Goal: Task Accomplishment & Management: Manage account settings

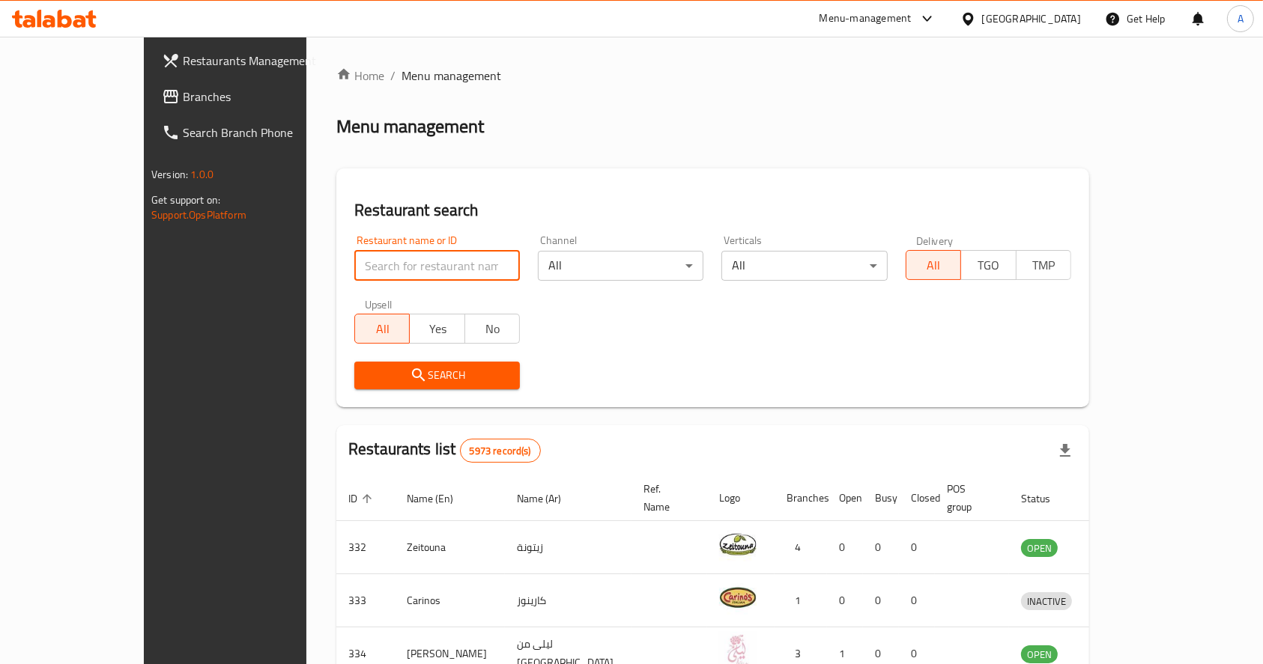
click at [381, 260] on input "search" at bounding box center [437, 266] width 166 height 30
type input "al asal"
click button "Search" at bounding box center [437, 376] width 166 height 28
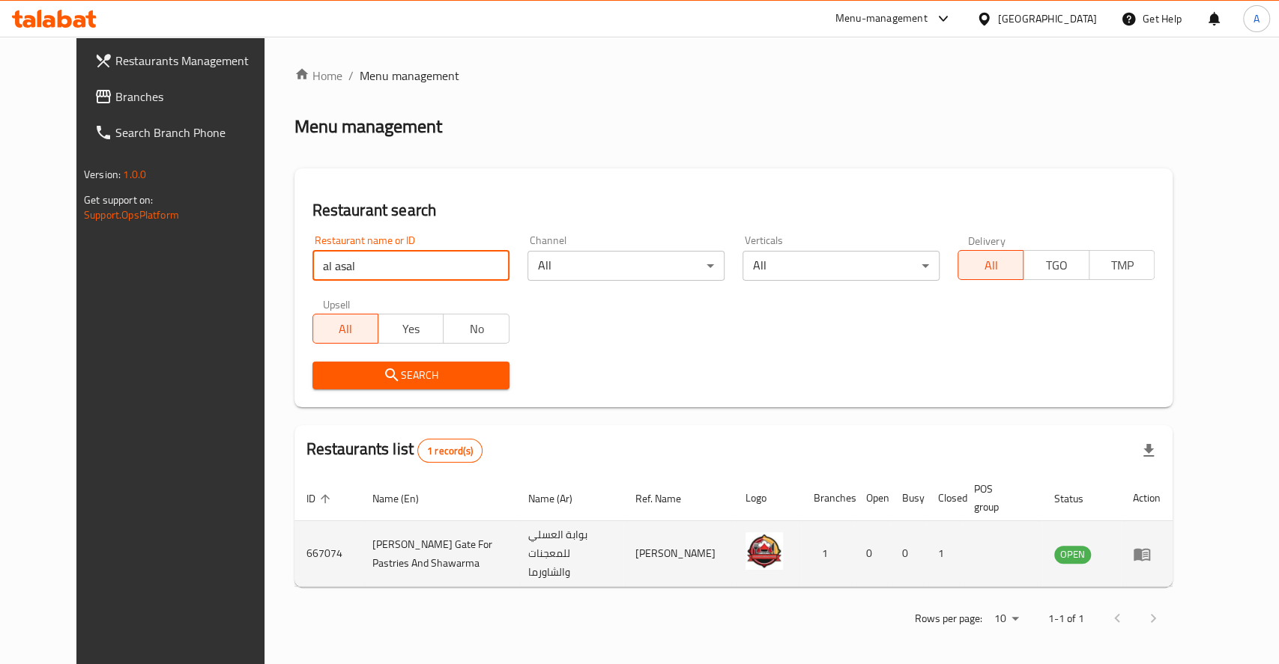
click at [1150, 548] on icon "enhanced table" at bounding box center [1141, 554] width 16 height 13
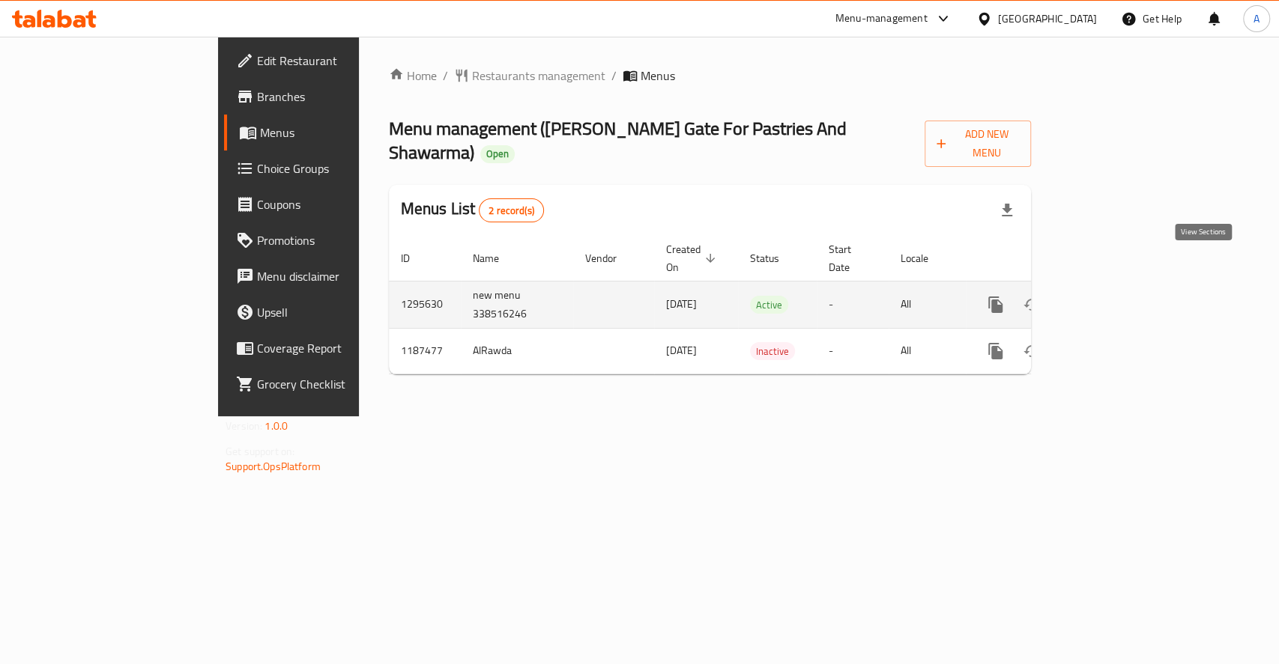
click at [1112, 296] on icon "enhanced table" at bounding box center [1103, 305] width 18 height 18
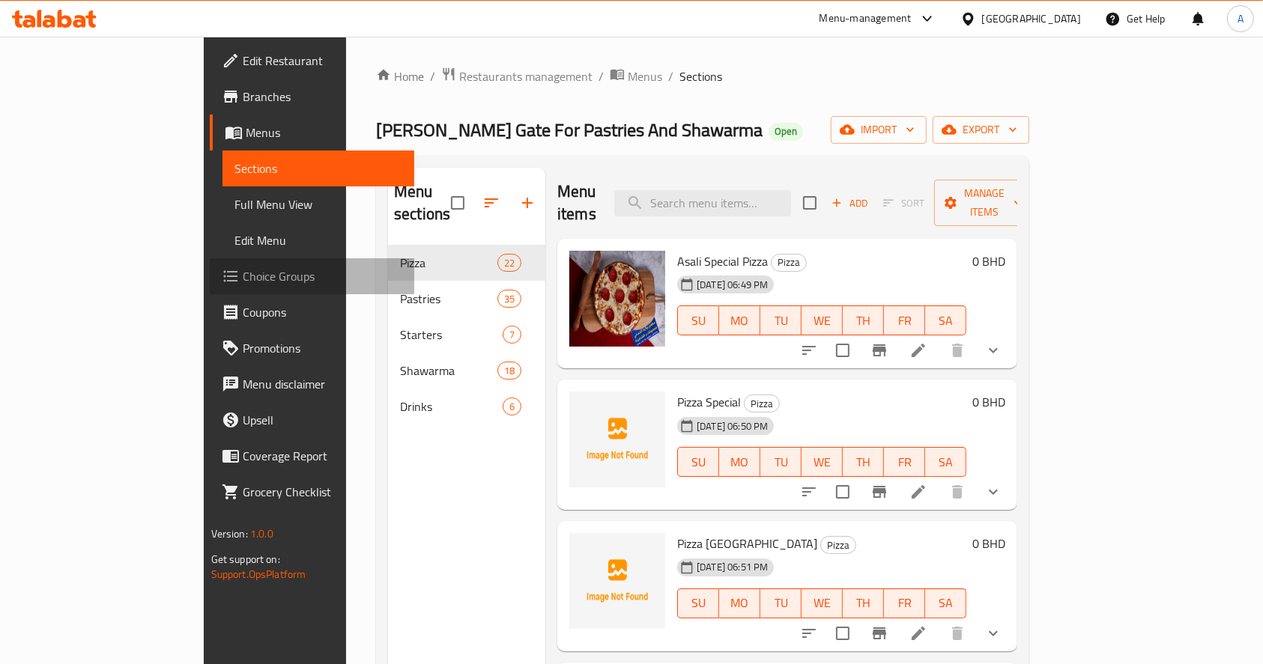
click at [243, 285] on span "Choice Groups" at bounding box center [323, 276] width 160 height 18
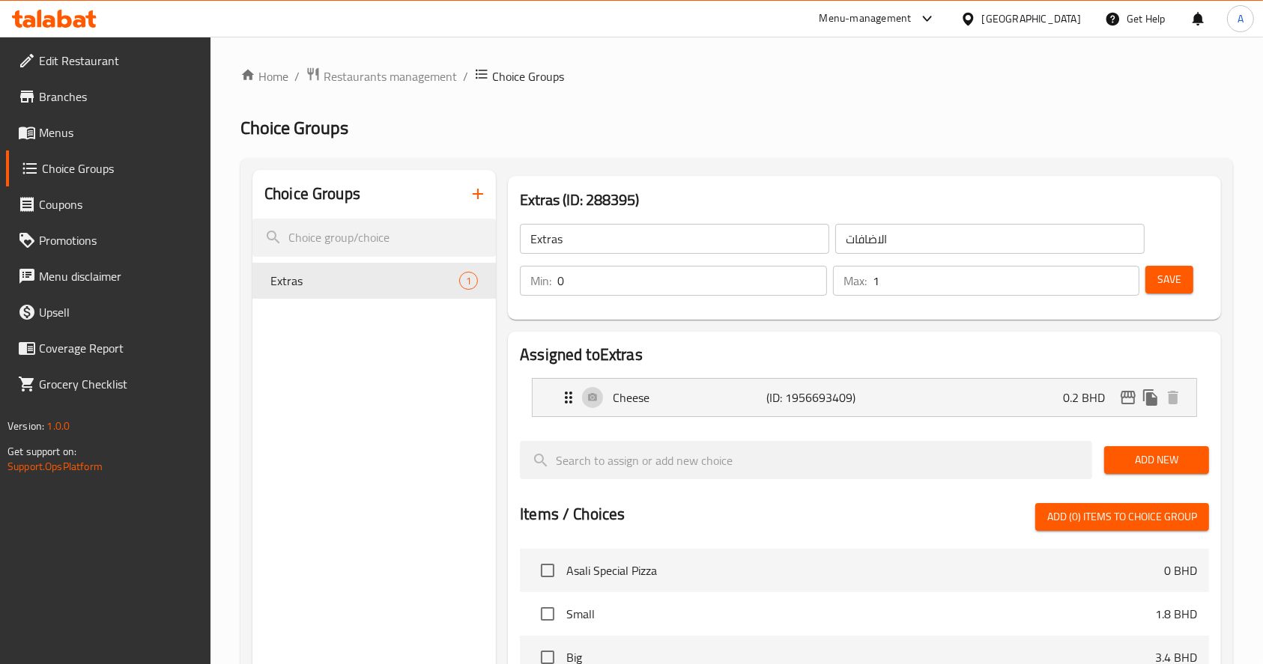
click at [948, 121] on h2 "Choice Groups" at bounding box center [736, 128] width 993 height 24
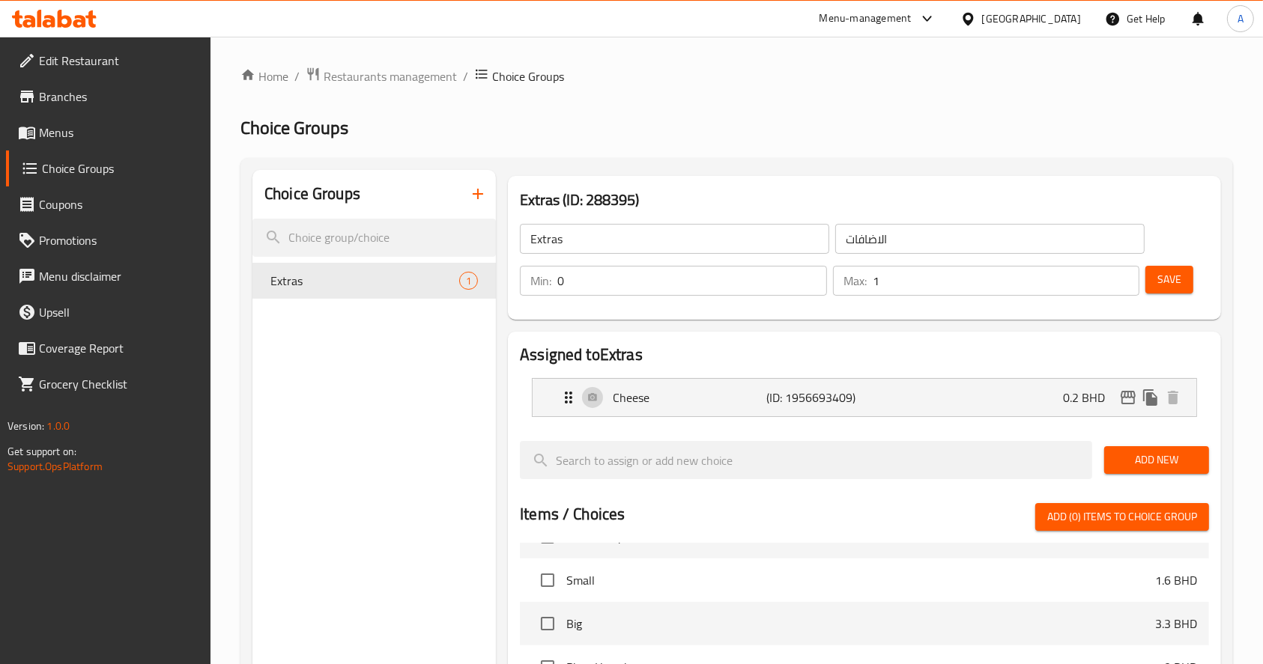
click at [476, 191] on icon "button" at bounding box center [478, 194] width 18 height 18
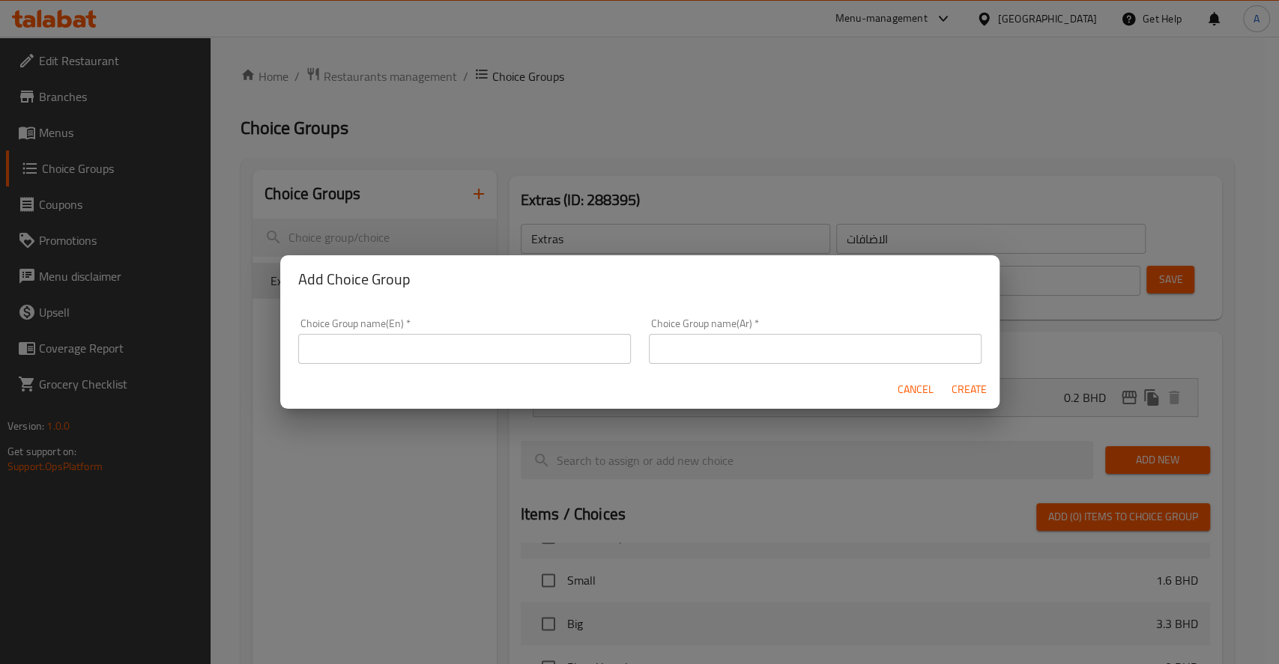
click at [485, 369] on div "Choice Group name(En)   * Choice Group name(En) *" at bounding box center [464, 341] width 351 height 64
click at [476, 348] on input "text" at bounding box center [464, 349] width 333 height 30
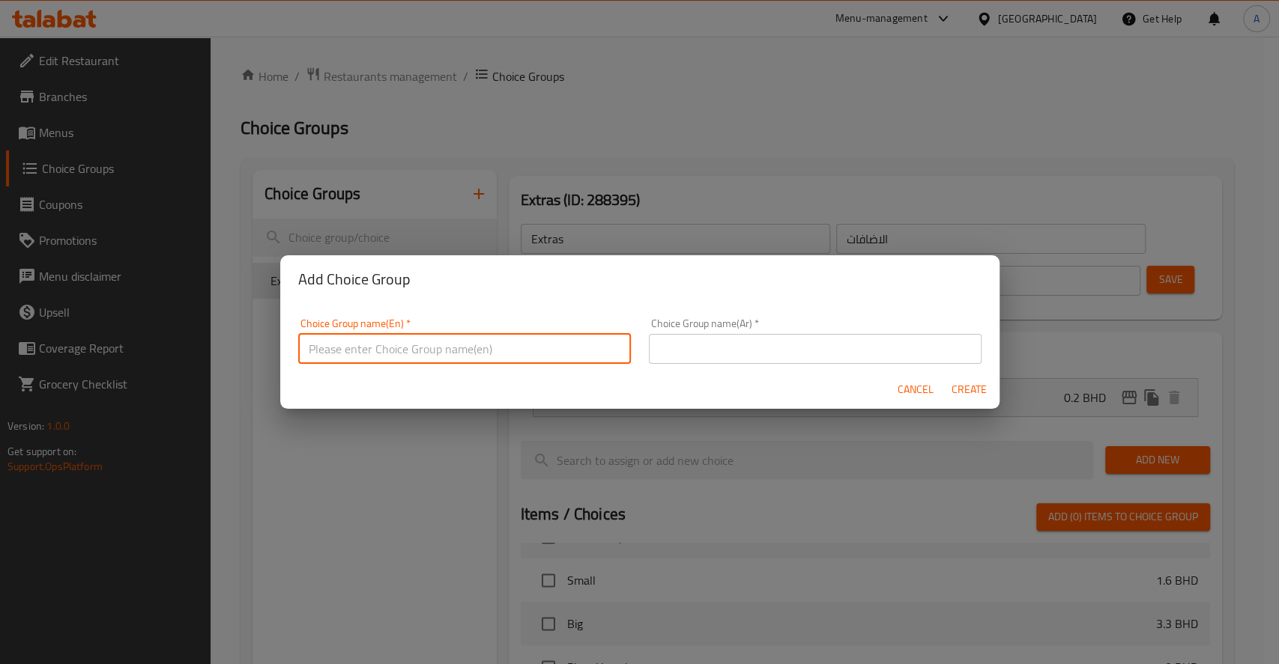
click at [473, 333] on div "Choice Group name(En)   * Choice Group name(En) *" at bounding box center [464, 341] width 333 height 46
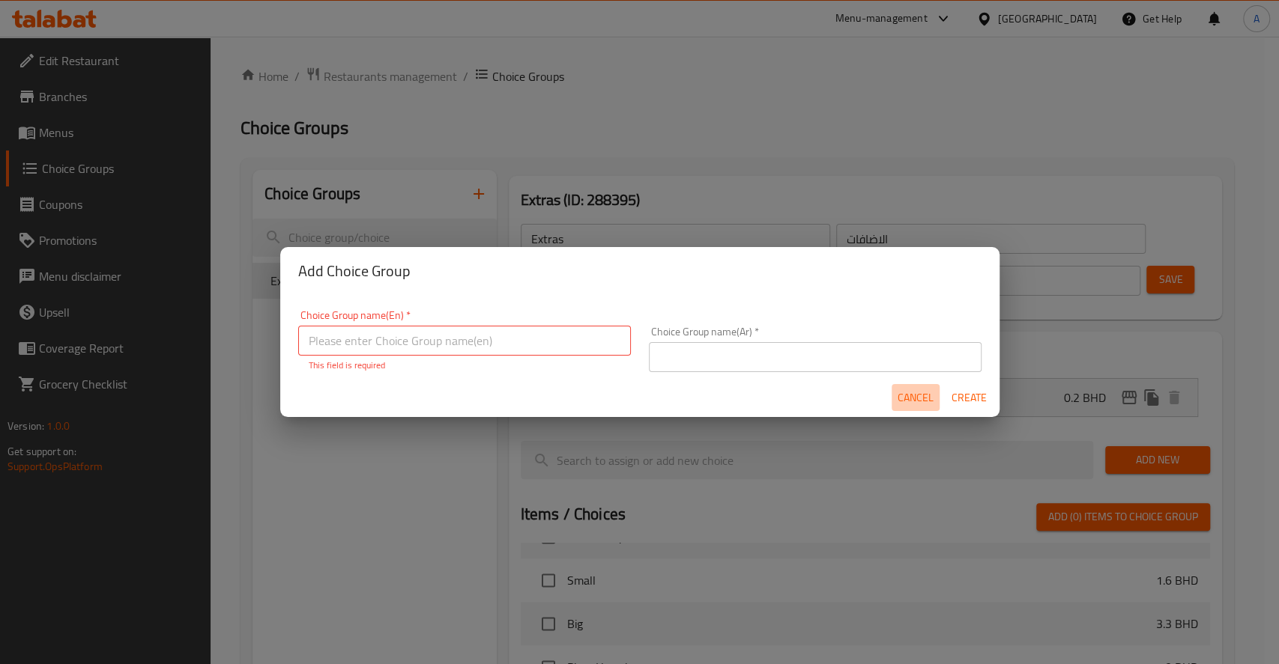
drag, startPoint x: 899, startPoint y: 399, endPoint x: 856, endPoint y: 409, distance: 44.7
click at [900, 399] on span "Cancel" at bounding box center [915, 398] width 36 height 19
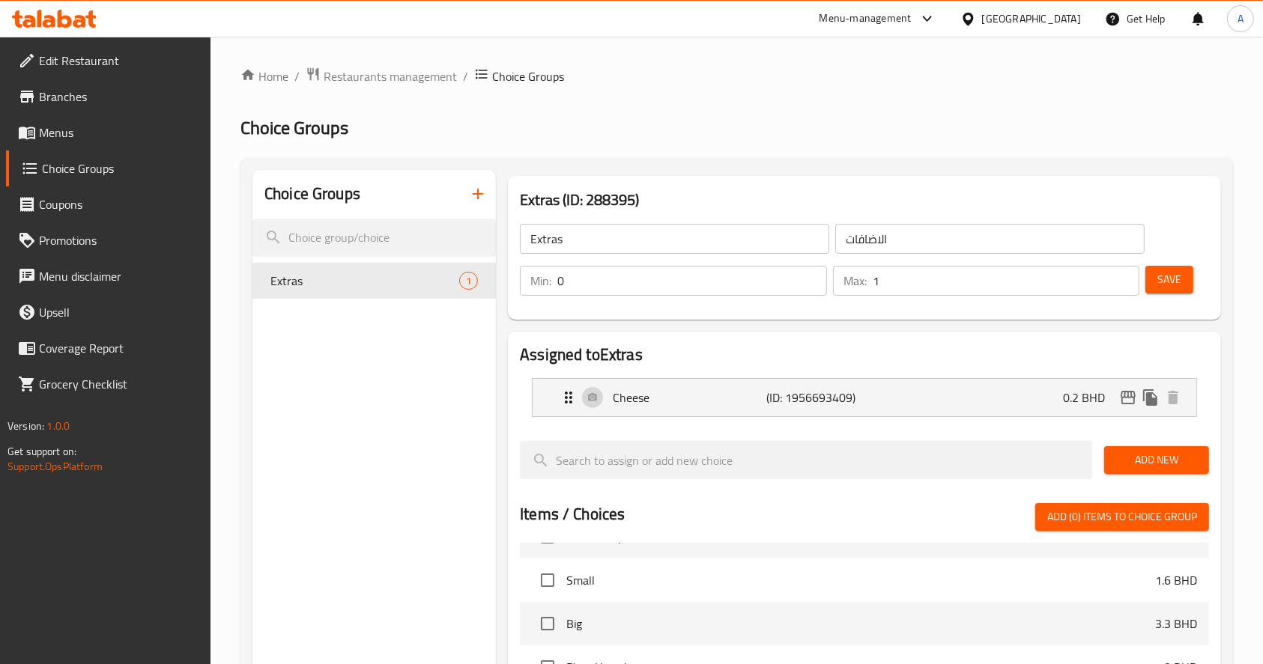
click at [463, 200] on button "button" at bounding box center [478, 194] width 36 height 36
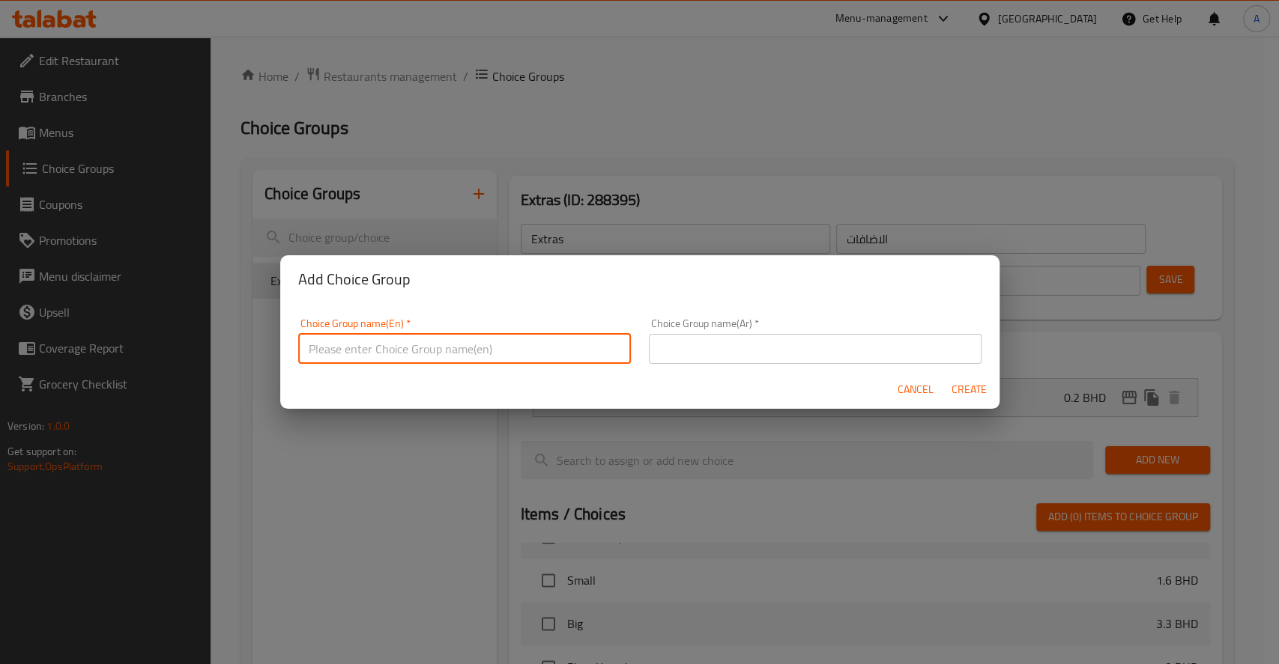
click at [426, 359] on input "text" at bounding box center [464, 349] width 333 height 30
type input "Extra"
click at [799, 351] on input "text" at bounding box center [815, 349] width 333 height 30
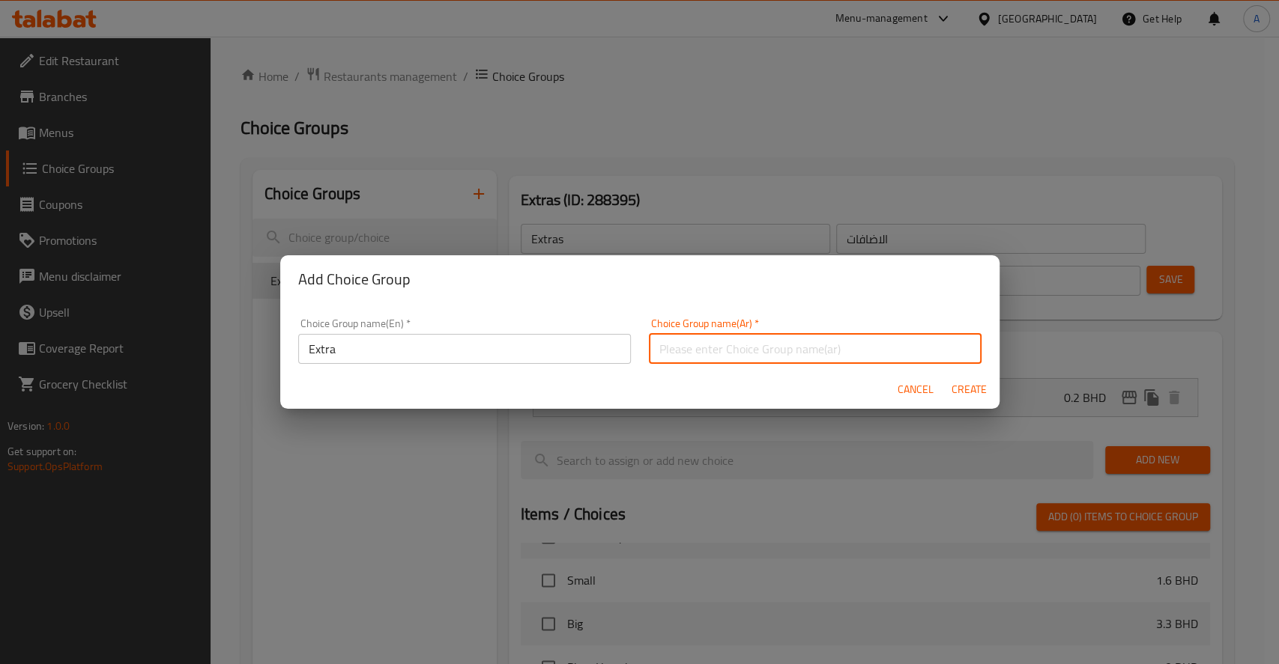
type input "إضافات"
click at [980, 388] on span "Create" at bounding box center [969, 390] width 36 height 19
type input "Extra"
type input "إضافات"
type input "0"
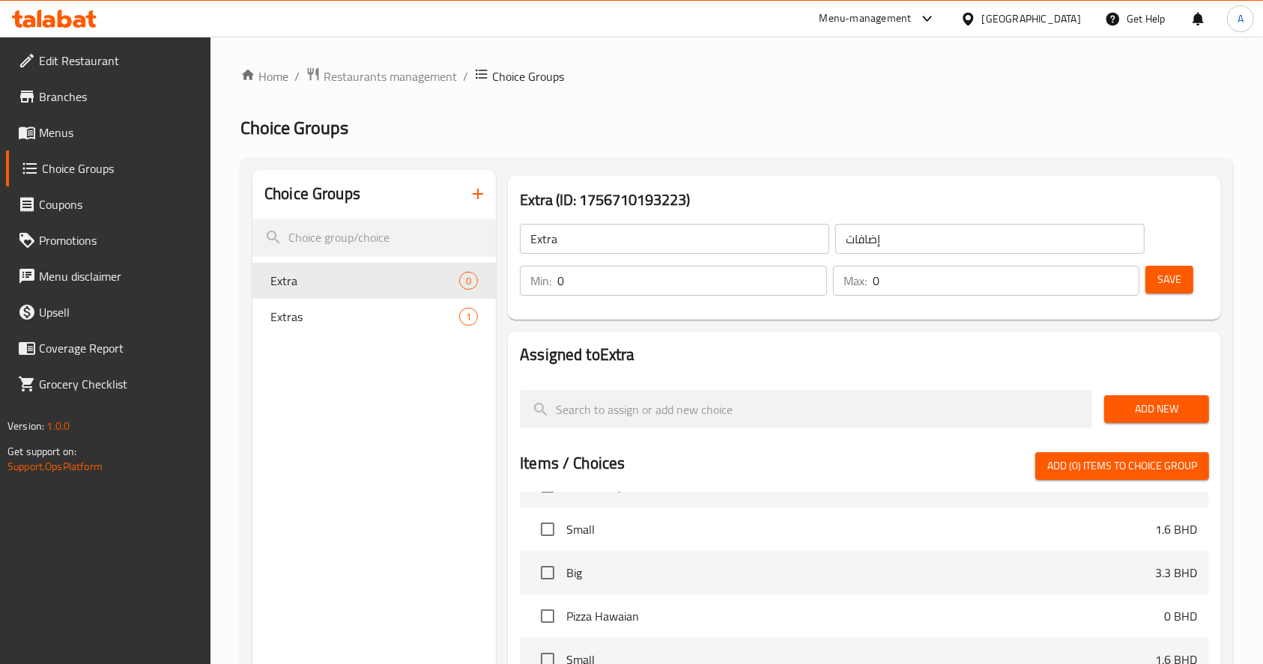
click at [1146, 411] on span "Add New" at bounding box center [1156, 409] width 81 height 19
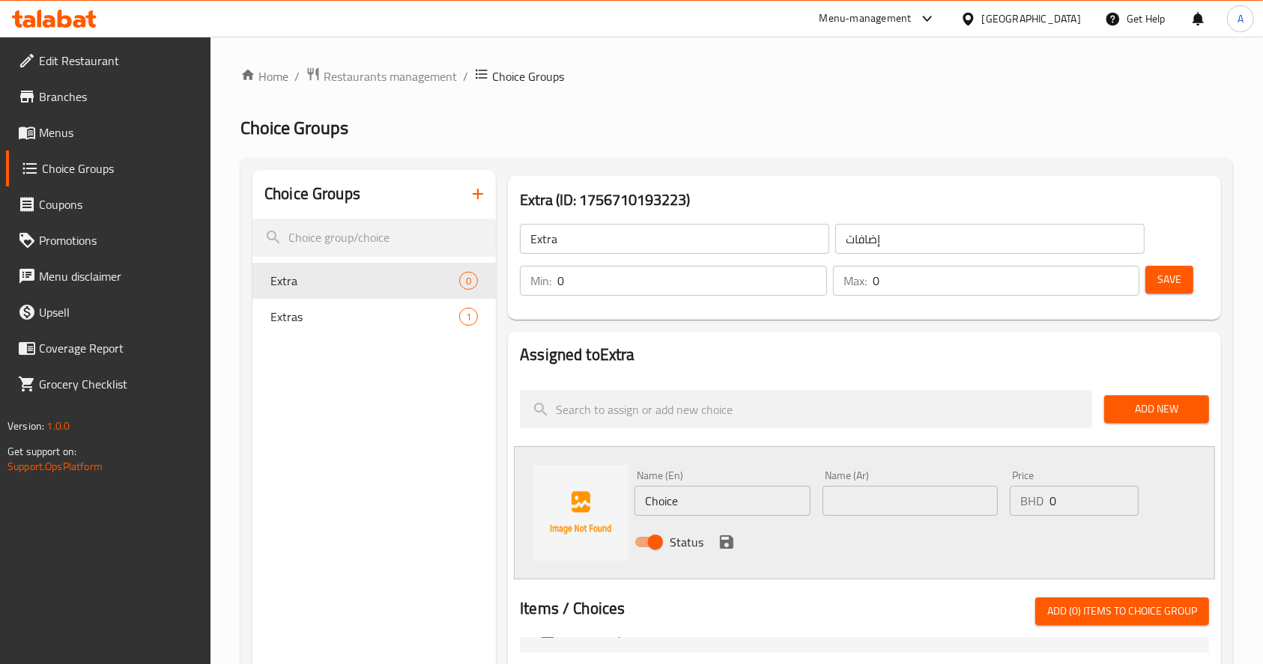
click at [431, 485] on div "Choice Groups Extra 0 Extras 1 Extra (ID: 1756710193223) Extra ​ إضافات ​ Min: …" at bounding box center [739, 664] width 975 height 989
click at [912, 20] on div "Menu-management" at bounding box center [866, 19] width 92 height 18
click at [855, 135] on div "All Plugins Agent Campaigns Center Menu-management Restaurant-Management" at bounding box center [887, 116] width 225 height 134
click at [854, 163] on div "Restaurant-Management" at bounding box center [848, 165] width 118 height 16
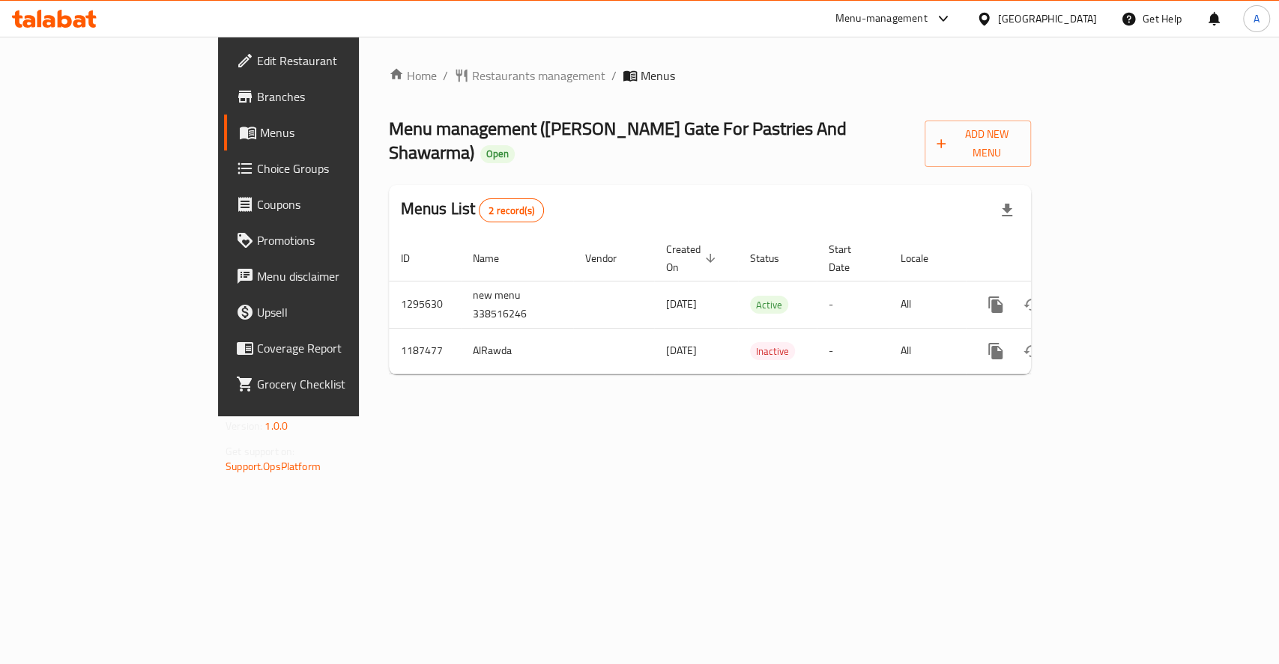
click at [257, 172] on span "Choice Groups" at bounding box center [338, 169] width 163 height 18
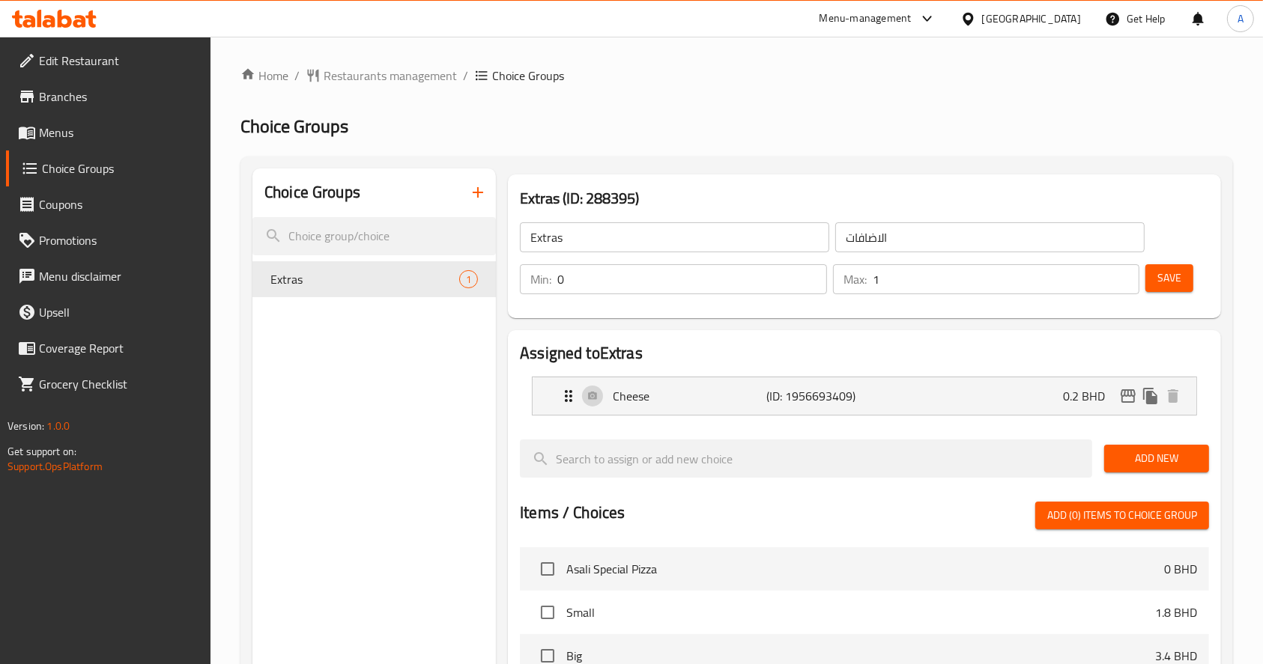
click at [475, 192] on icon "button" at bounding box center [478, 192] width 10 height 10
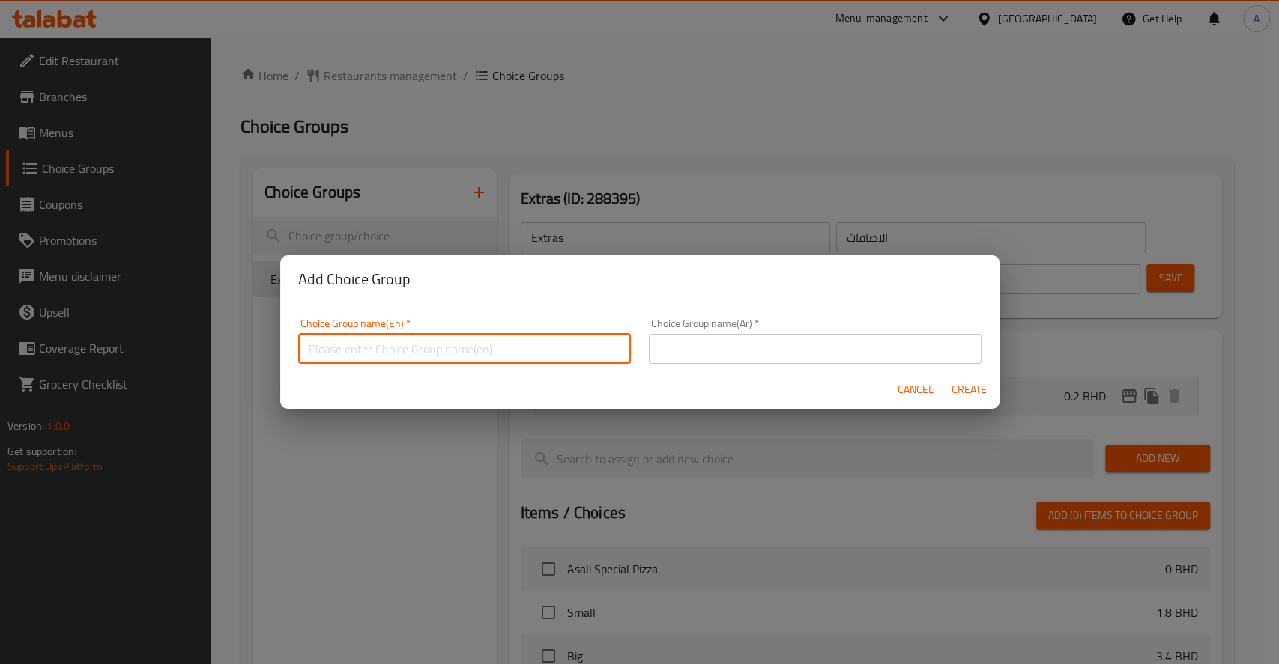
drag, startPoint x: 473, startPoint y: 349, endPoint x: 469, endPoint y: 358, distance: 10.1
click at [473, 349] on input "text" at bounding box center [464, 349] width 333 height 30
type input "Extra"
click at [738, 355] on input "text" at bounding box center [815, 349] width 333 height 30
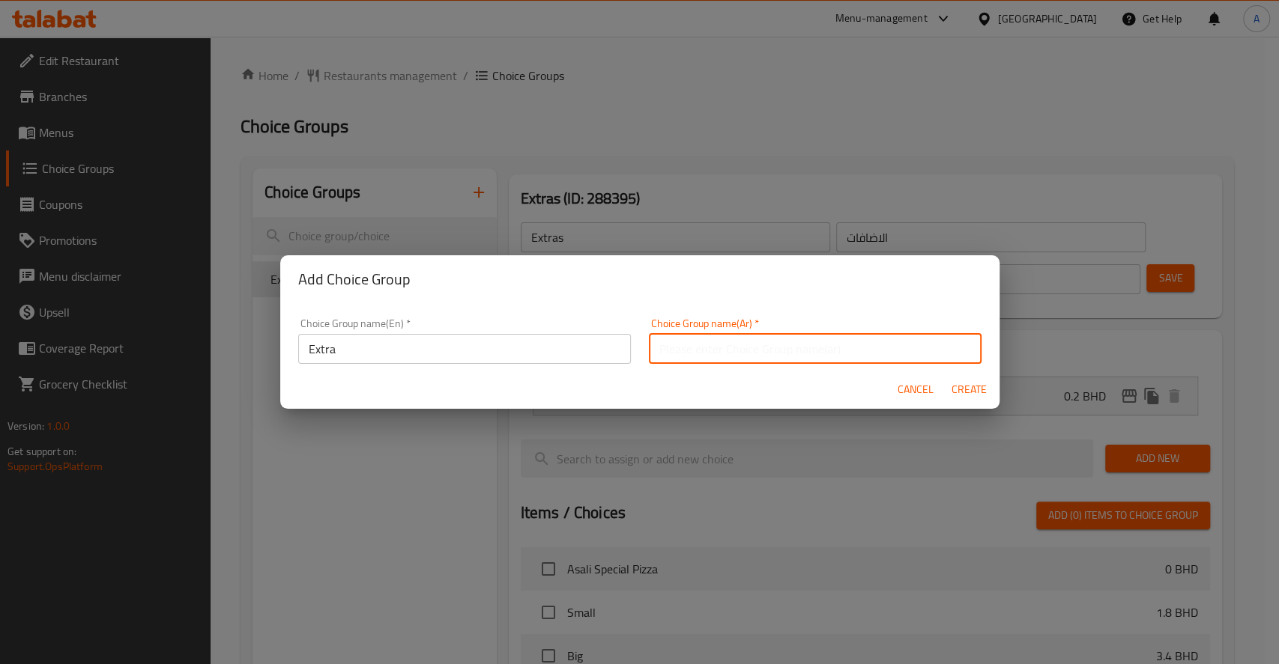
type input "إضافات"
click at [983, 396] on span "Create" at bounding box center [969, 390] width 36 height 19
type input "Extra"
type input "إضافات"
type input "0"
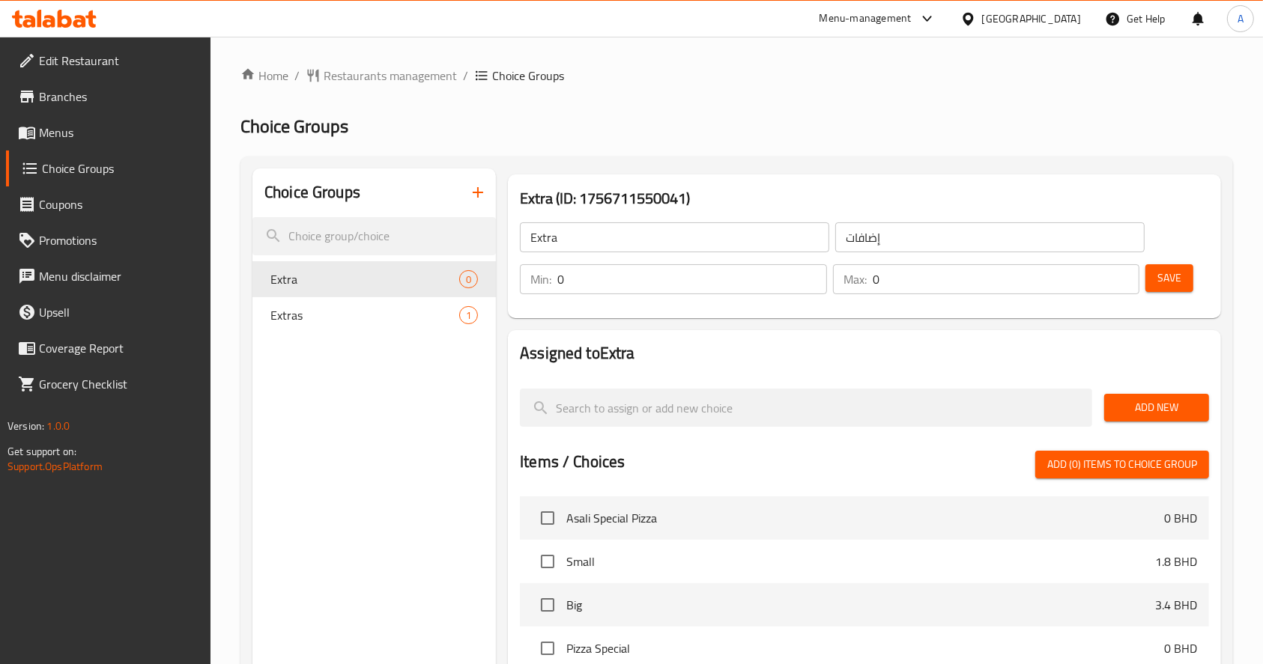
click at [1185, 417] on button "Add New" at bounding box center [1156, 408] width 105 height 28
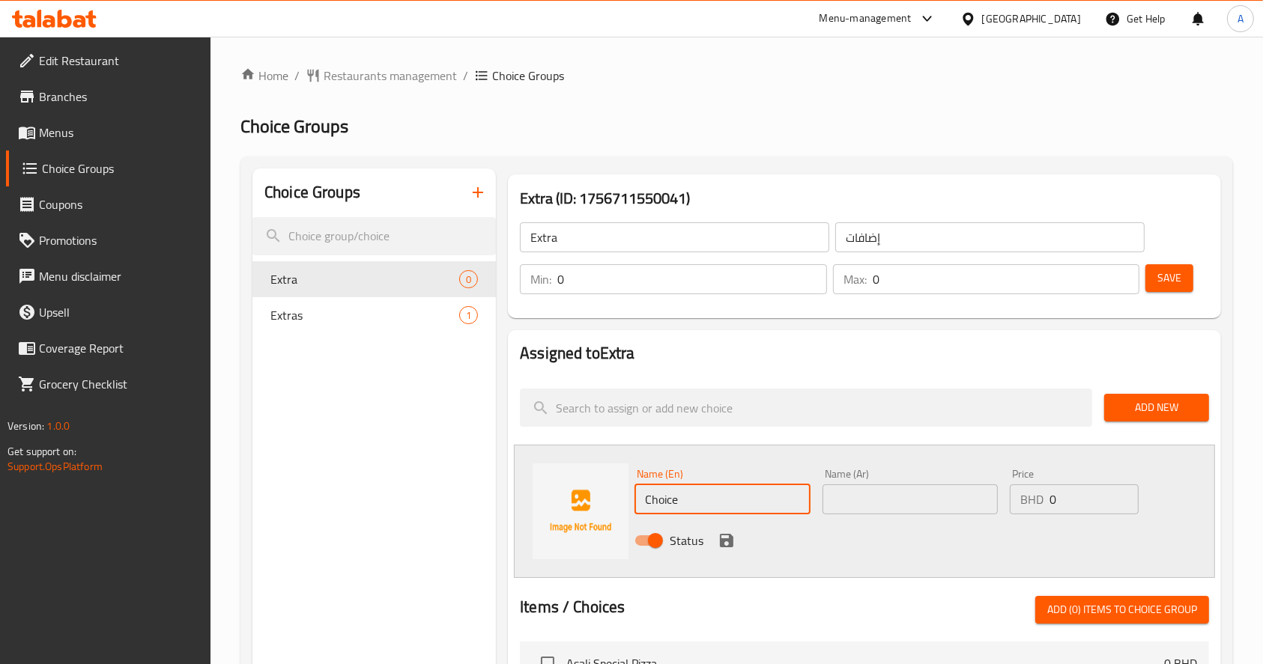
drag, startPoint x: 706, startPoint y: 496, endPoint x: 300, endPoint y: 476, distance: 406.5
click at [304, 476] on div "Choice Groups Extra 0 Extras 1 Extra (ID: 1756711550041) Extra ​ إضافات ​ Min: …" at bounding box center [739, 663] width 975 height 989
click at [234, 446] on div "Home / Restaurants management / Choice Groups Choice Groups Choice Groups Extra…" at bounding box center [737, 618] width 1053 height 1163
drag, startPoint x: 694, startPoint y: 490, endPoint x: 319, endPoint y: 442, distance: 378.4
click at [319, 442] on div "Choice Groups Extra 0 Extras 1 Extra (ID: 1756711550041) Extra ​ إضافات ​ Min: …" at bounding box center [739, 663] width 975 height 989
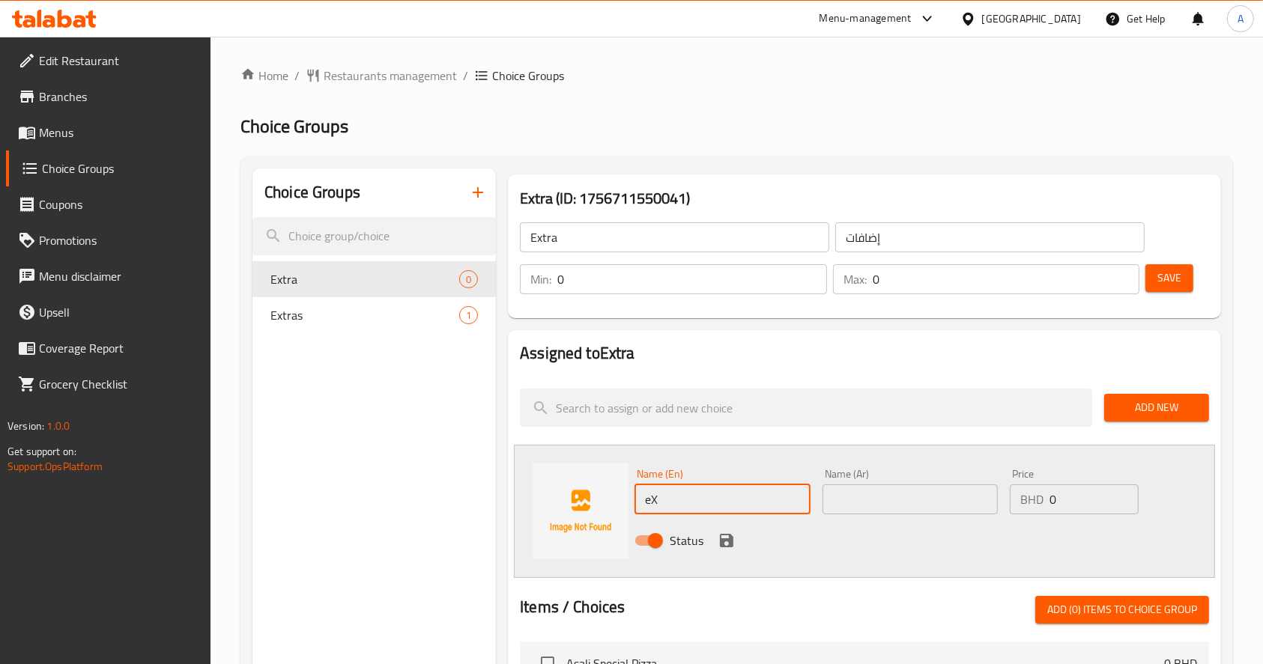
type input "e"
type input "Extra cheese"
click at [856, 515] on div "Name (Ar) Name (Ar)" at bounding box center [910, 492] width 187 height 58
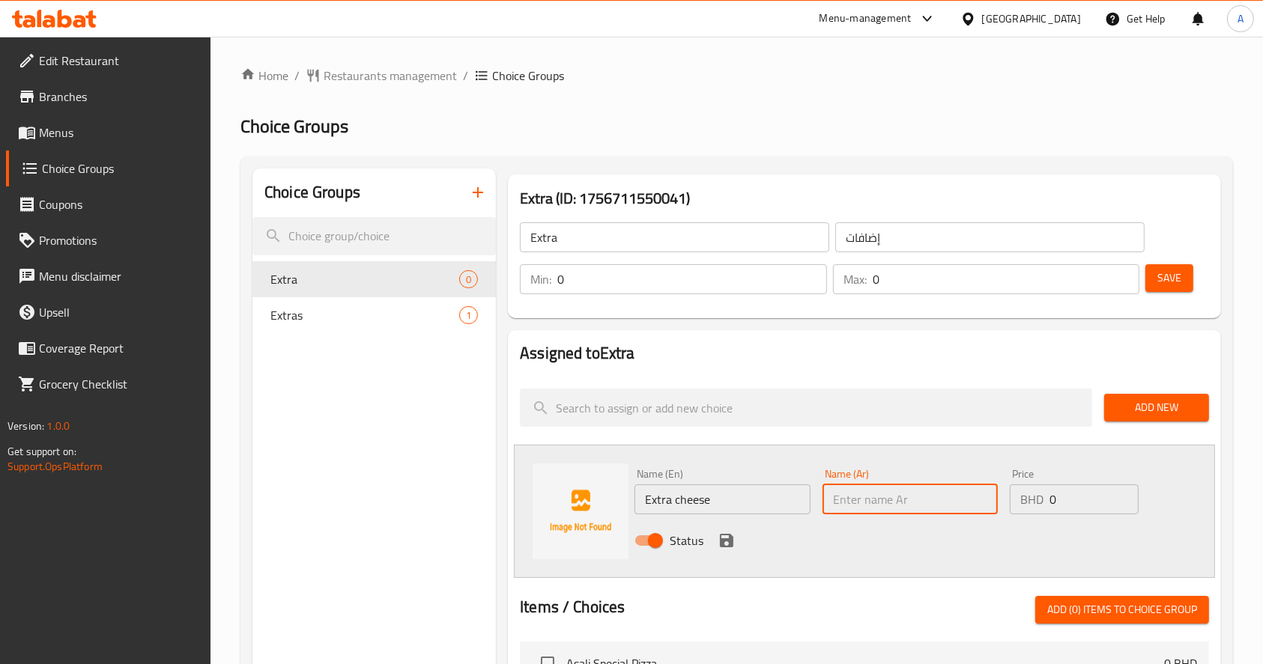
click at [850, 498] on input "text" at bounding box center [910, 500] width 175 height 30
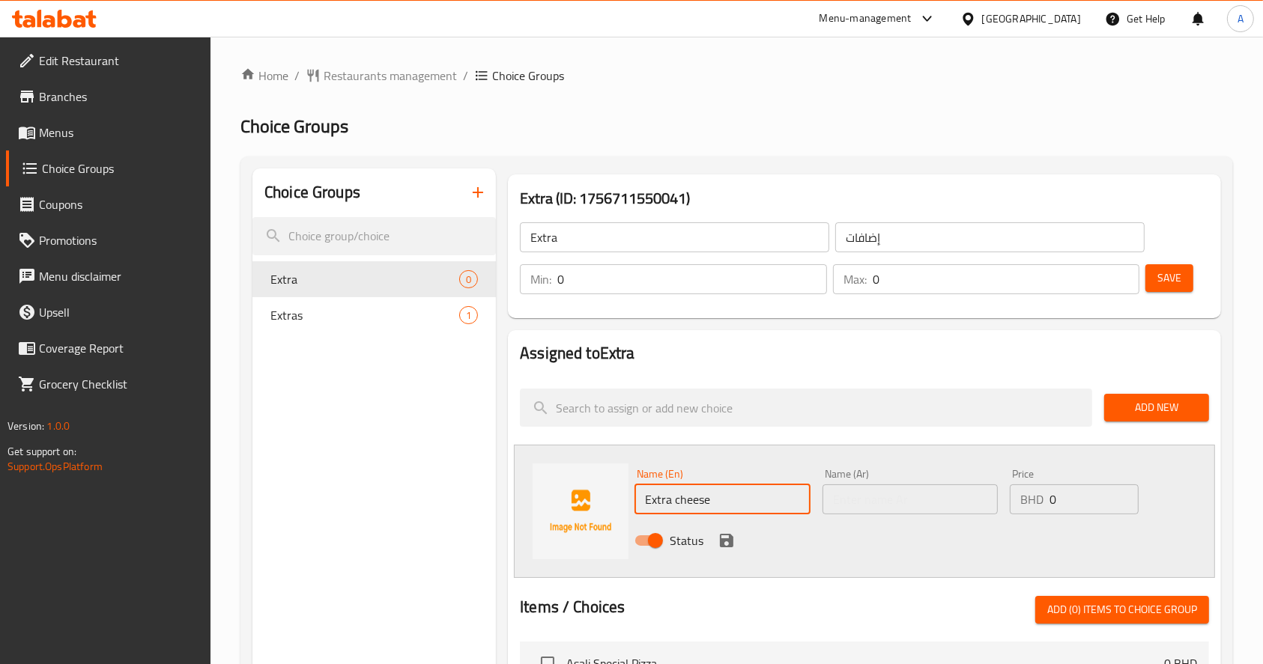
drag, startPoint x: 749, startPoint y: 494, endPoint x: 476, endPoint y: 482, distance: 272.9
click at [476, 482] on div "Choice Groups Extra 0 Extras 1 Extra (ID: 1756711550041) Extra ​ إضافات ​ Min: …" at bounding box center [739, 663] width 975 height 989
click at [918, 490] on input "text" at bounding box center [910, 500] width 175 height 30
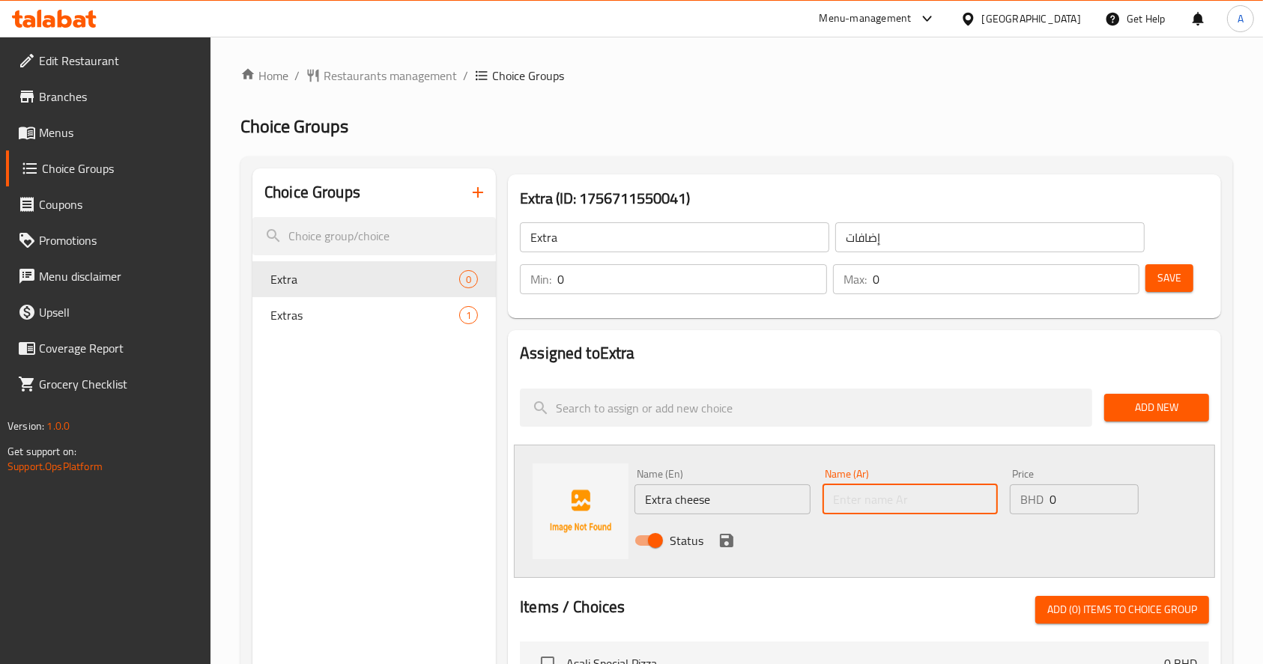
paste input "جبن إضافي"
type input "جبن إضافي"
click at [726, 532] on icon "save" at bounding box center [727, 541] width 18 height 18
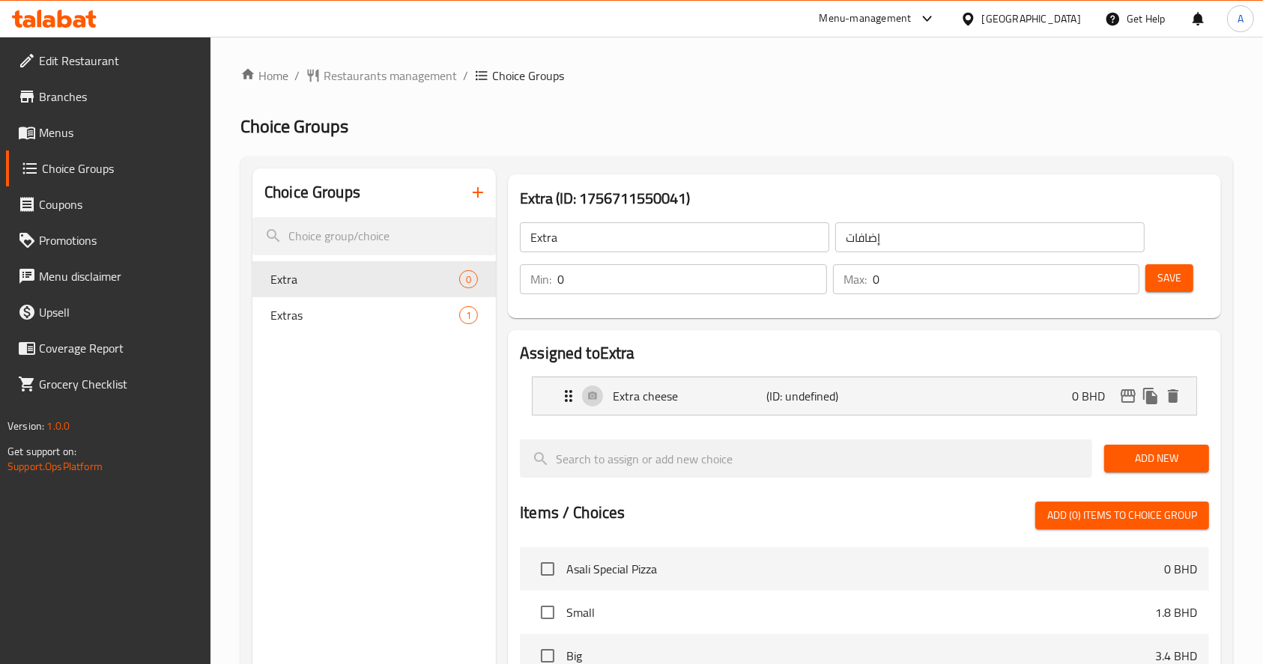
click at [1172, 279] on span "Save" at bounding box center [1169, 278] width 24 height 19
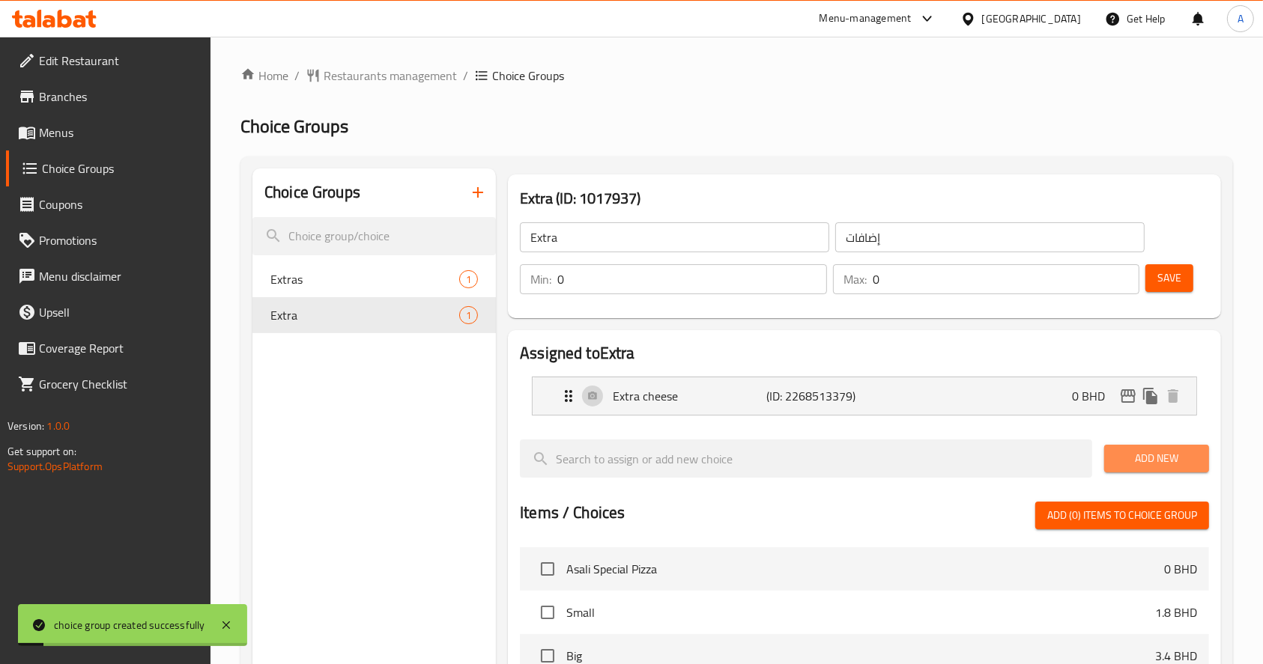
click at [1176, 453] on span "Add New" at bounding box center [1156, 458] width 81 height 19
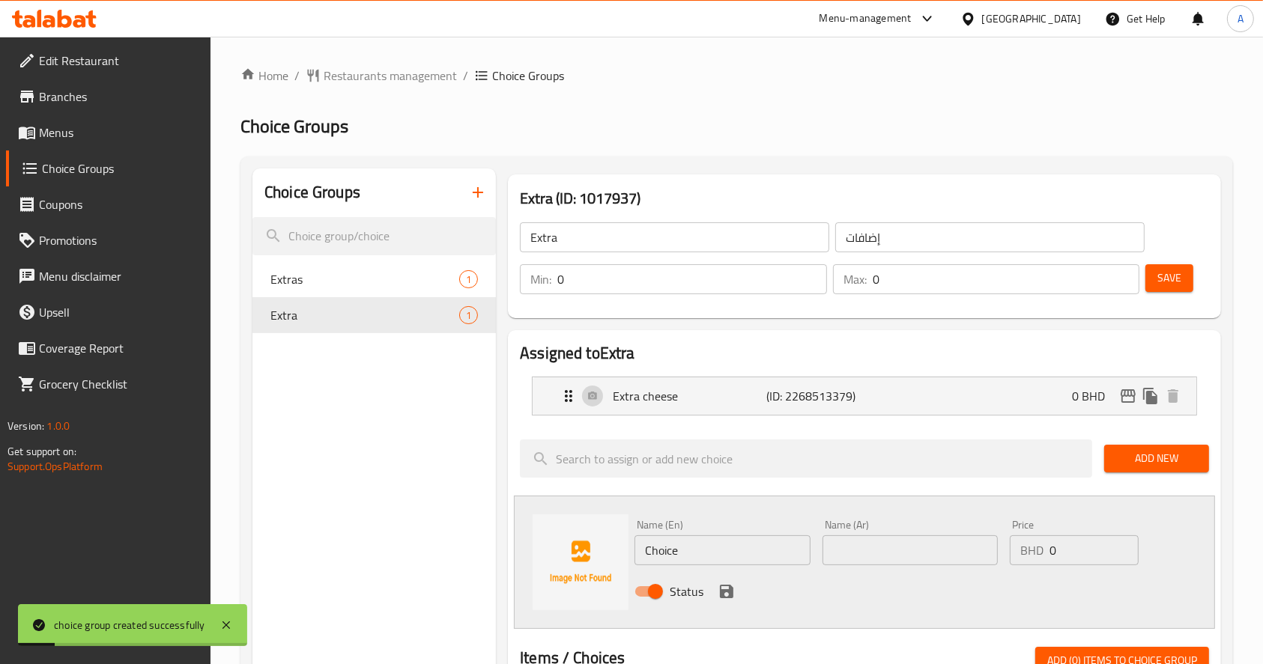
drag, startPoint x: 424, startPoint y: 524, endPoint x: 372, endPoint y: 518, distance: 52.1
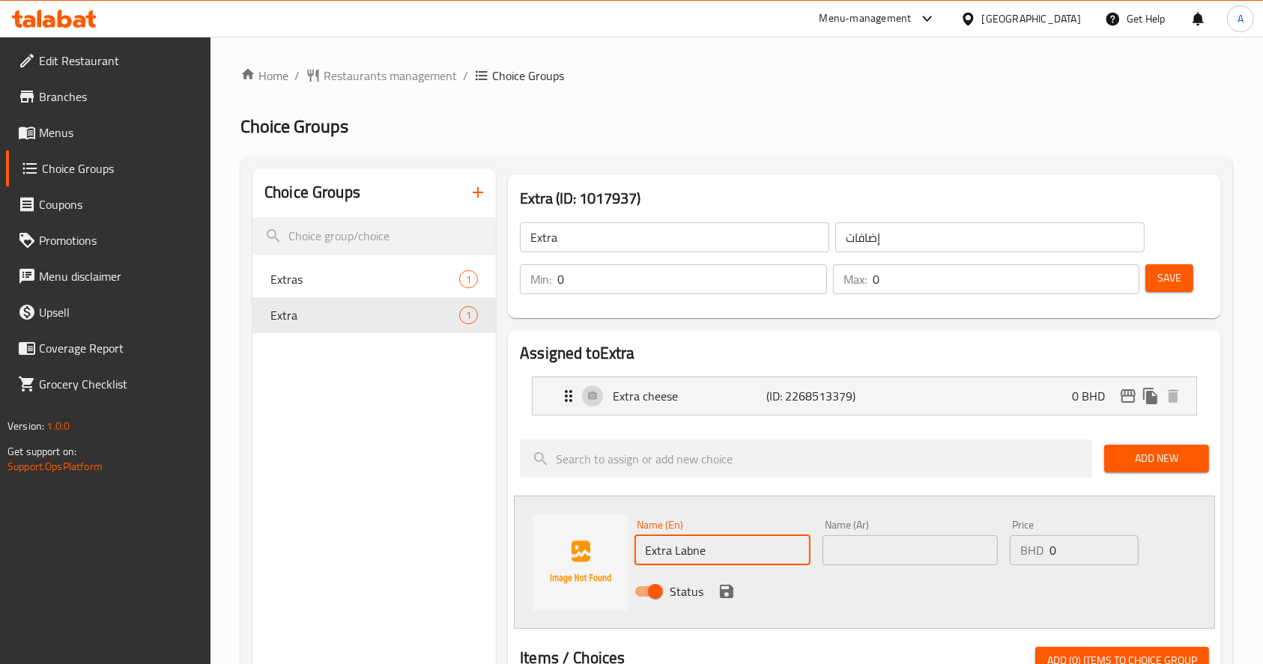
drag, startPoint x: 679, startPoint y: 548, endPoint x: 693, endPoint y: 584, distance: 38.4
click at [679, 548] on input "Extra Labne" at bounding box center [722, 551] width 175 height 30
click at [767, 551] on input "Extra labne" at bounding box center [722, 551] width 175 height 30
drag, startPoint x: 760, startPoint y: 549, endPoint x: 576, endPoint y: 553, distance: 183.6
click at [576, 553] on div "Name (En) Extra labneh Name (En) Name (Ar) Name (Ar) Price BHD 0 Price Status" at bounding box center [864, 562] width 701 height 133
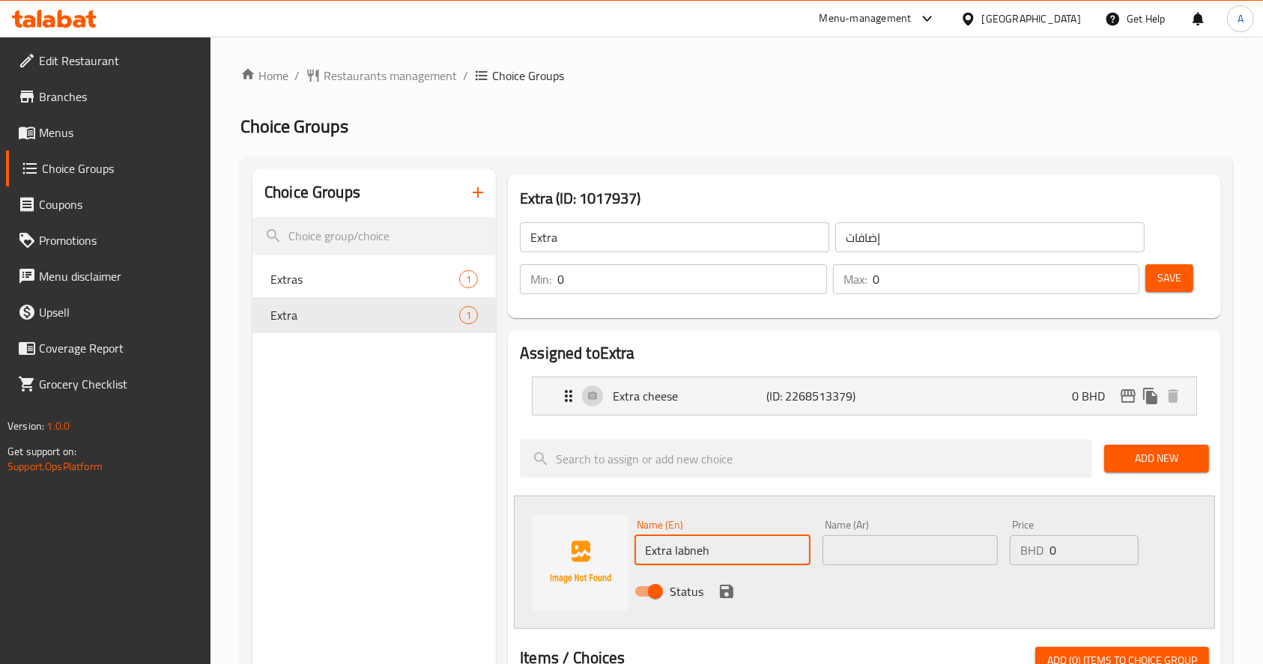
type input "Extra labneh"
click at [914, 553] on input "text" at bounding box center [910, 551] width 175 height 30
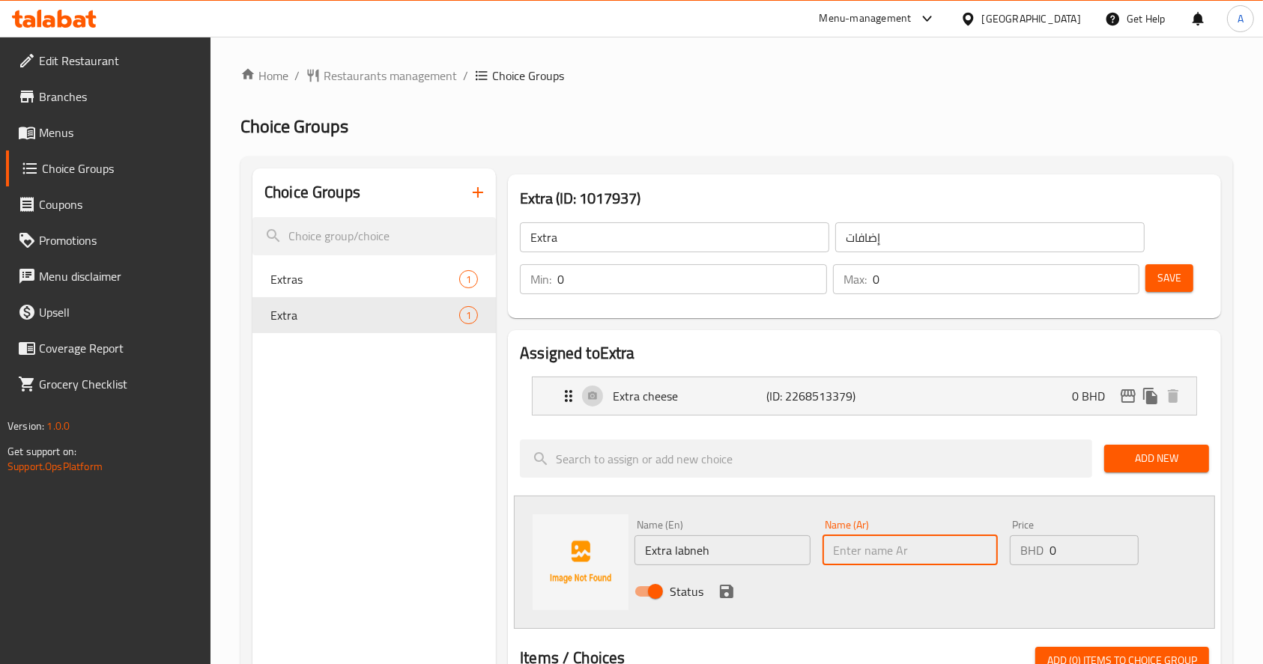
paste input "لبنة اضافية"
type input "لبنة اضافية"
click at [1085, 552] on input "0" at bounding box center [1094, 551] width 89 height 30
type input "0.3"
click at [721, 587] on icon "save" at bounding box center [727, 592] width 18 height 18
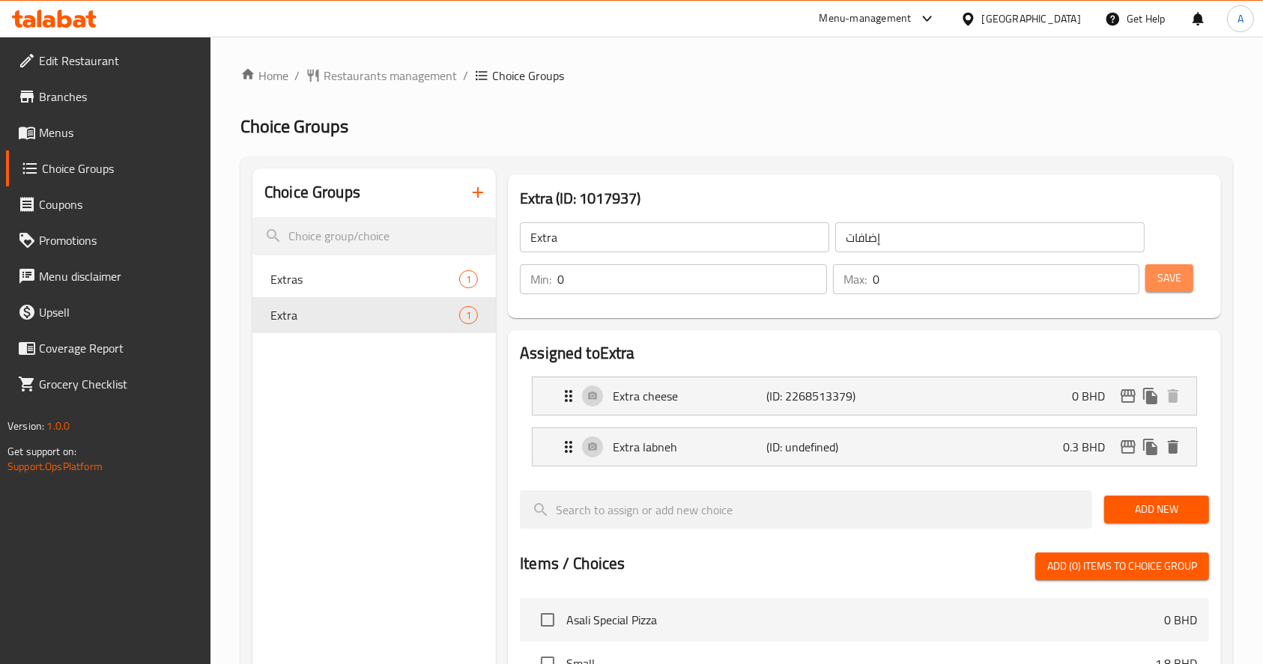
click at [1169, 285] on span "Save" at bounding box center [1169, 278] width 24 height 19
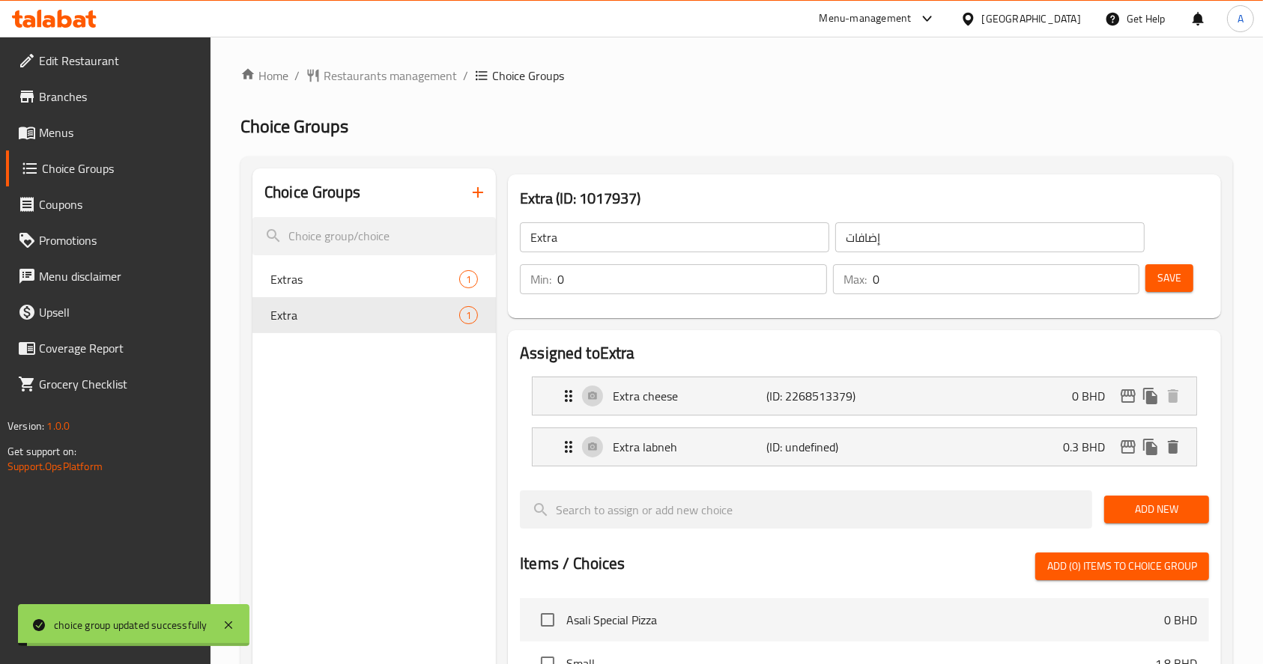
click at [1012, 401] on div "Extra cheese (ID: 2268513379) 0 BHD" at bounding box center [869, 396] width 619 height 37
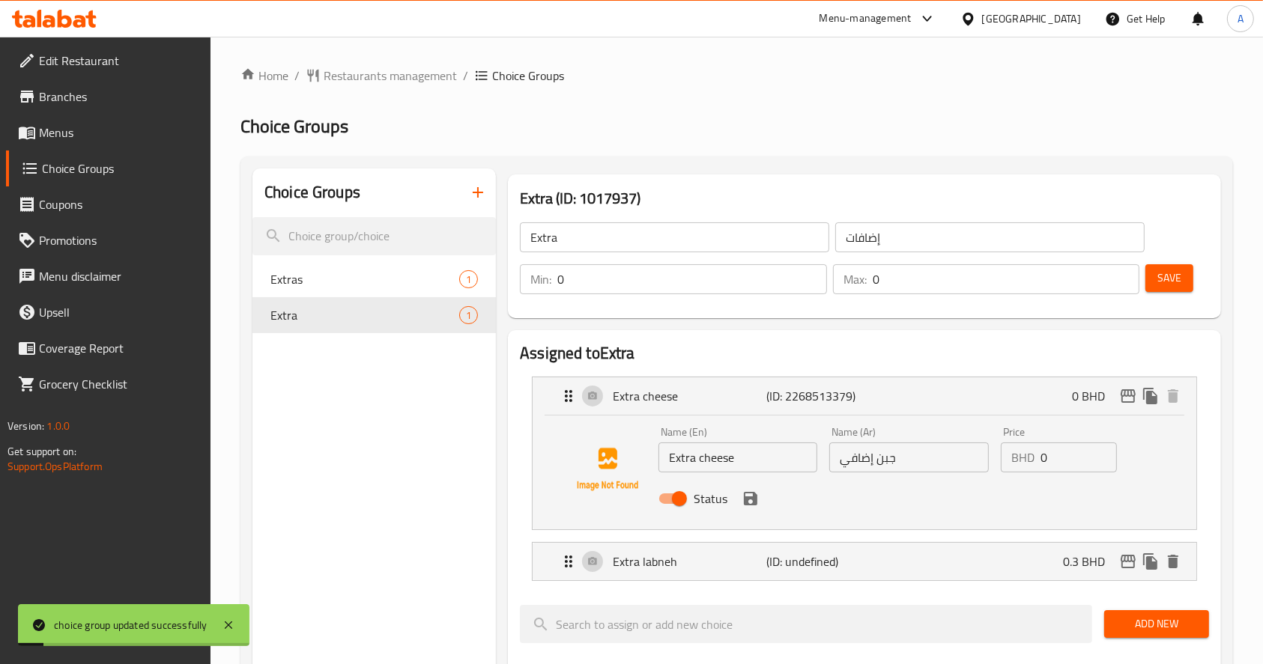
click at [1067, 473] on div "Price BHD 0 Price" at bounding box center [1059, 450] width 128 height 58
click at [1068, 458] on input "0" at bounding box center [1079, 458] width 76 height 30
type input "0.3"
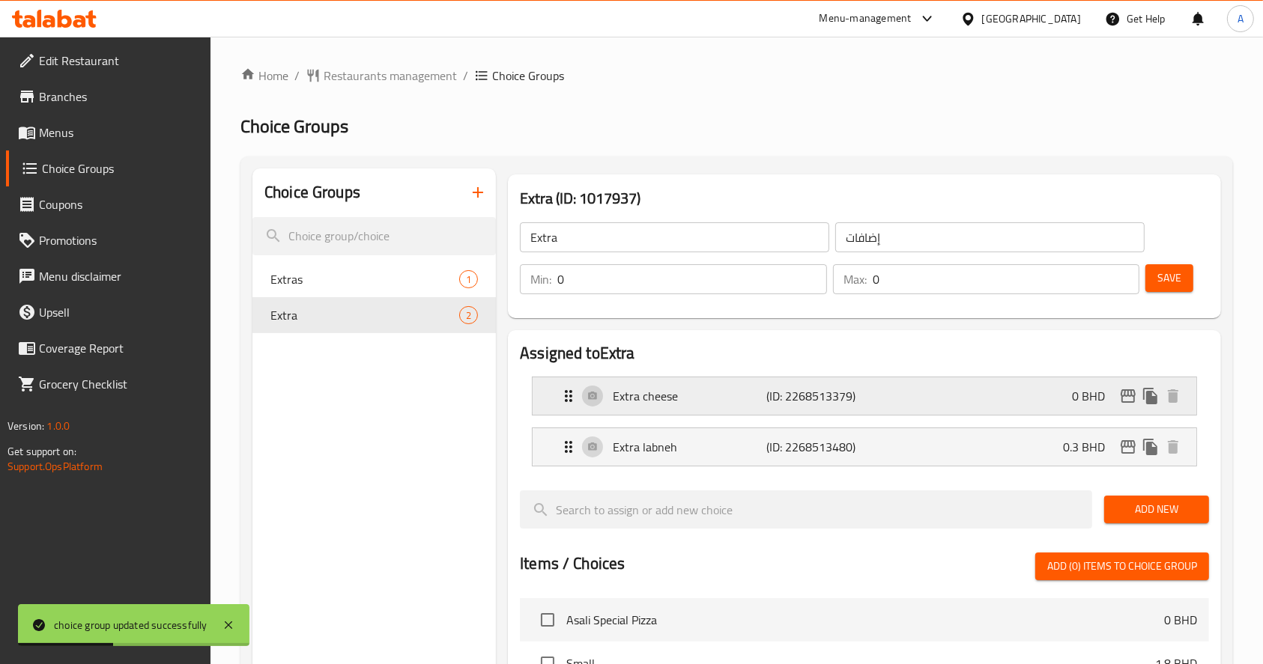
click at [1041, 392] on div "Extra cheese (ID: 2268513379) 0 BHD" at bounding box center [869, 396] width 619 height 37
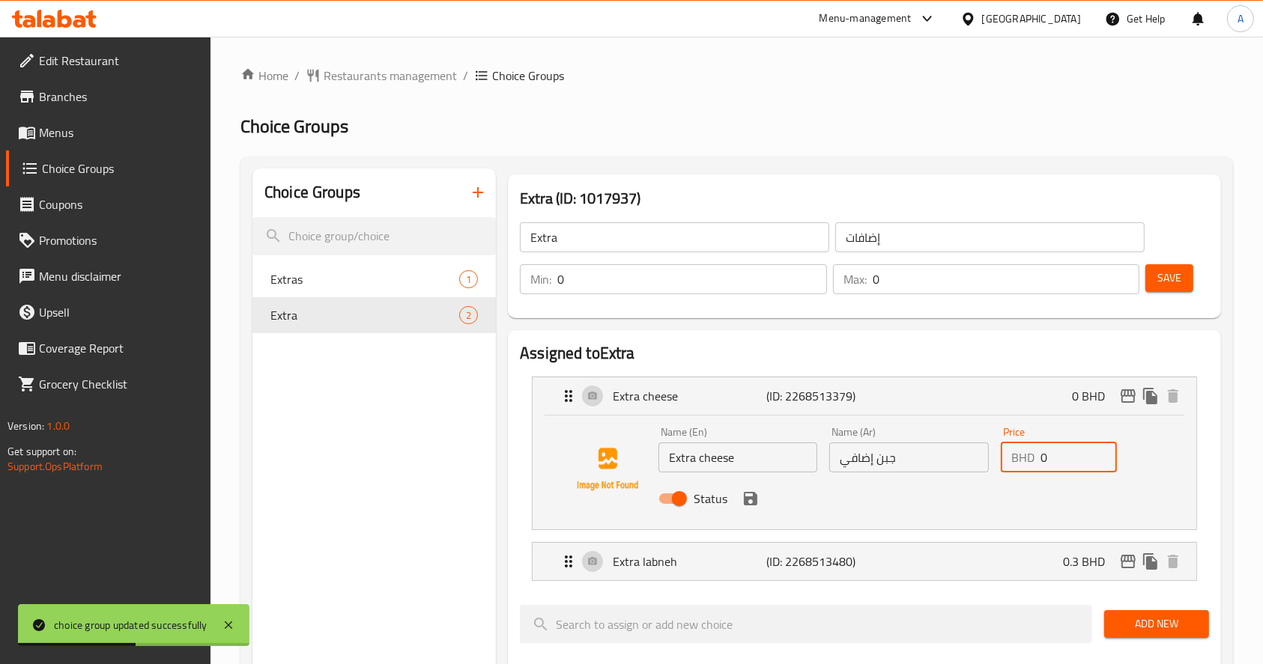
click at [1060, 458] on input "0" at bounding box center [1079, 458] width 76 height 30
click at [755, 502] on icon "save" at bounding box center [750, 498] width 13 height 13
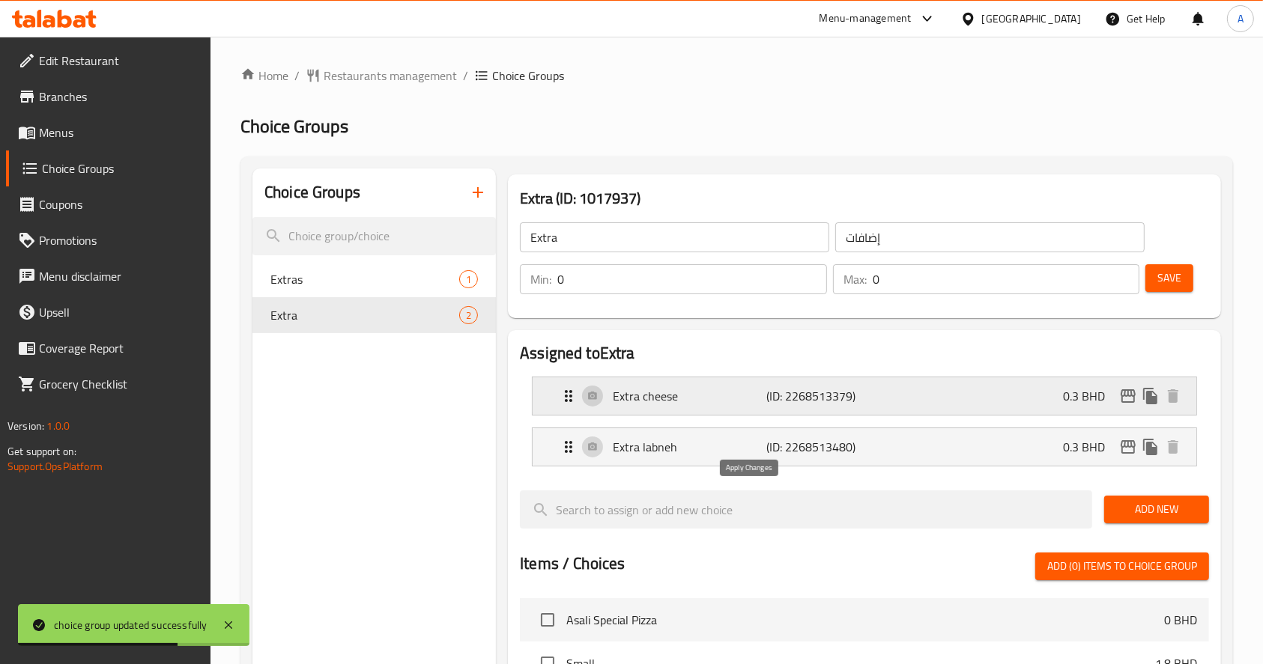
type input "0.3"
click at [1179, 287] on span "Save" at bounding box center [1169, 278] width 24 height 19
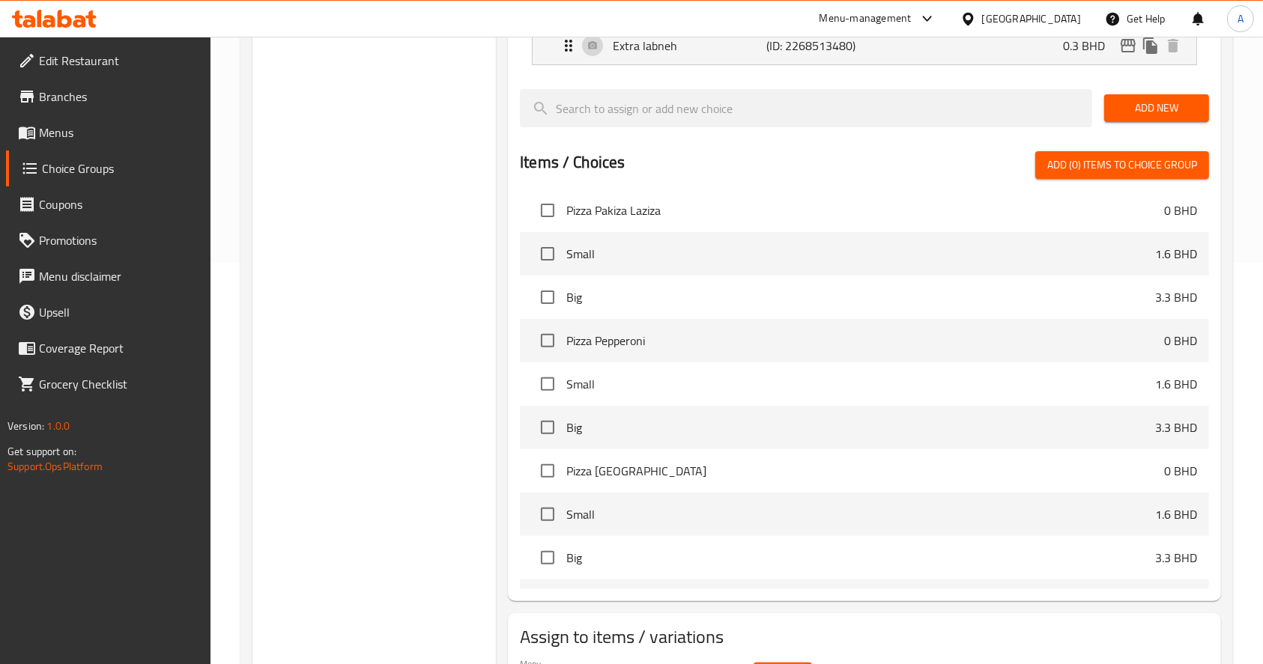
scroll to position [491, 0]
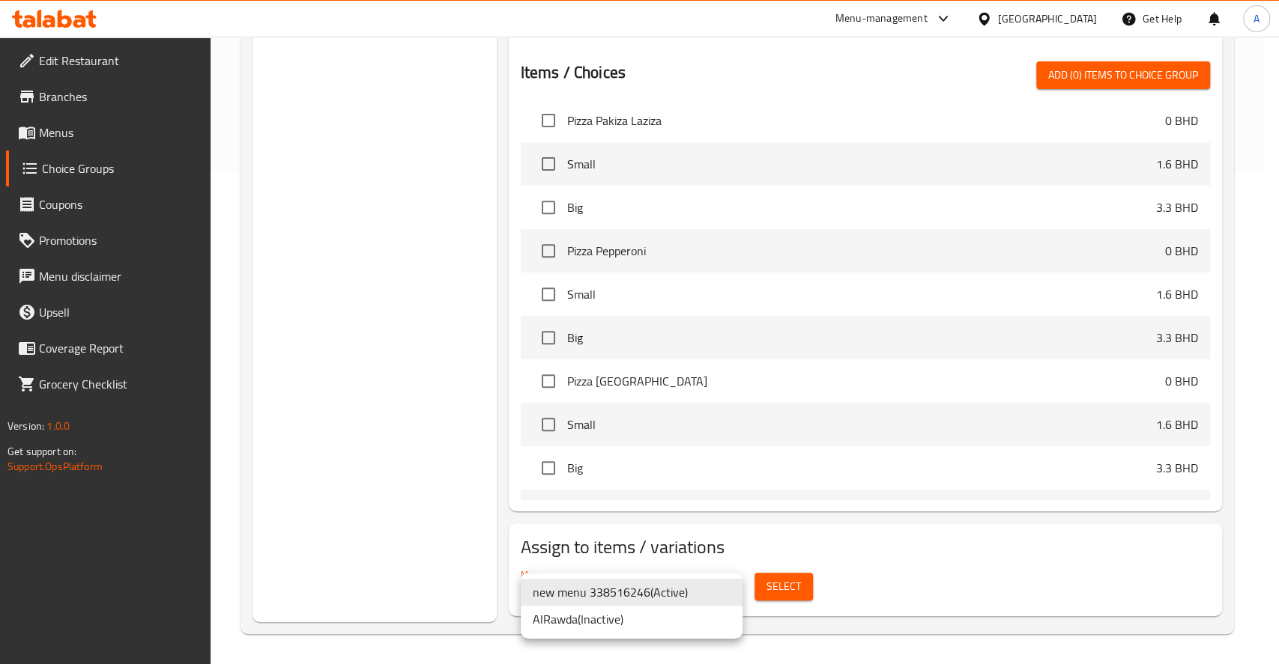
click at [809, 584] on div at bounding box center [639, 332] width 1279 height 664
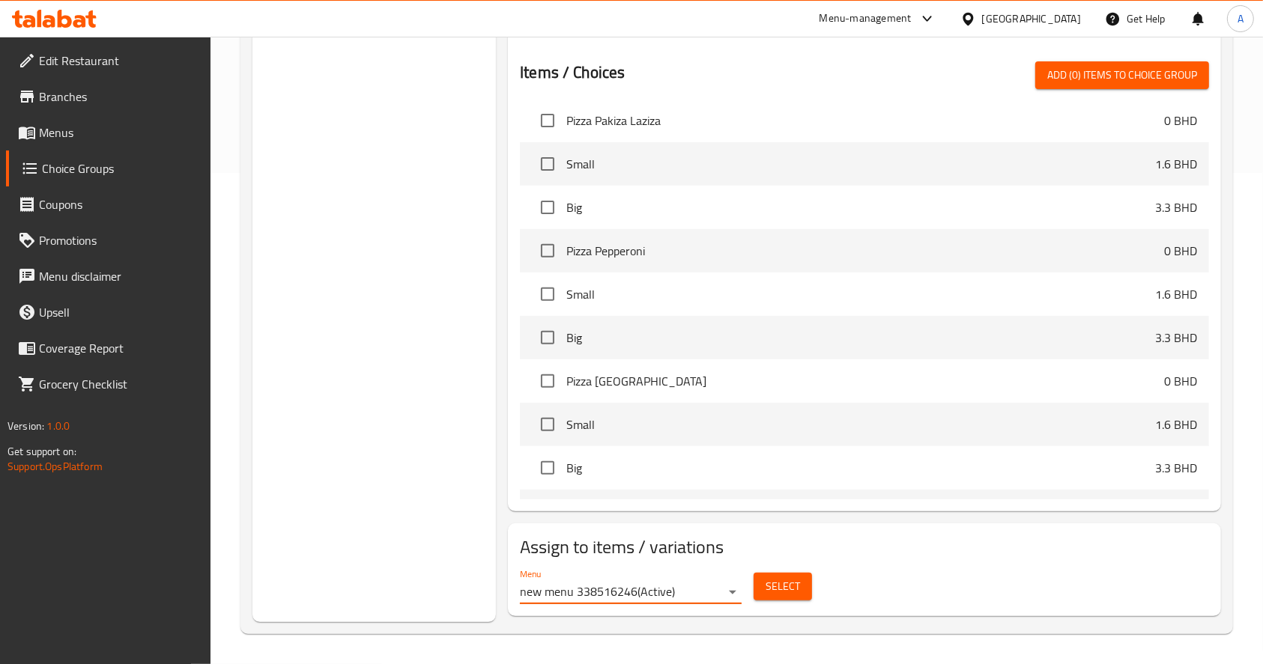
click at [800, 581] on button "Select" at bounding box center [783, 587] width 58 height 28
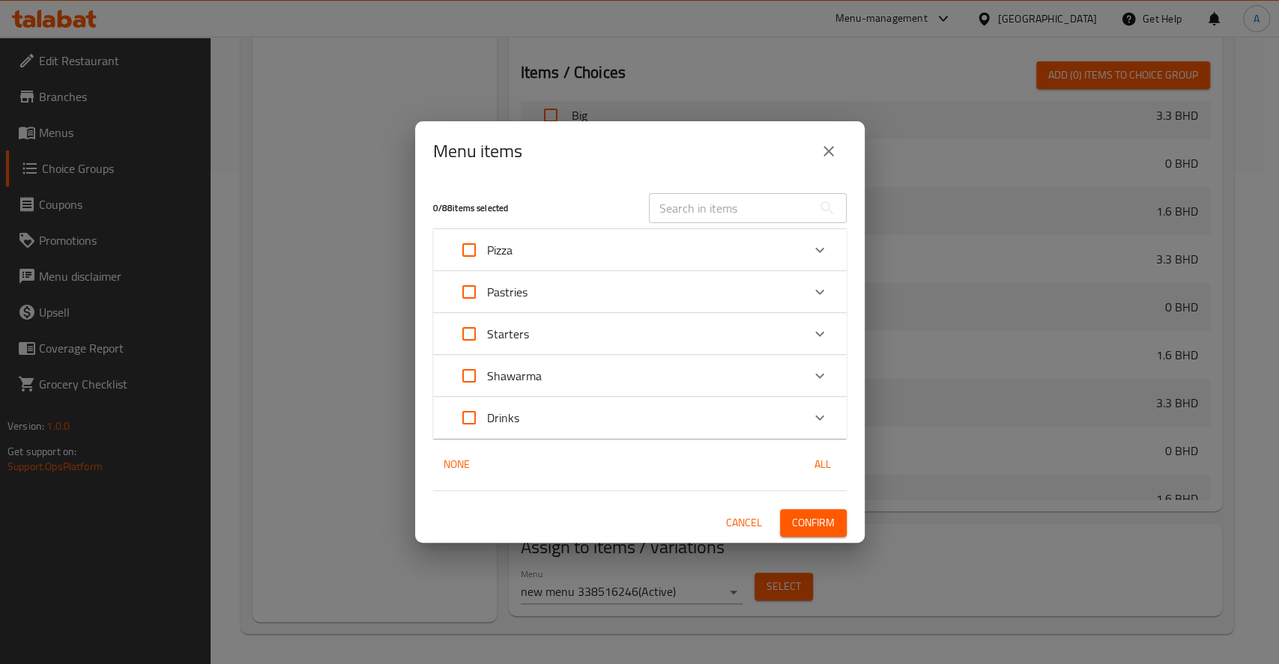
click at [459, 255] on input "Expand" at bounding box center [469, 250] width 36 height 36
checkbox input "true"
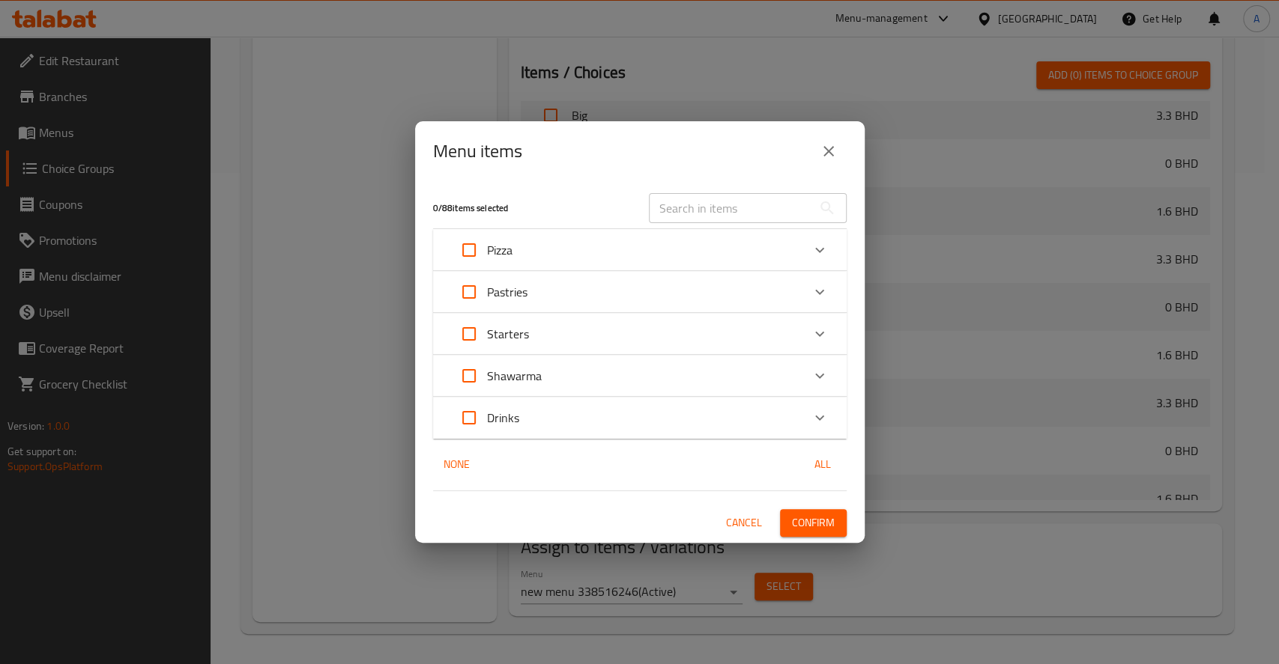
checkbox input "true"
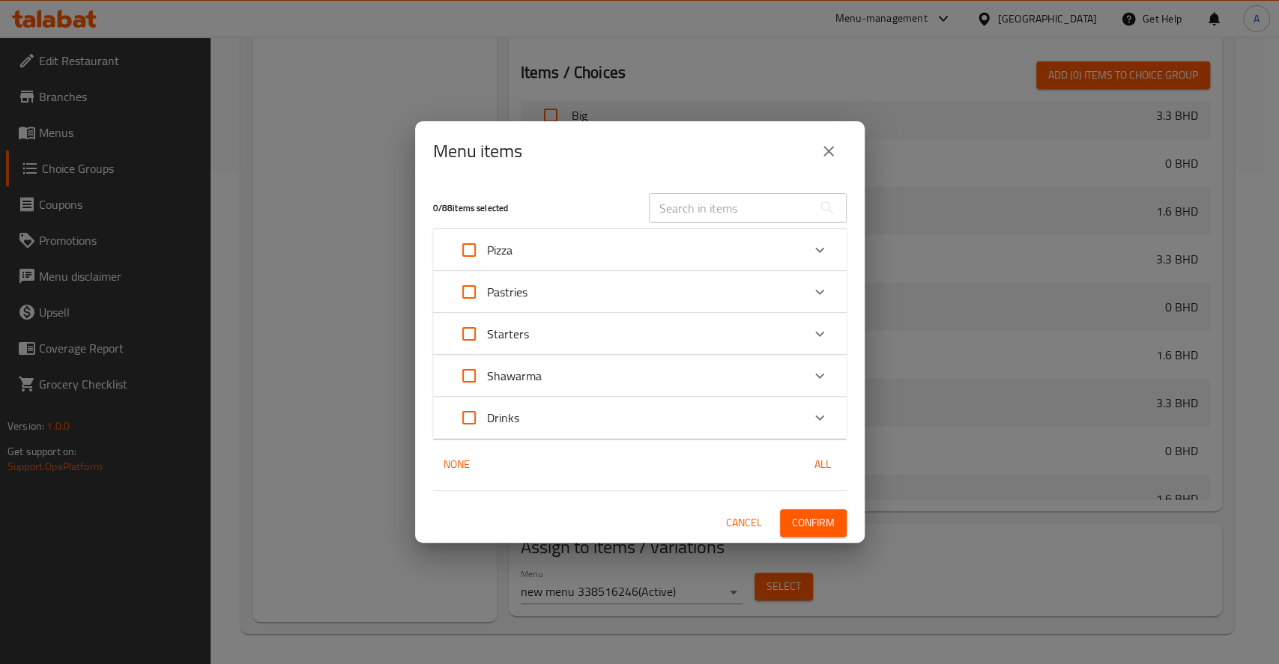
checkbox input "true"
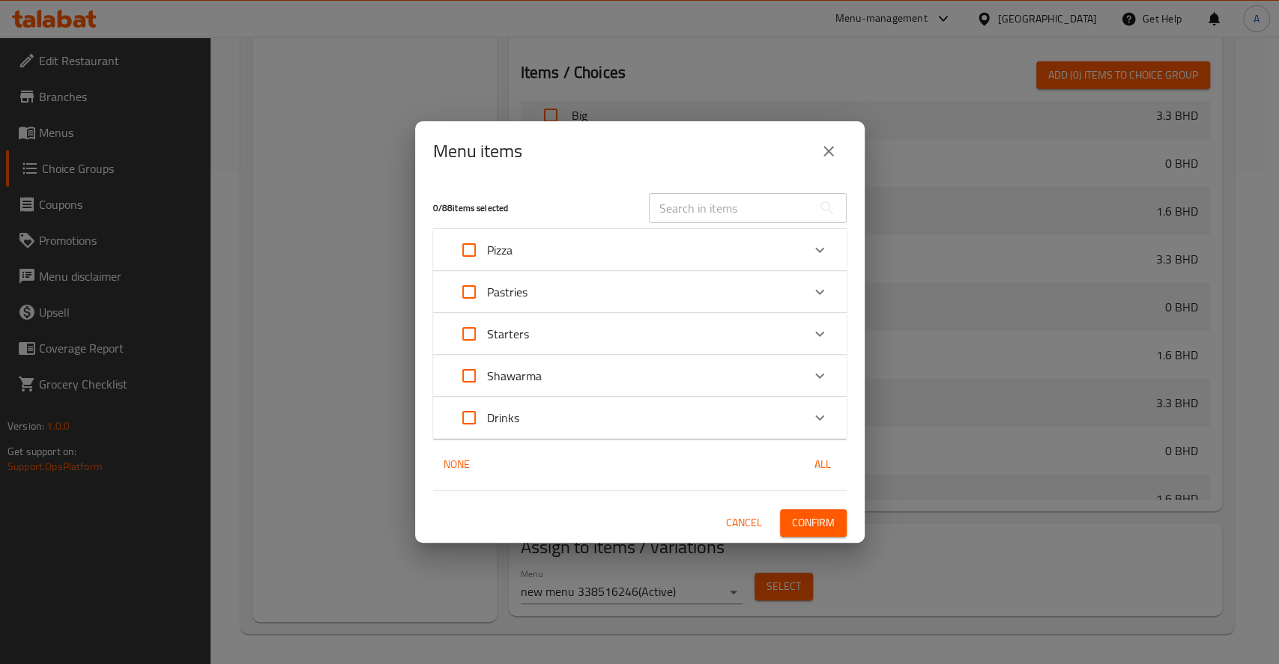
checkbox input "true"
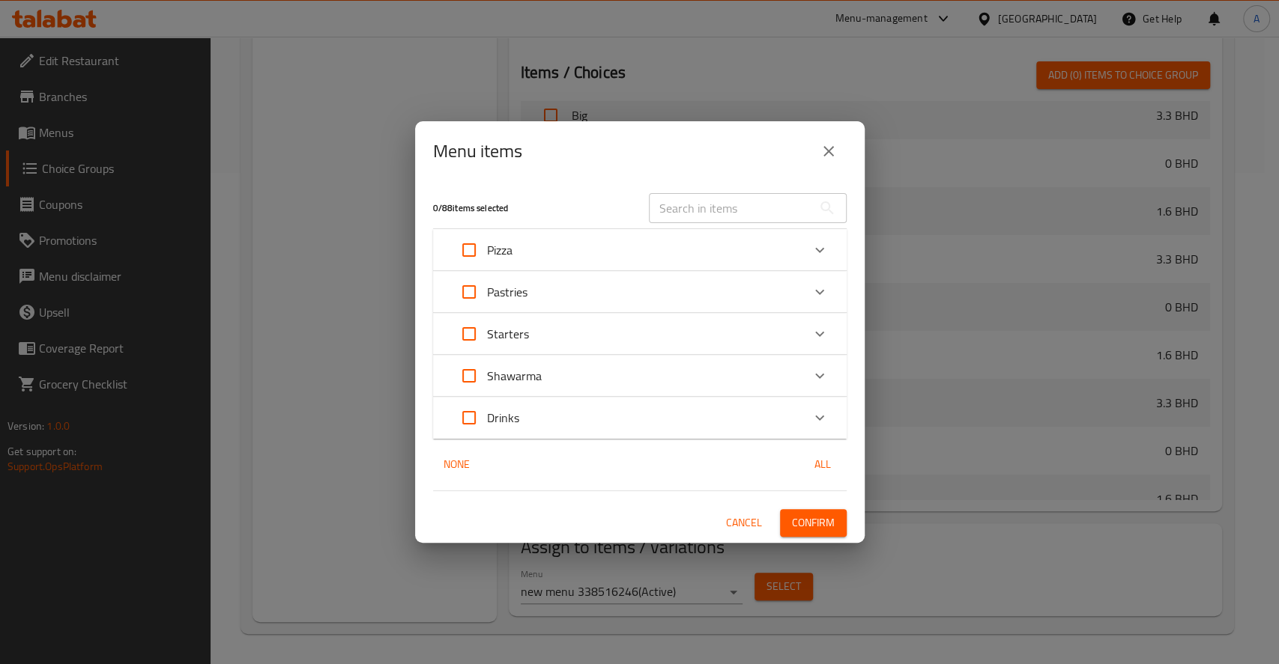
checkbox input "true"
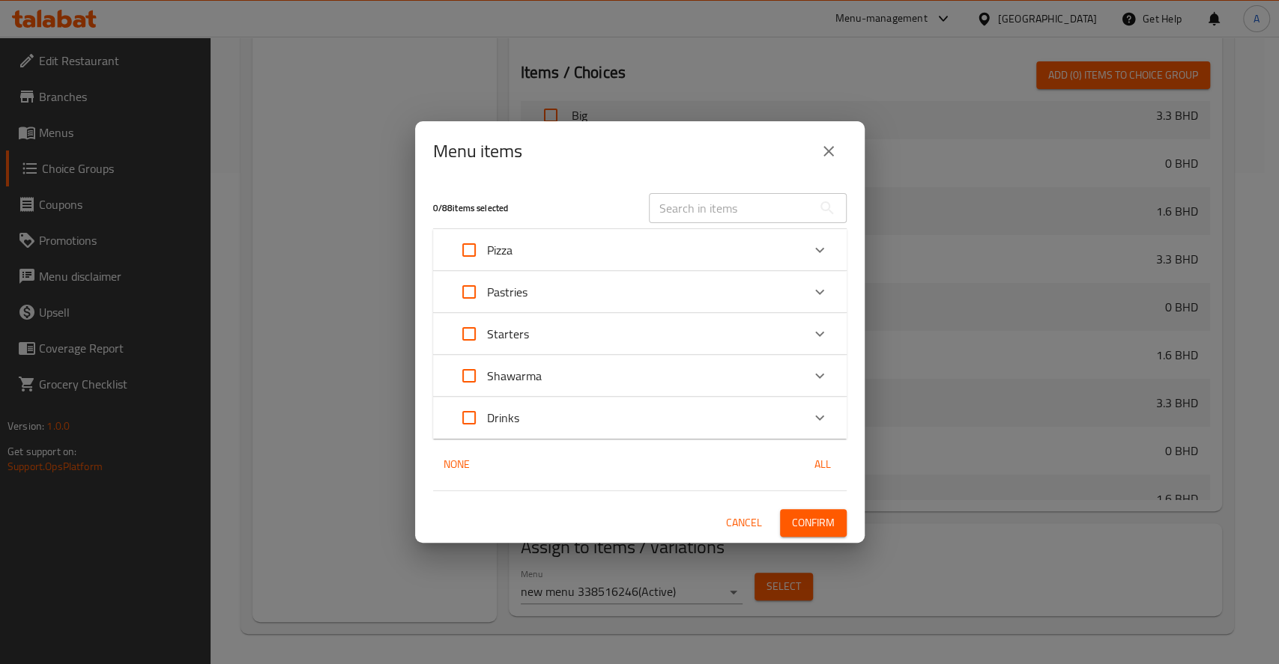
checkbox input "true"
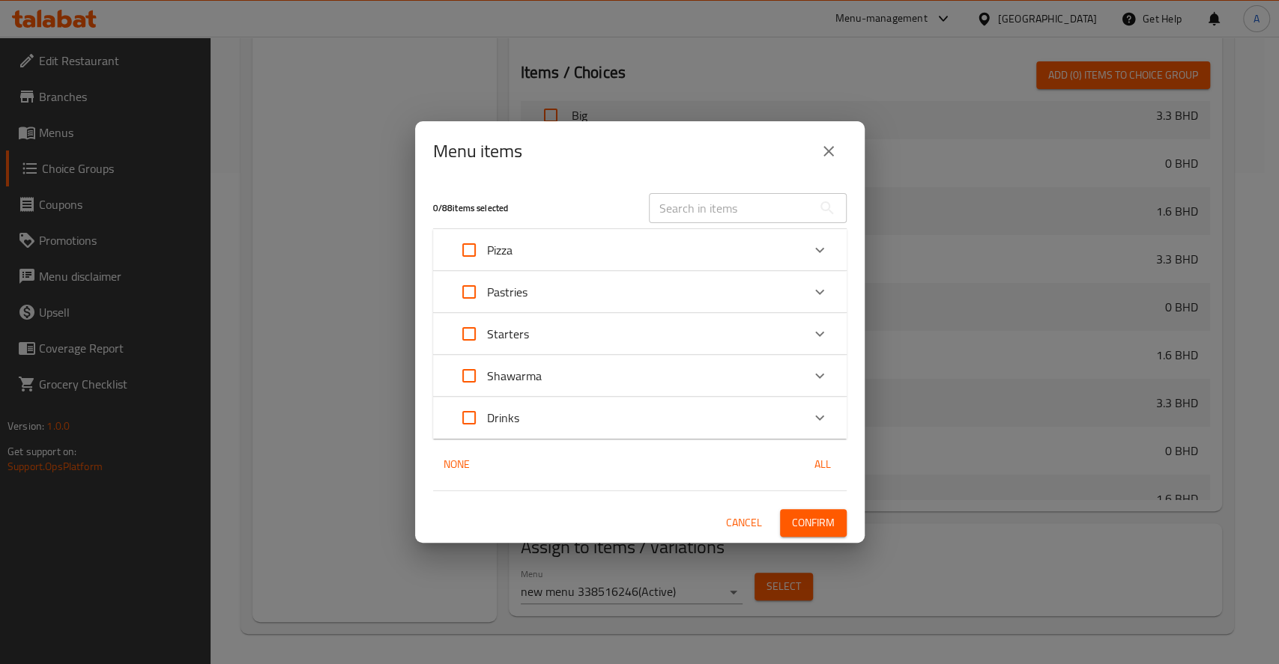
checkbox input "true"
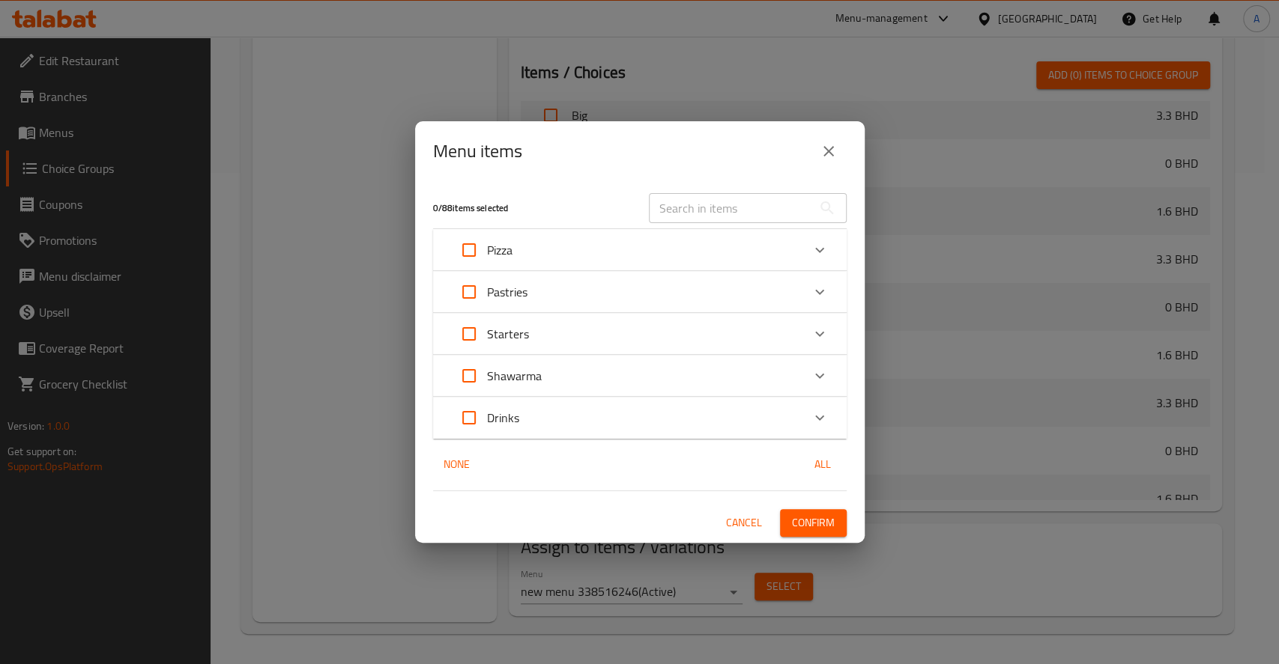
checkbox input "true"
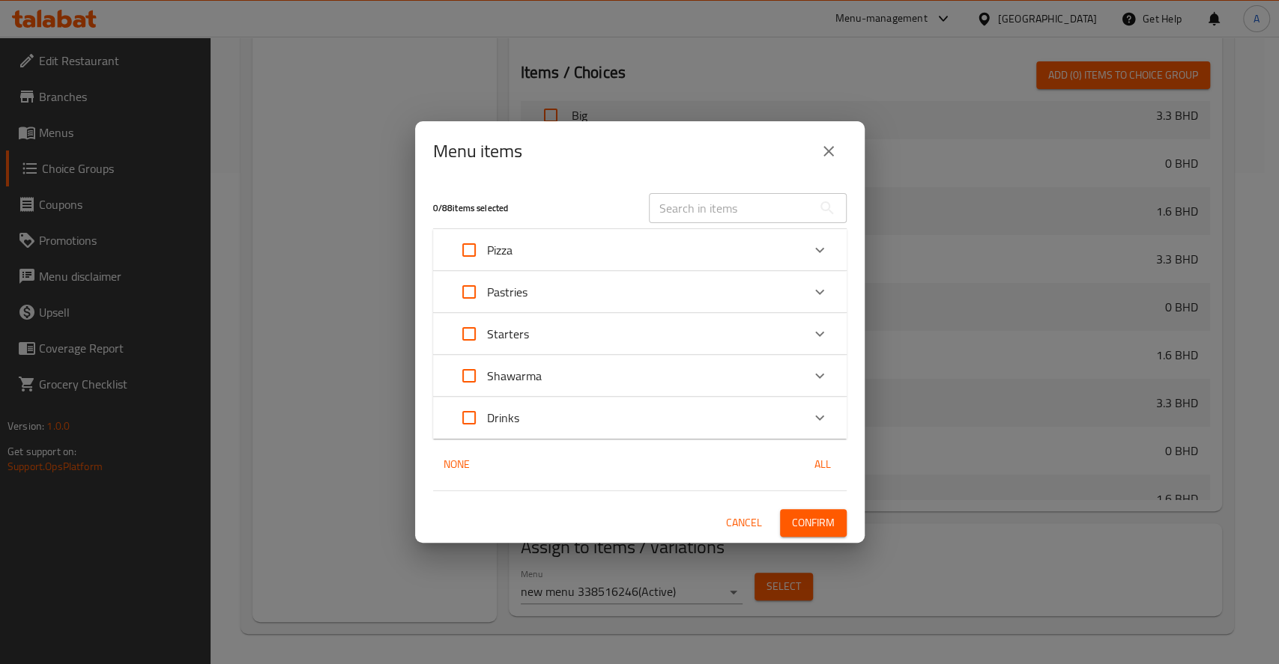
checkbox input "true"
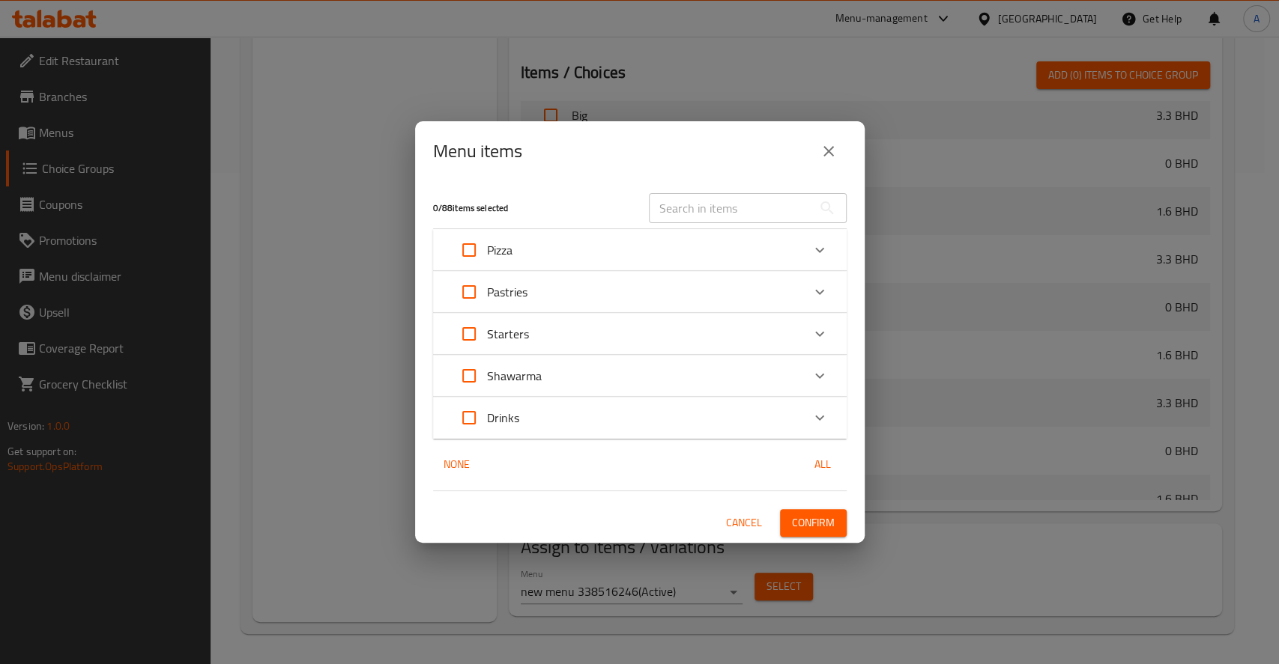
checkbox input "true"
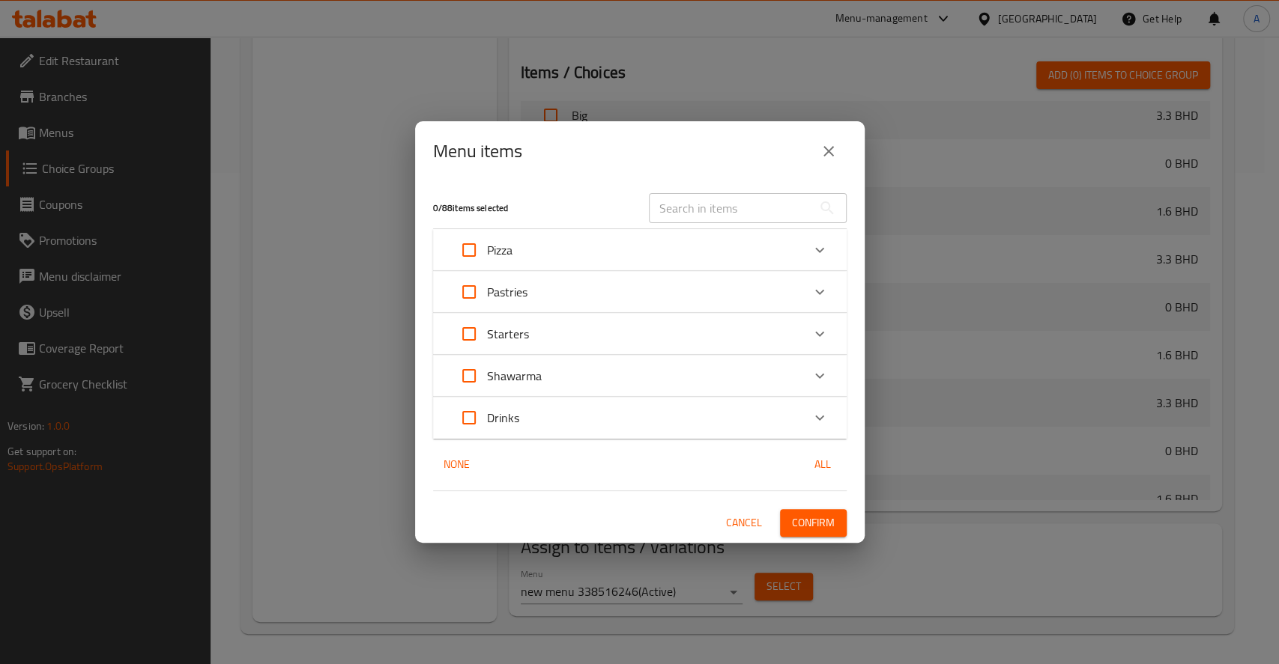
checkbox input "true"
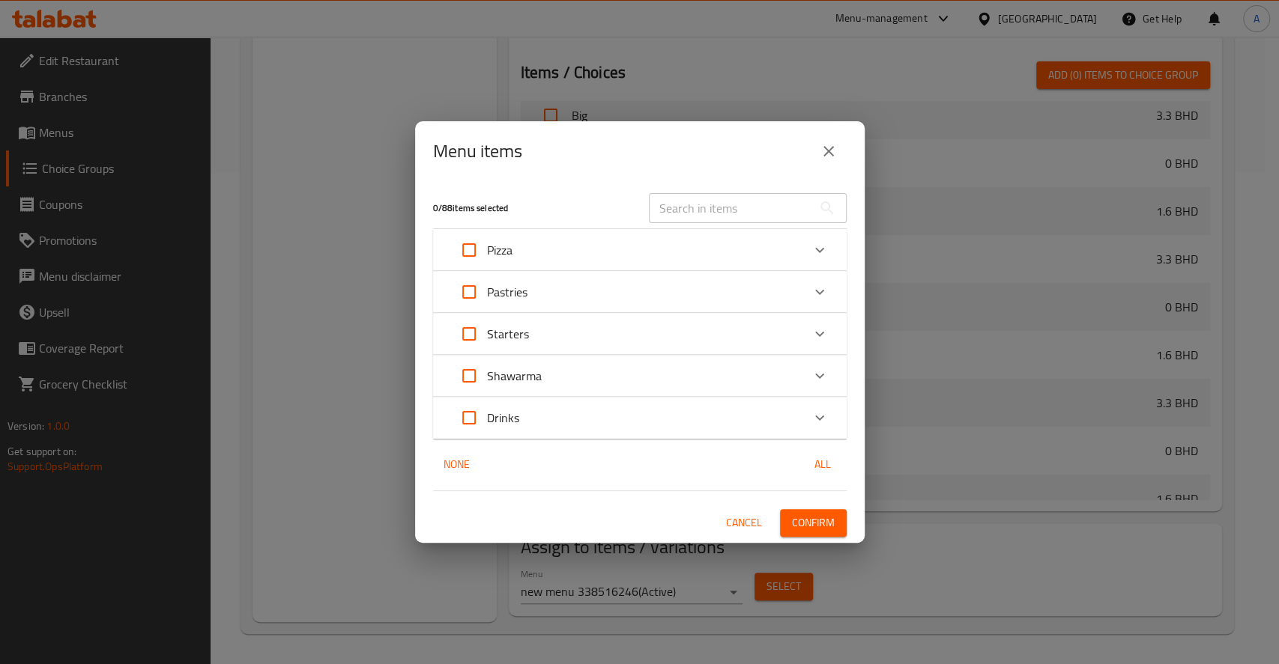
checkbox input "true"
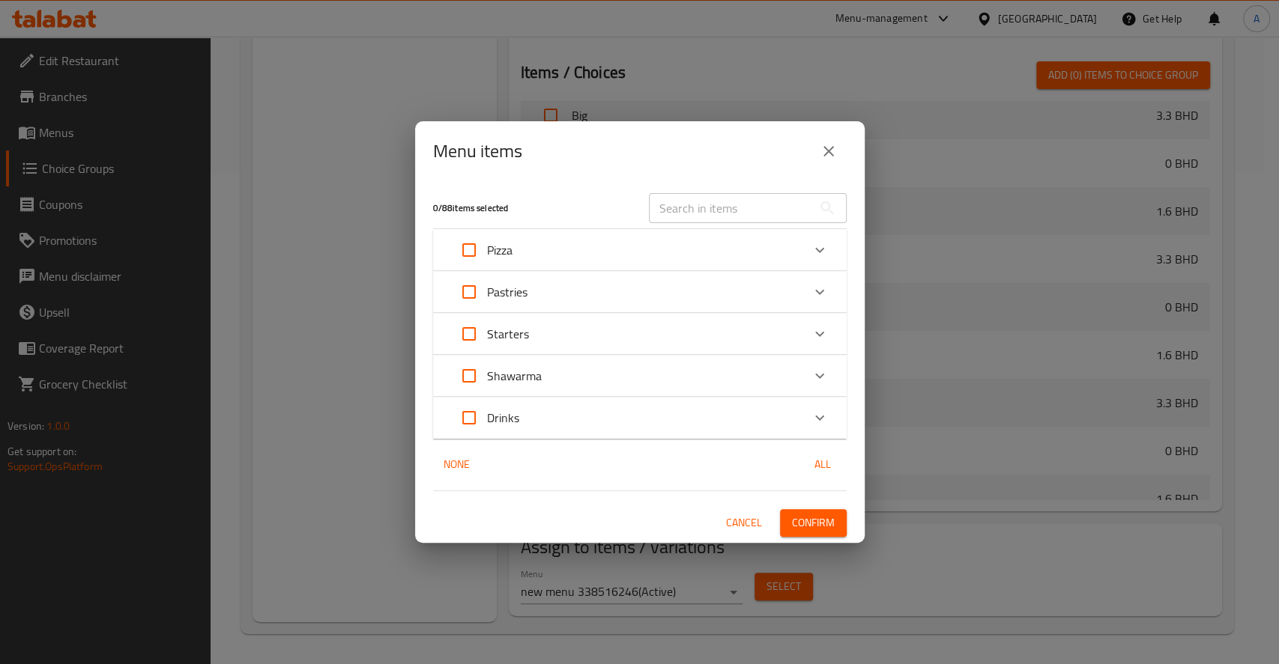
checkbox input "true"
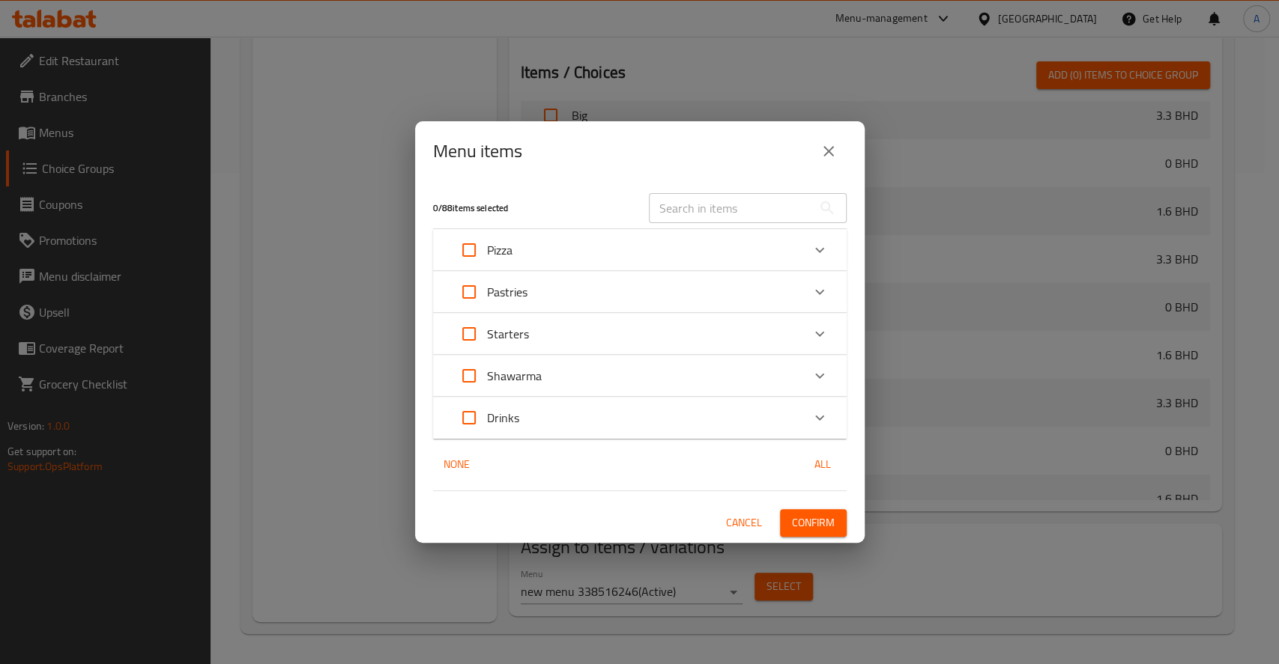
checkbox input "true"
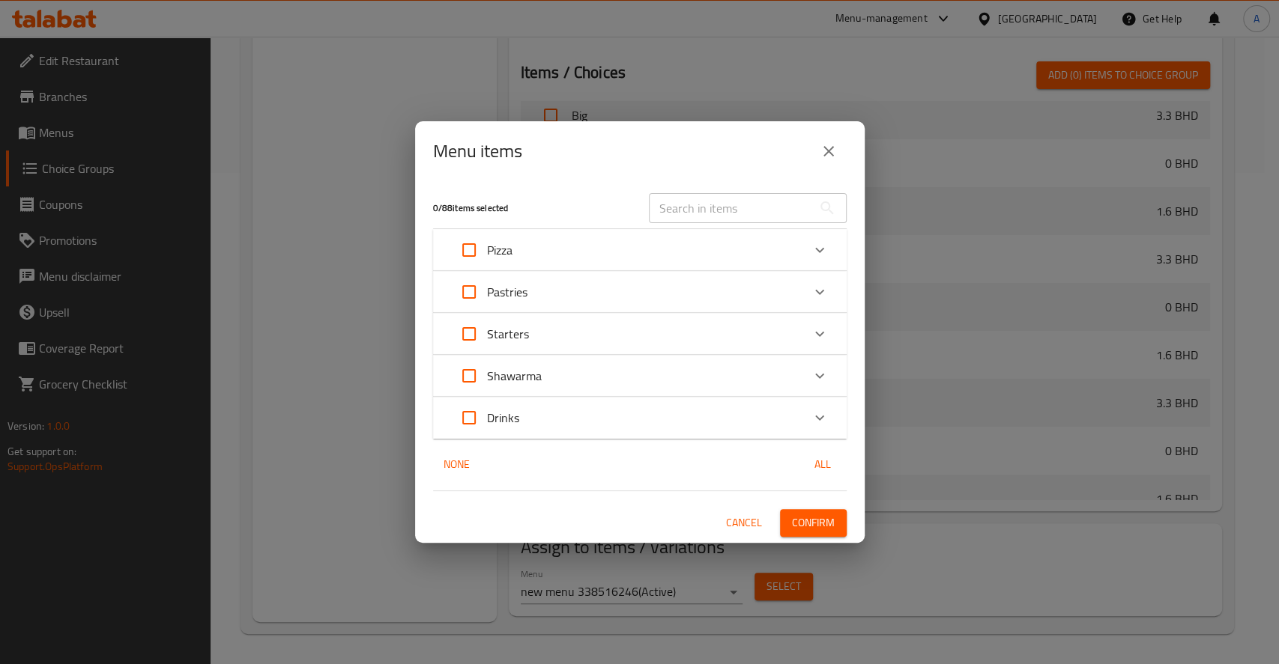
checkbox input "true"
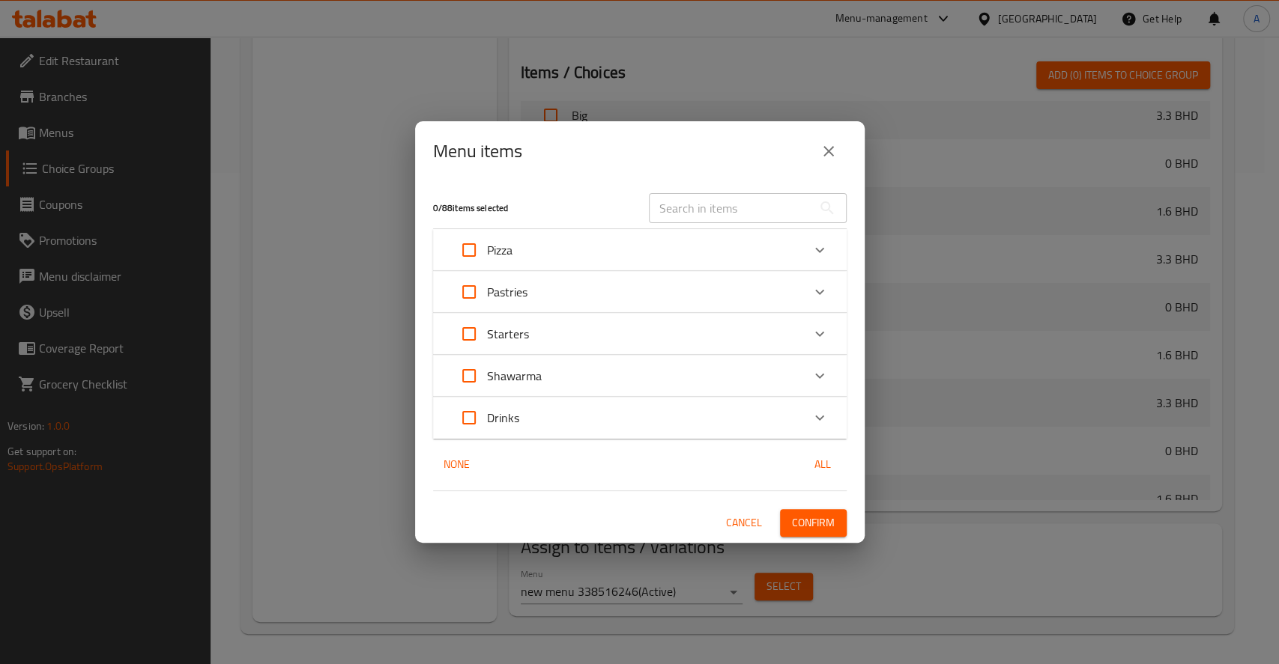
checkbox input "true"
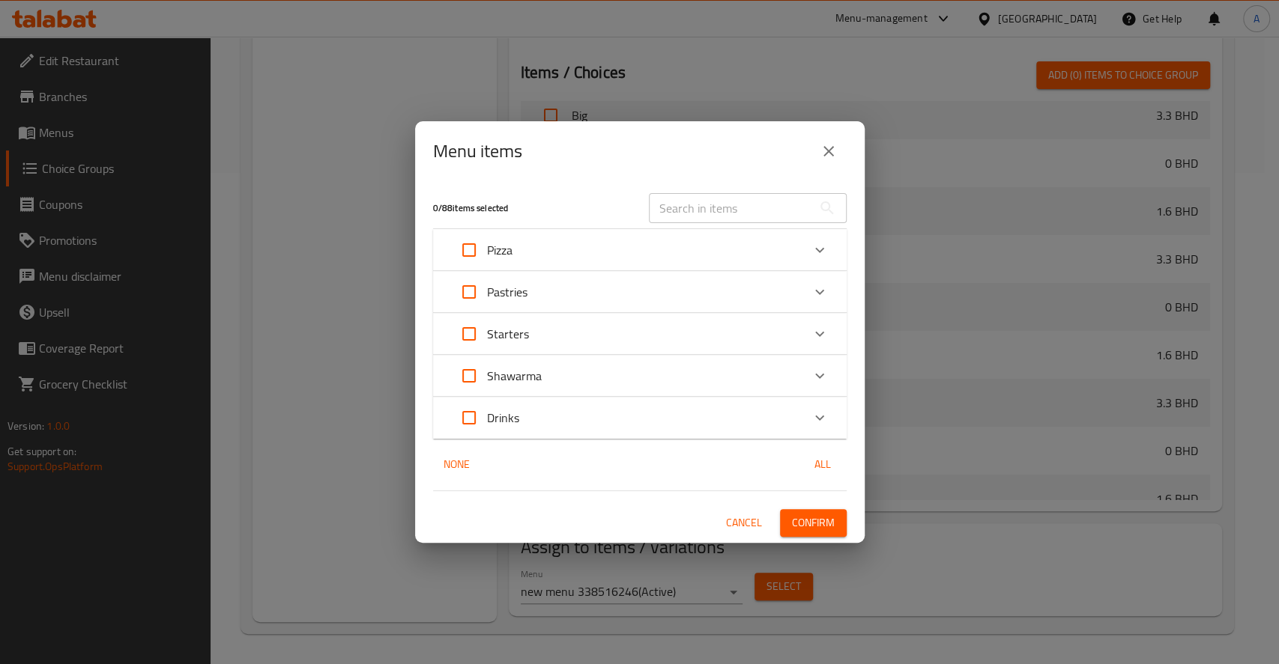
checkbox input "true"
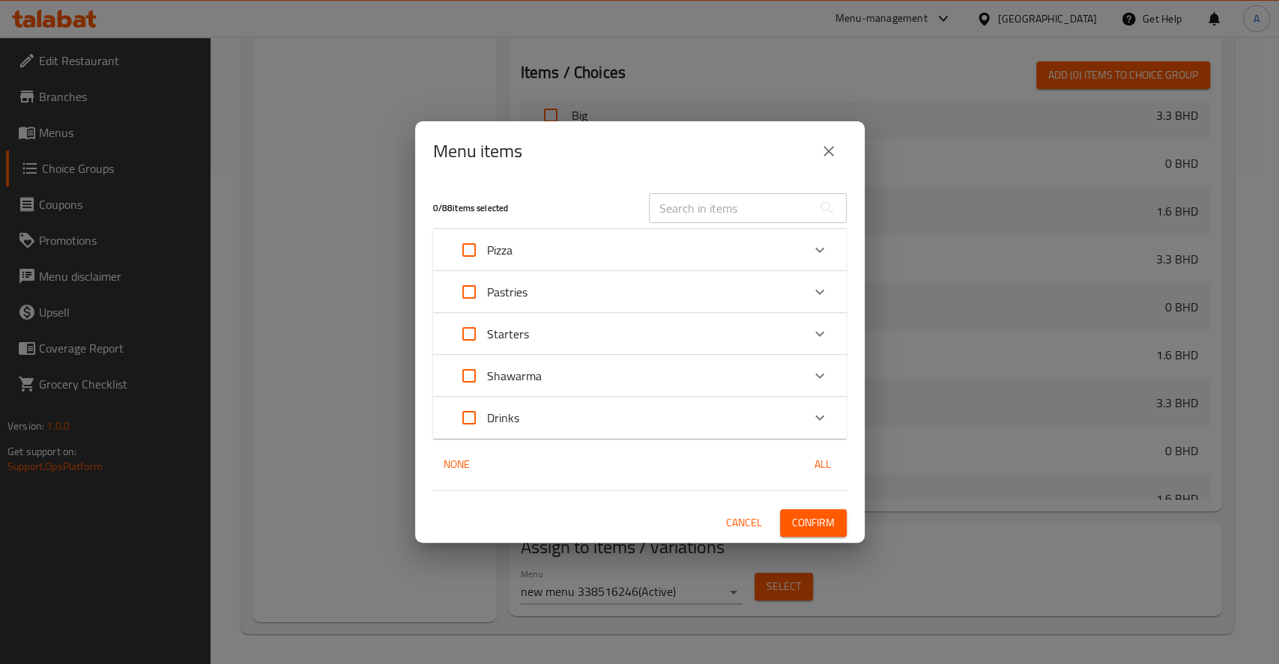
checkbox input "true"
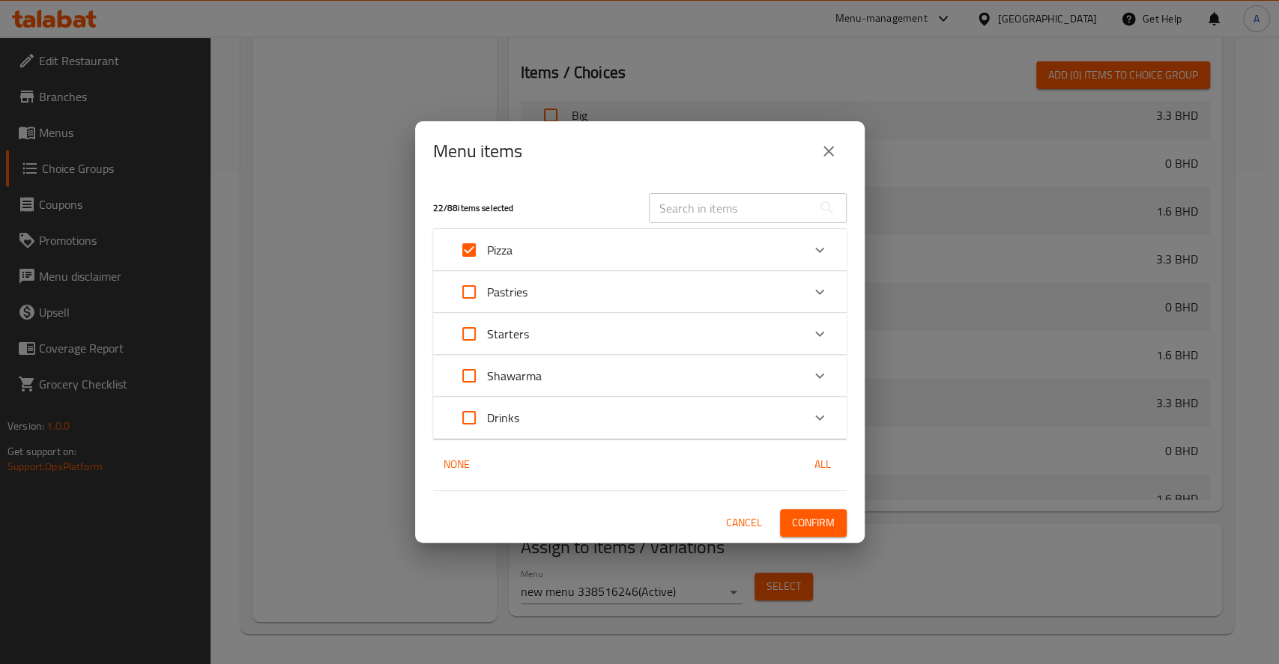
click at [458, 370] on input "Expand" at bounding box center [469, 376] width 36 height 36
checkbox input "true"
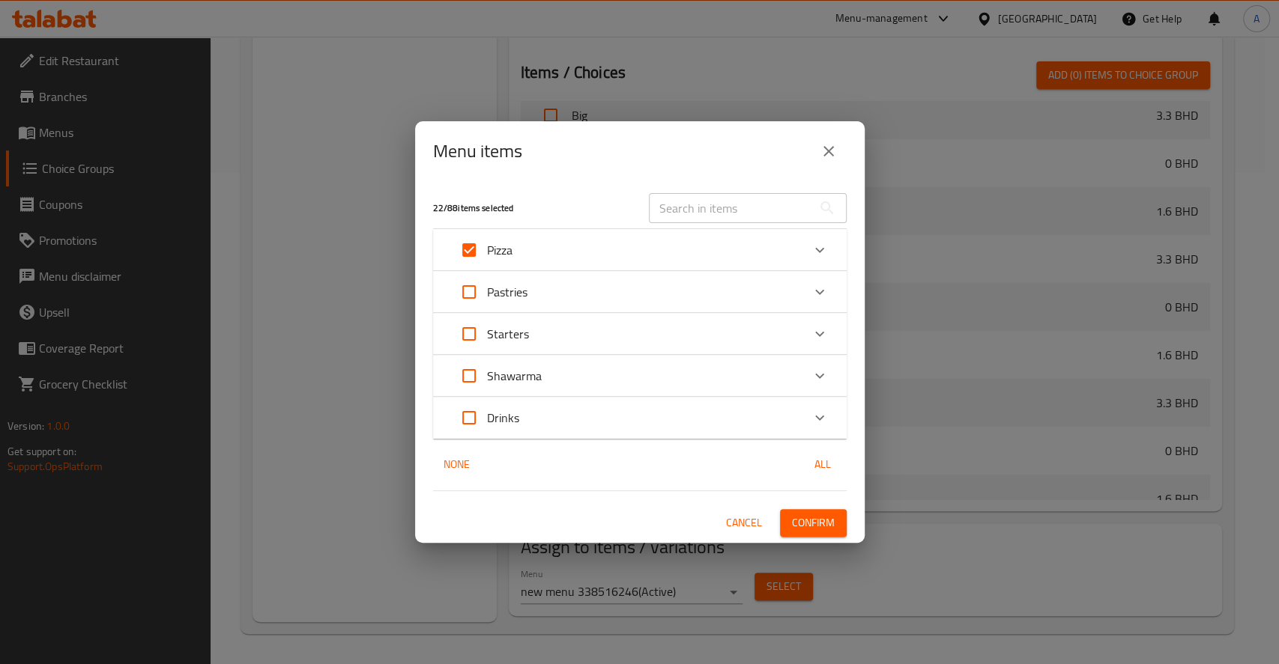
checkbox input "true"
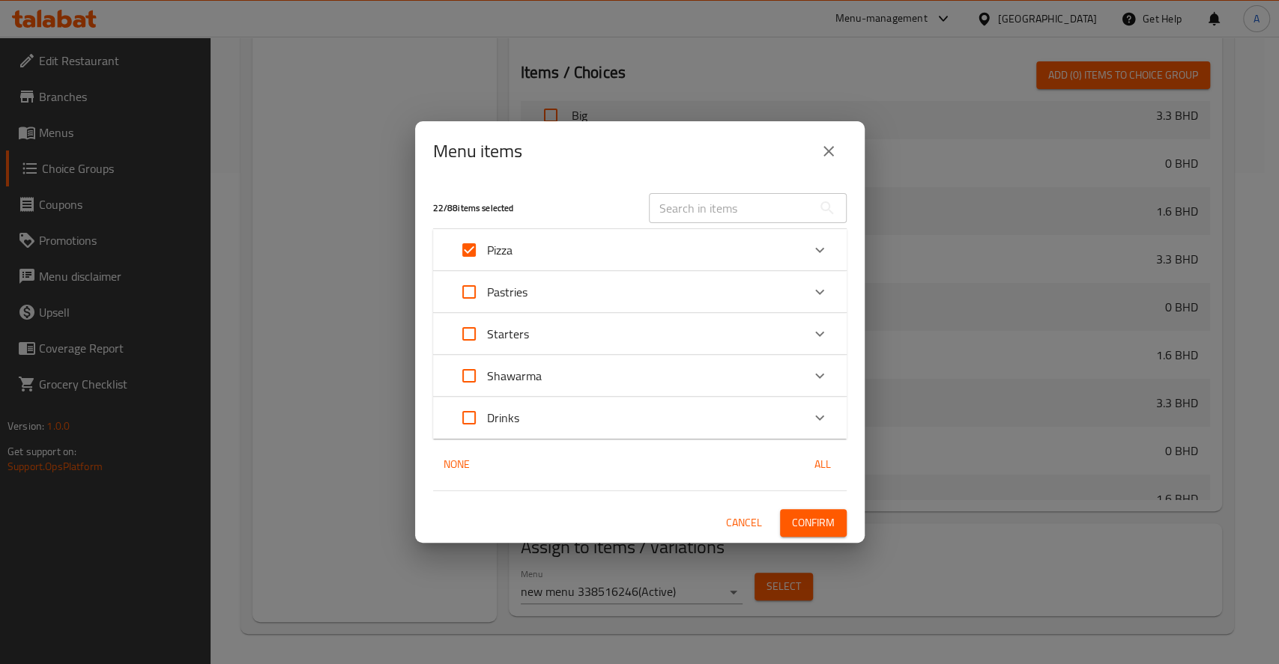
checkbox input "true"
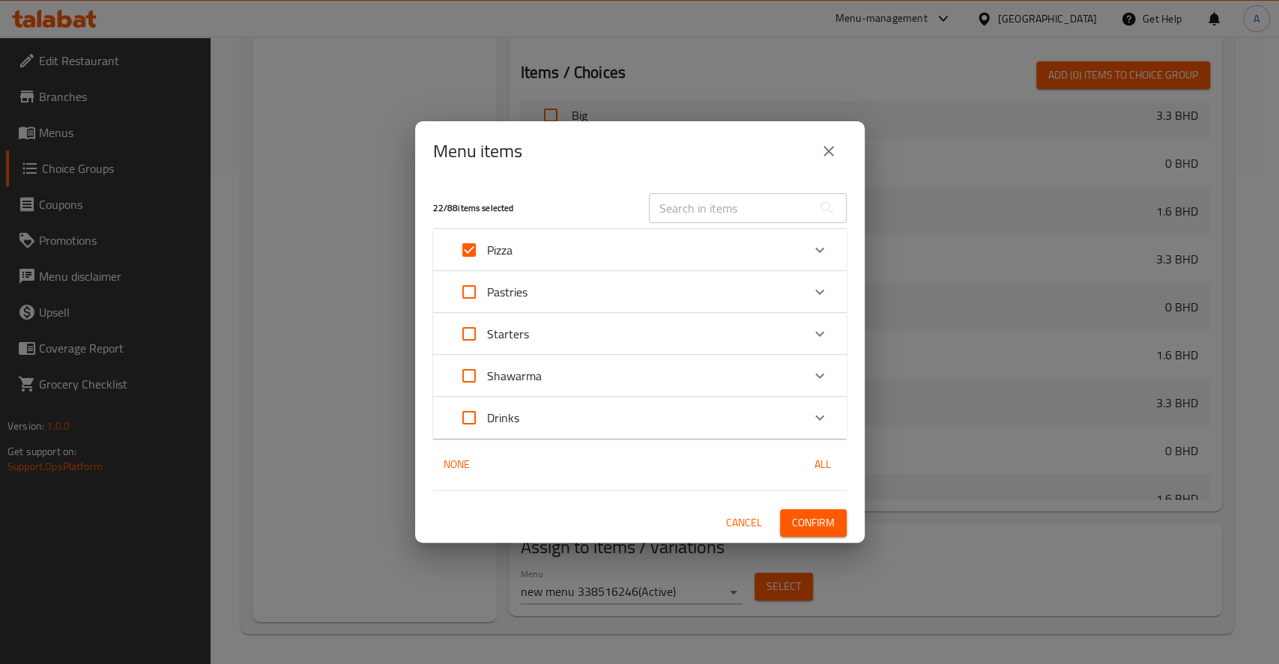
checkbox input "true"
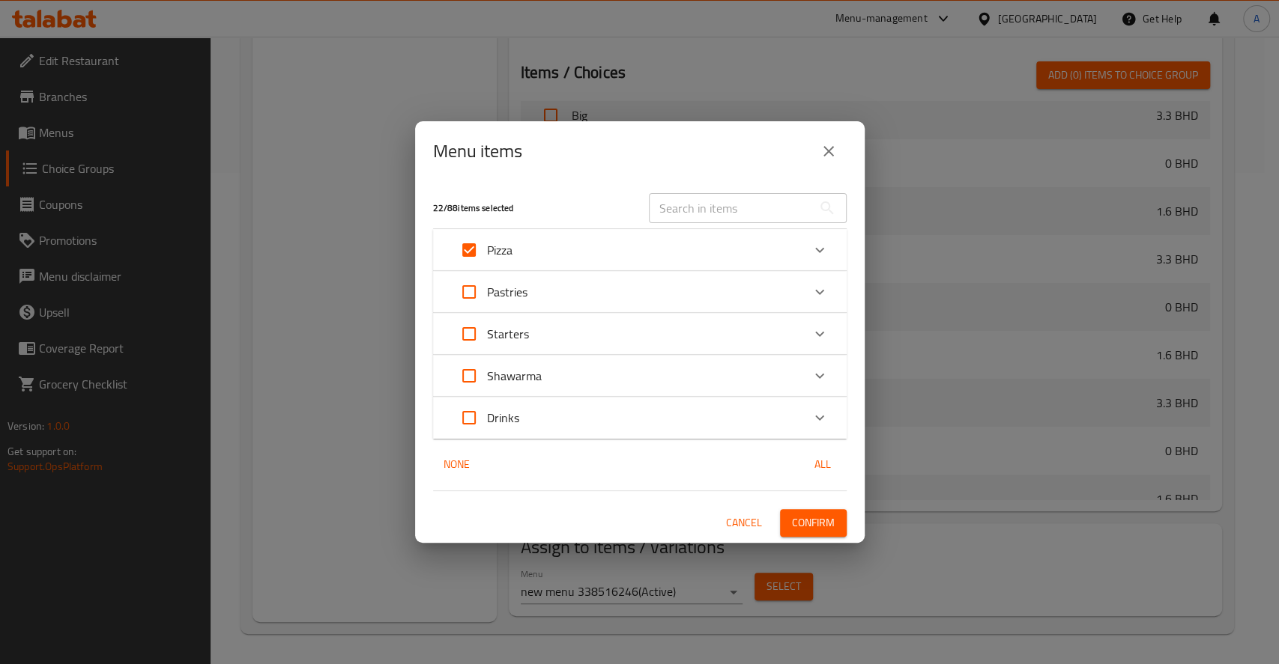
checkbox input "true"
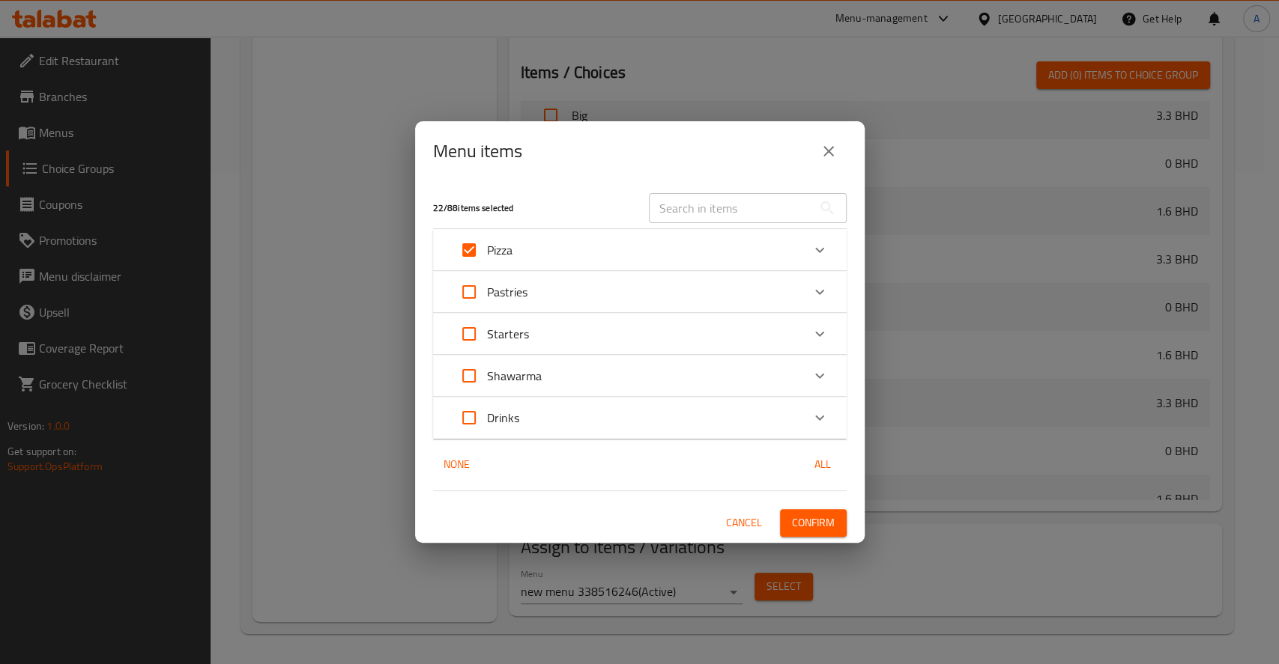
checkbox input "true"
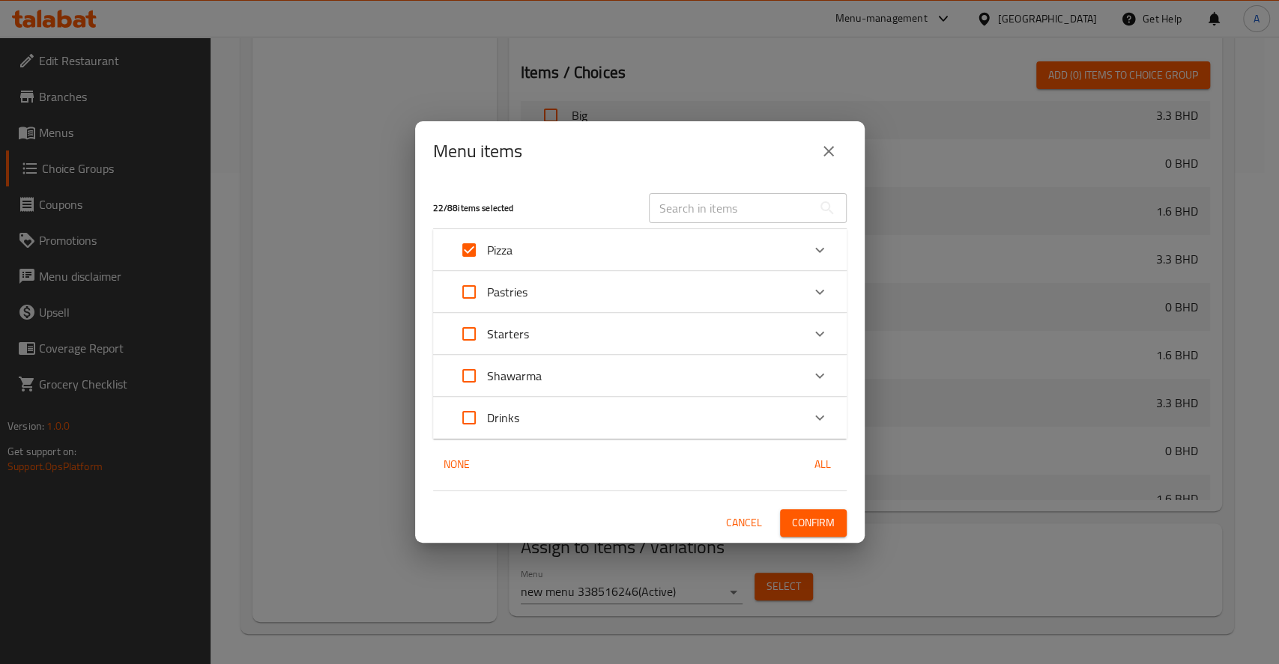
checkbox input "true"
click at [821, 518] on span "Confirm" at bounding box center [813, 523] width 43 height 19
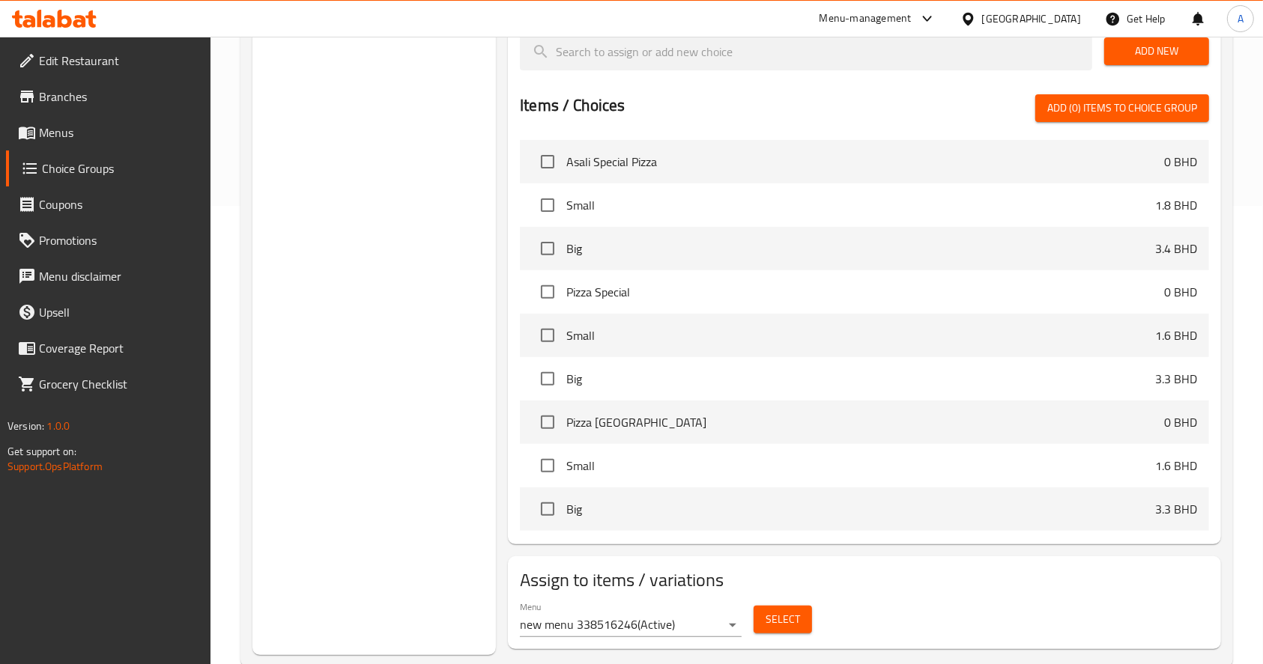
scroll to position [0, 0]
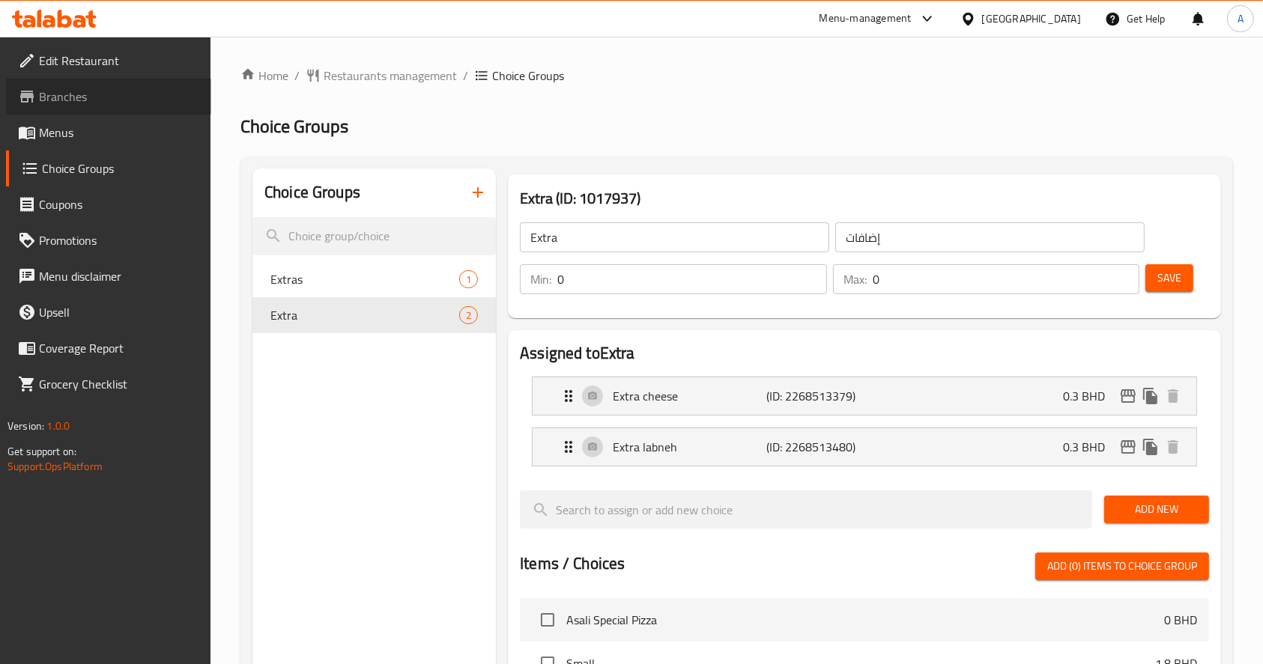
click at [100, 94] on span "Branches" at bounding box center [119, 97] width 160 height 18
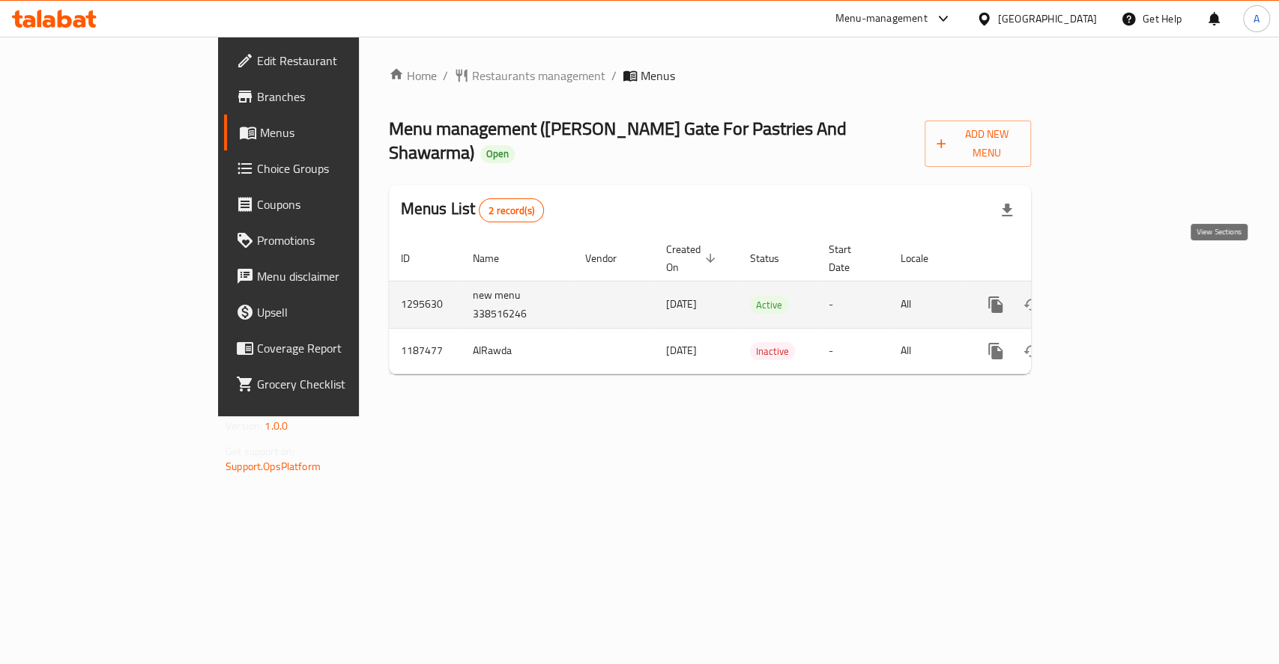
click at [1110, 298] on icon "enhanced table" at bounding box center [1103, 304] width 13 height 13
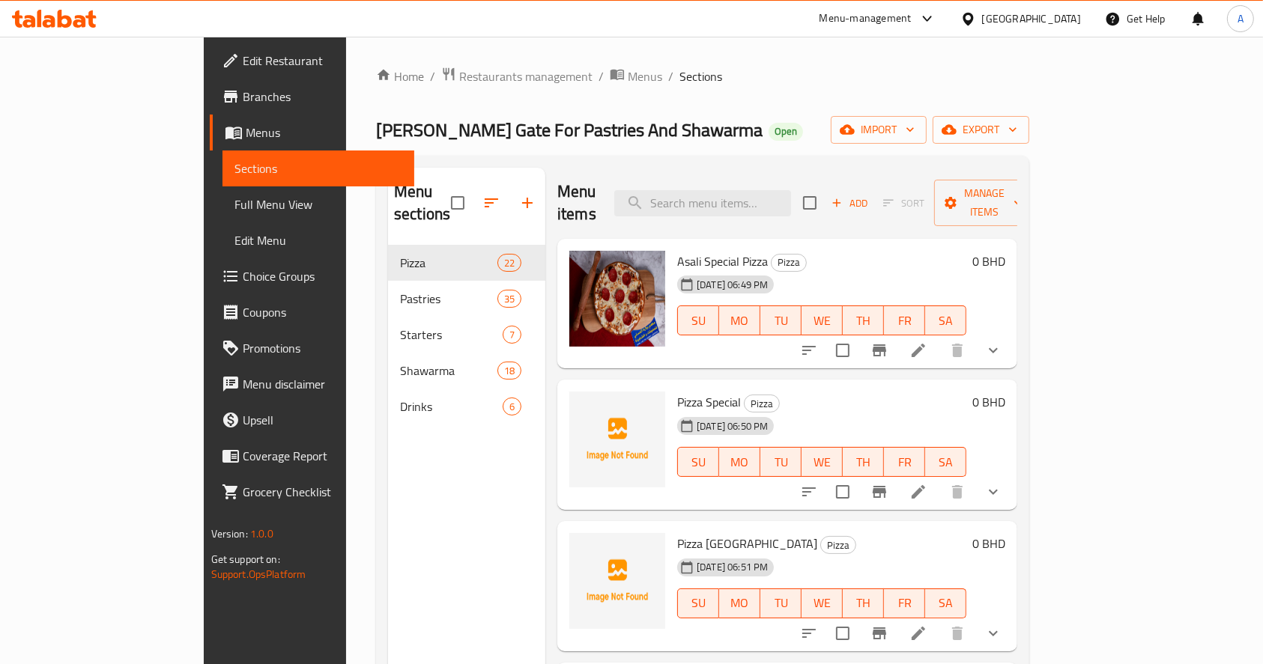
click at [243, 273] on span "Choice Groups" at bounding box center [323, 276] width 160 height 18
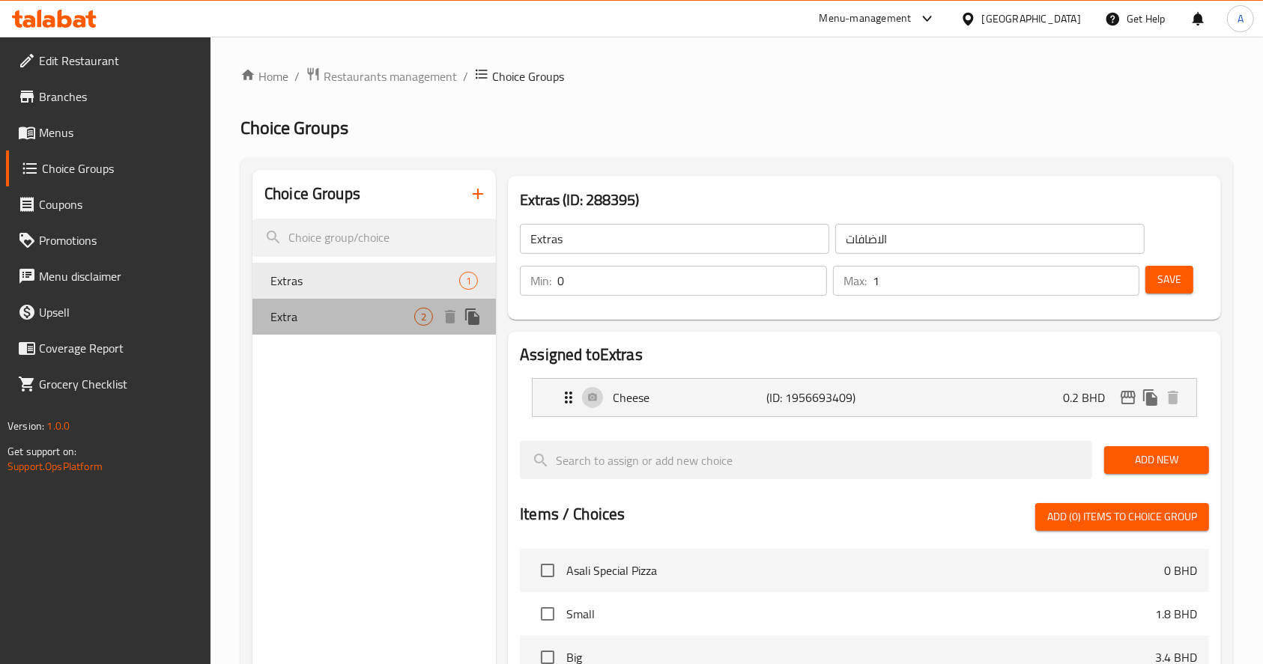
click at [354, 315] on span "Extra" at bounding box center [342, 317] width 144 height 18
type input "Extra"
type input "إضافات"
type input "0"
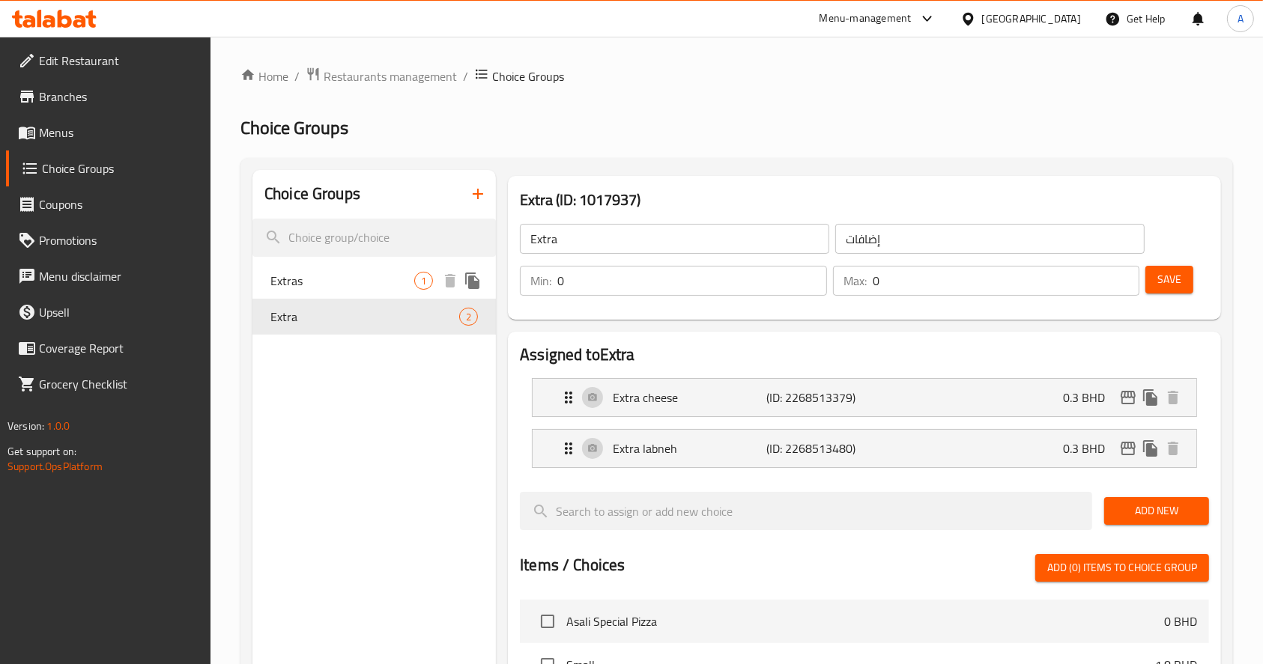
click at [305, 273] on span "Extras" at bounding box center [342, 281] width 144 height 18
type input "Extras"
type input "الاضافات"
type input "1"
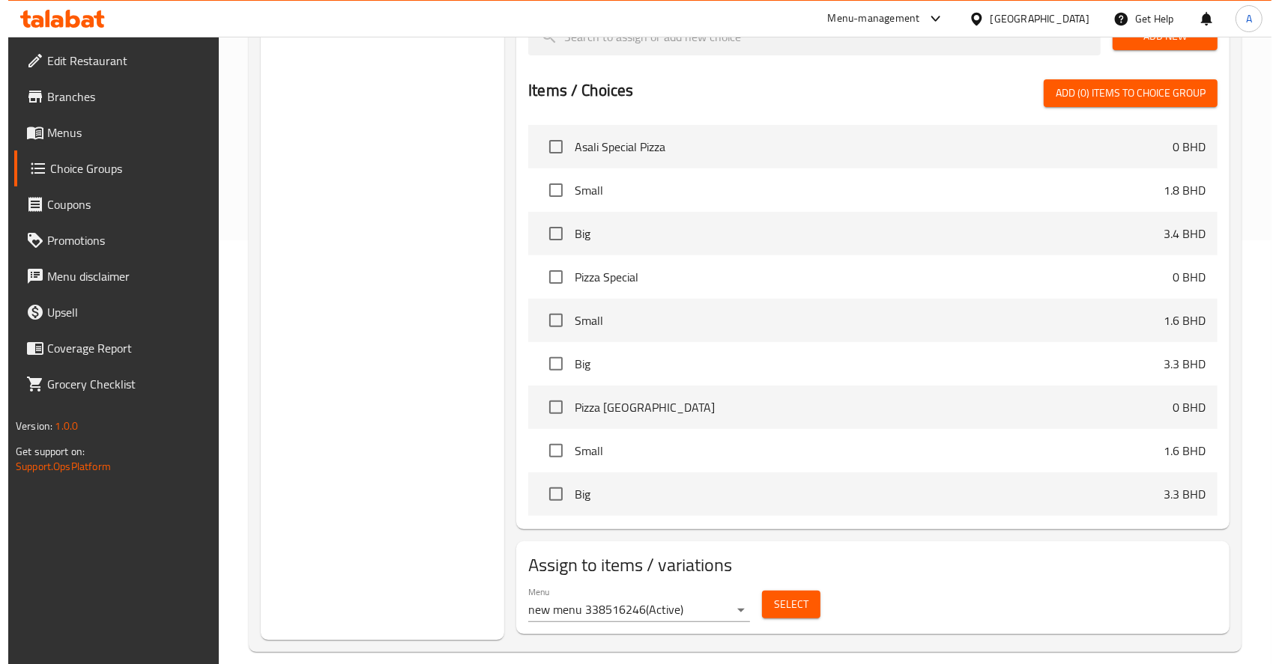
scroll to position [442, 0]
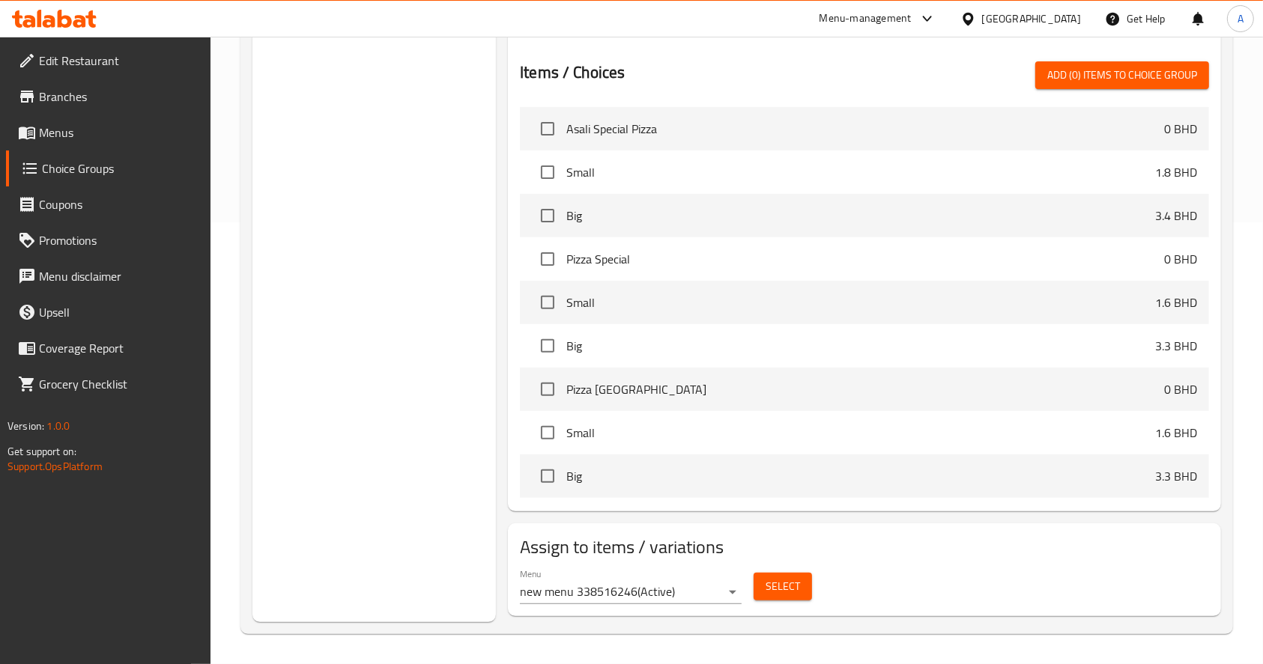
click at [802, 584] on button "Select" at bounding box center [783, 587] width 58 height 28
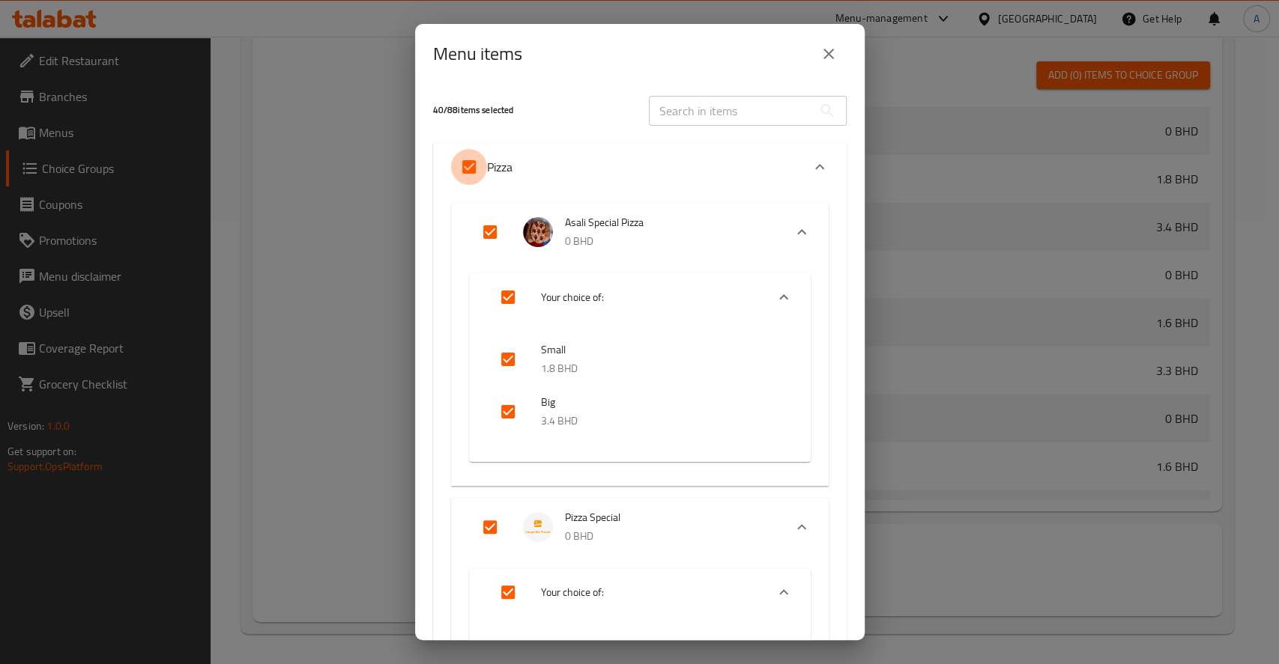
click at [469, 168] on input "Expand" at bounding box center [469, 167] width 36 height 36
checkbox input "false"
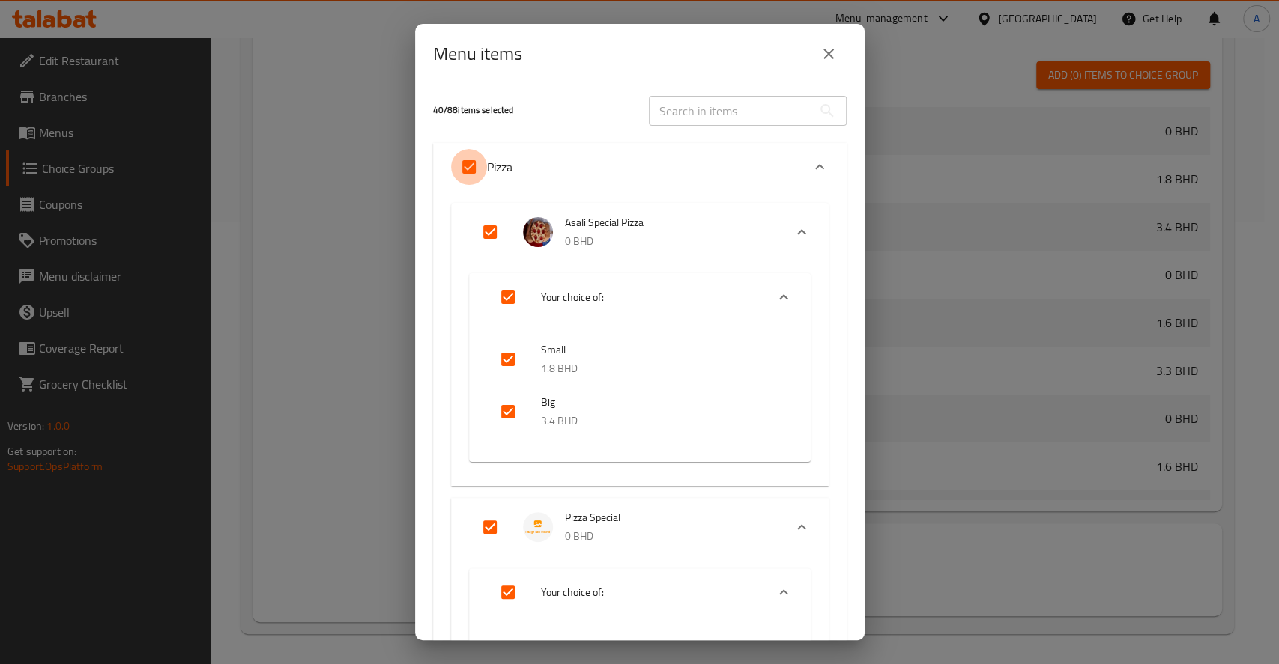
checkbox input "false"
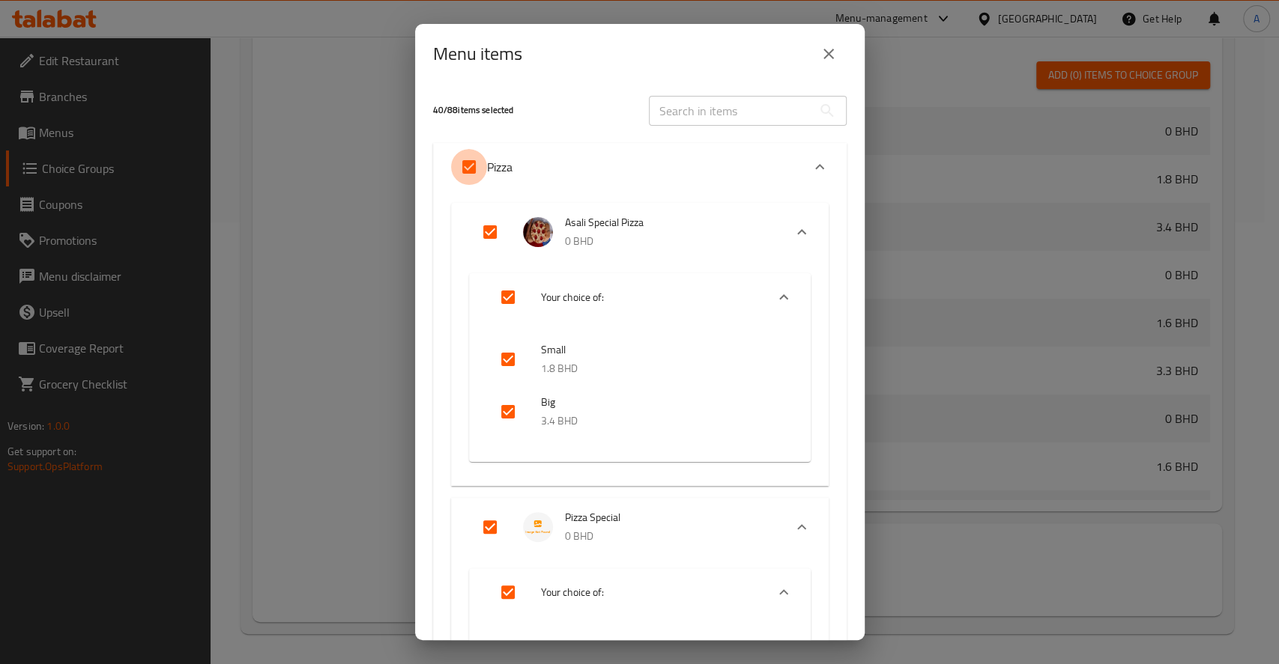
checkbox input "false"
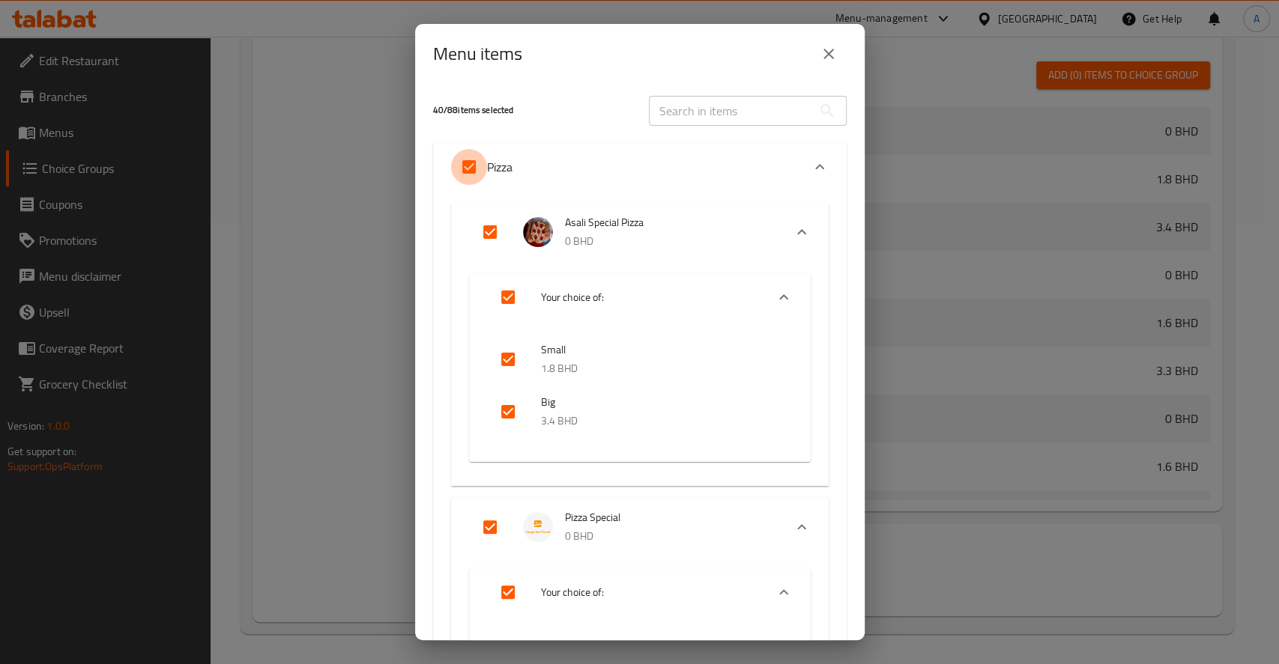
checkbox input "false"
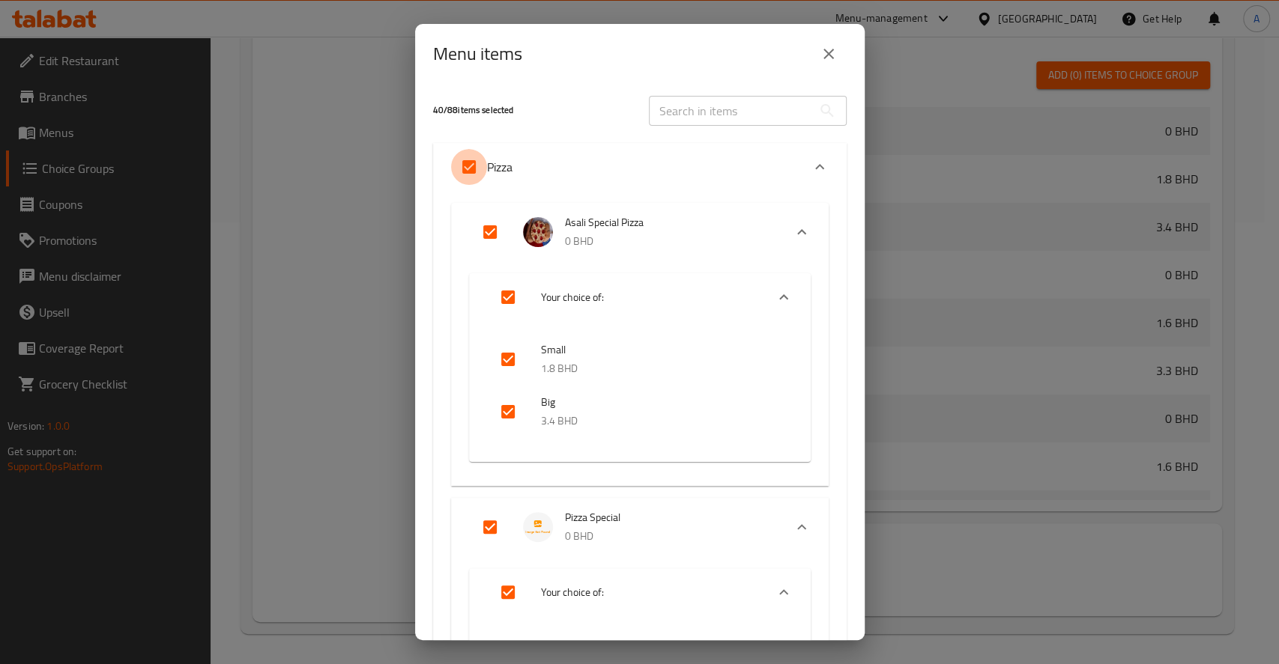
checkbox input "false"
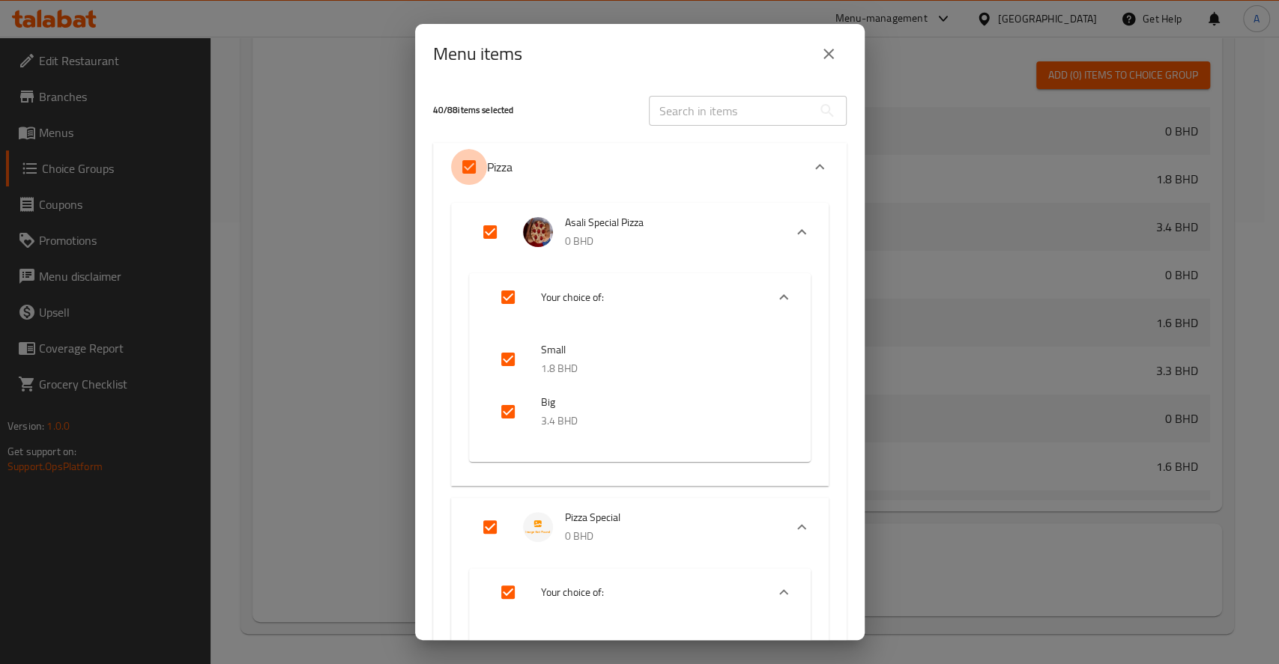
checkbox input "false"
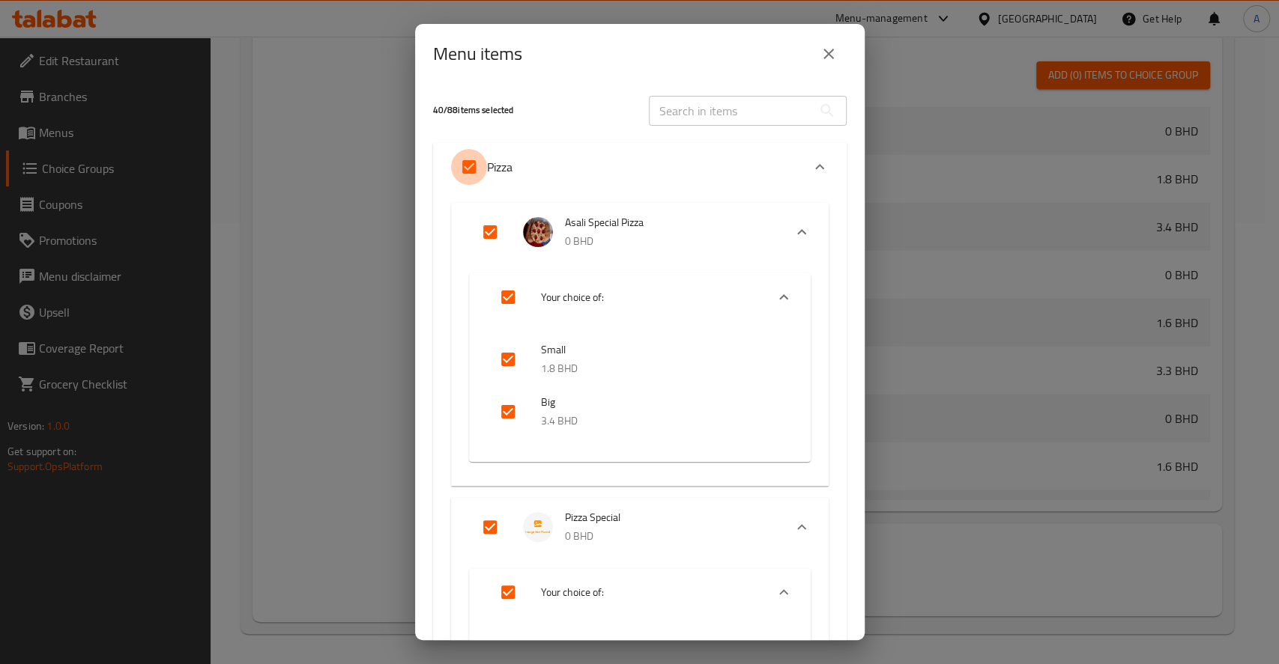
checkbox input "false"
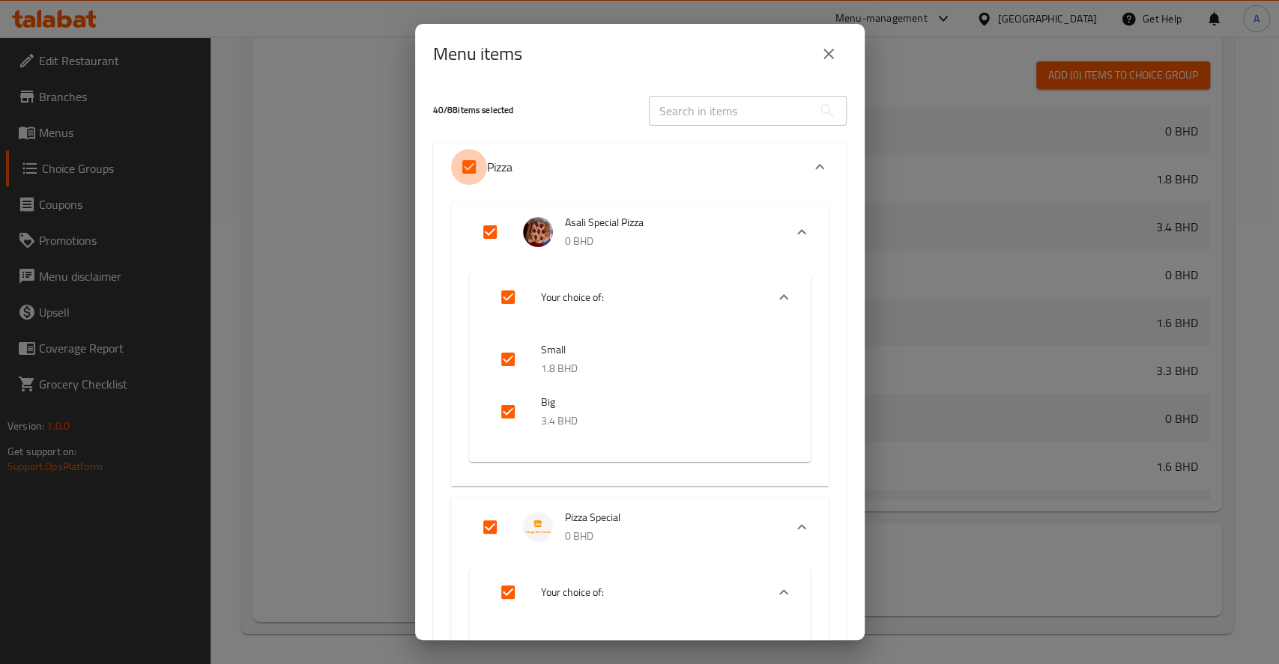
checkbox input "false"
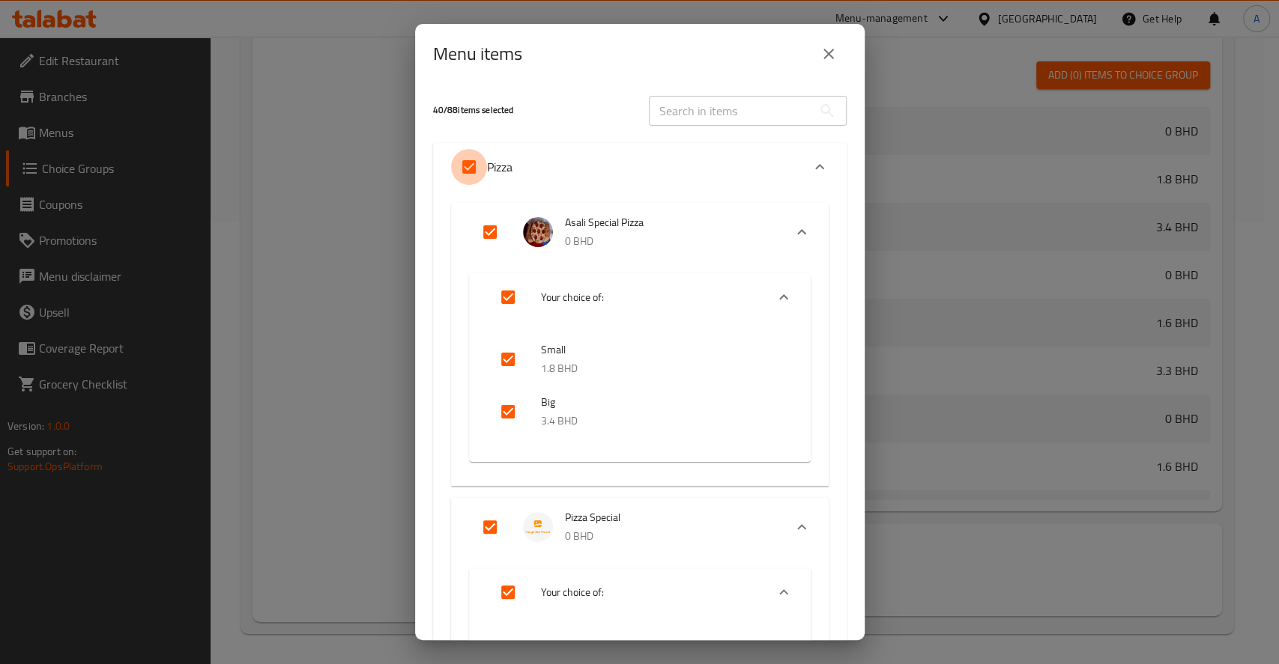
checkbox input "false"
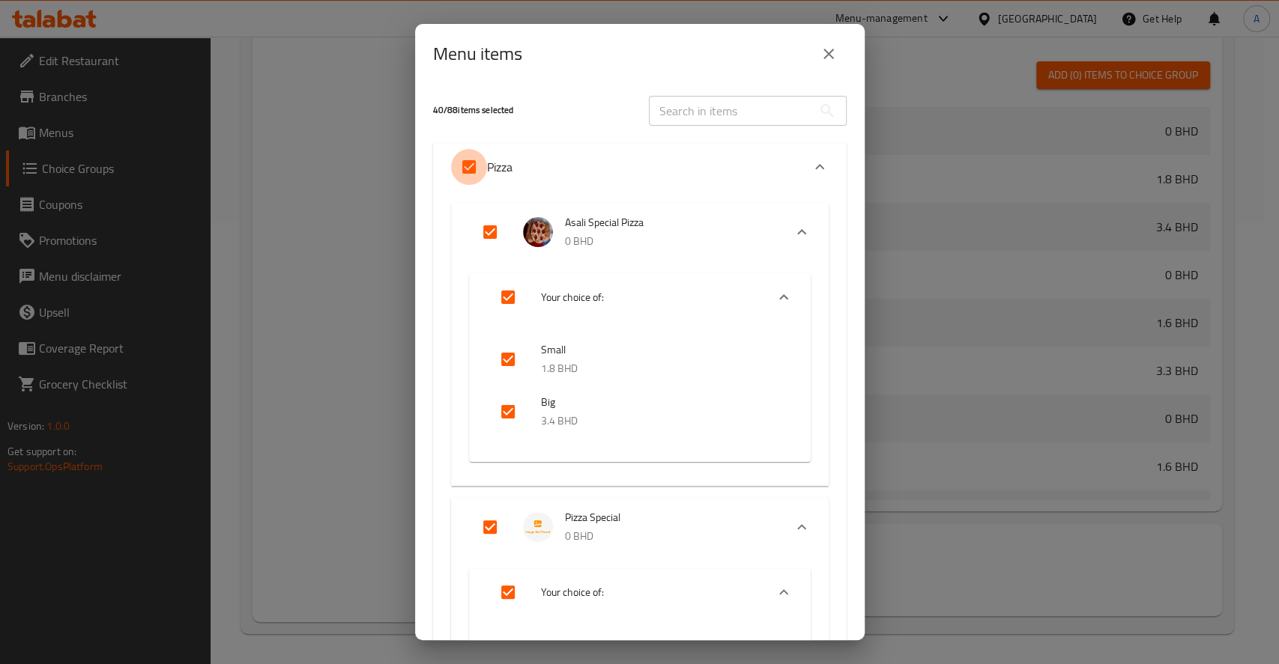
checkbox input "false"
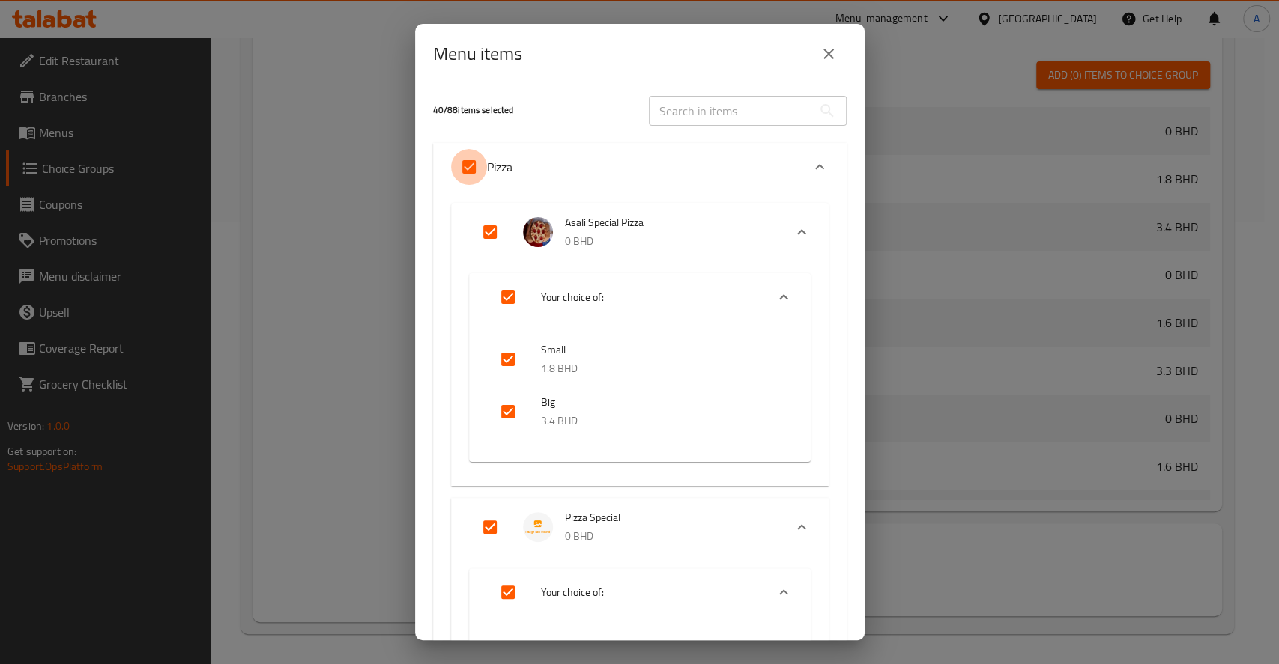
checkbox input "false"
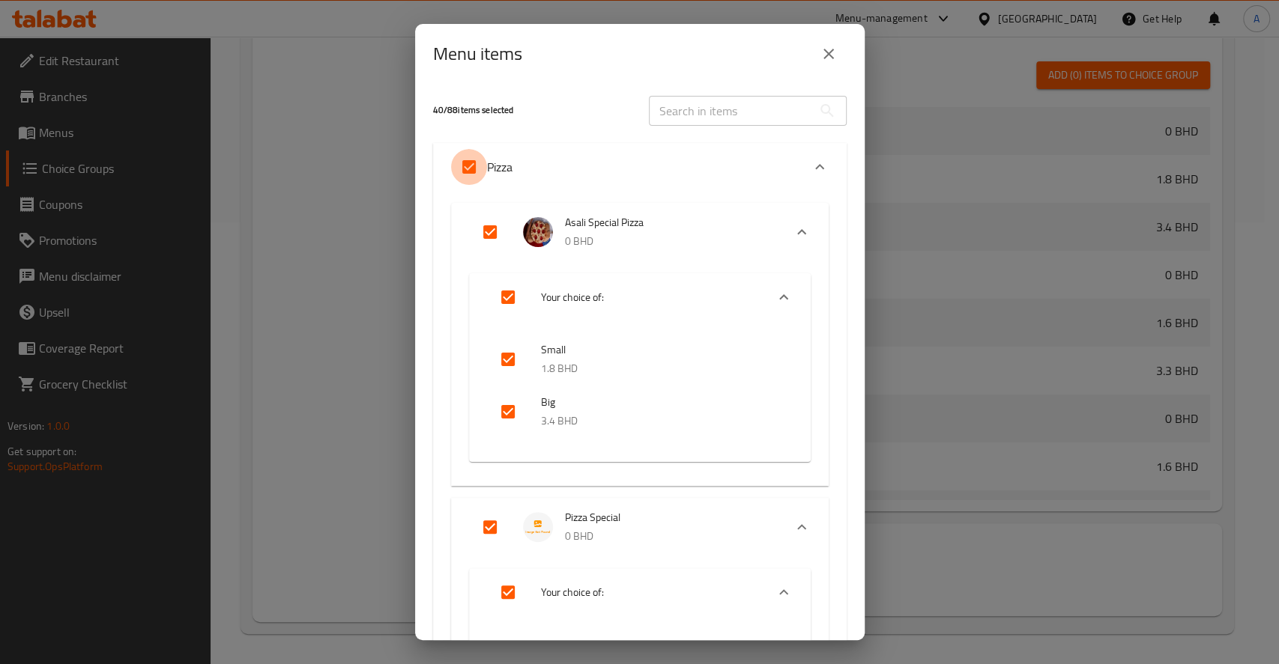
checkbox input "false"
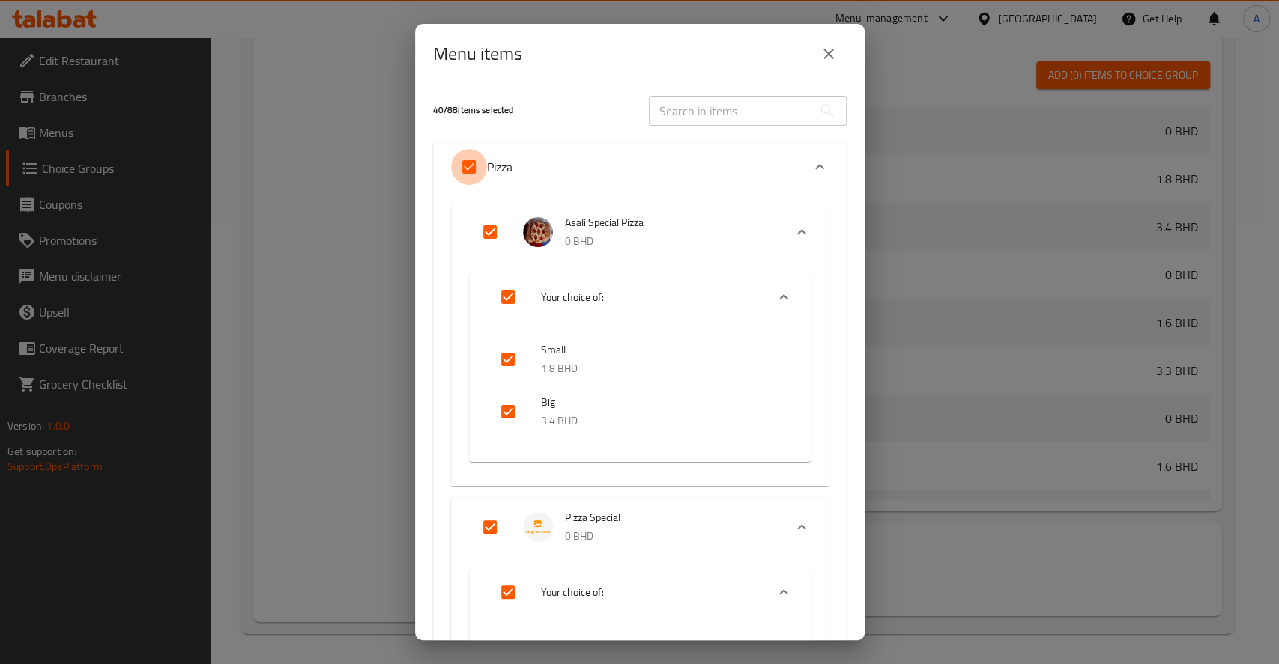
checkbox input "false"
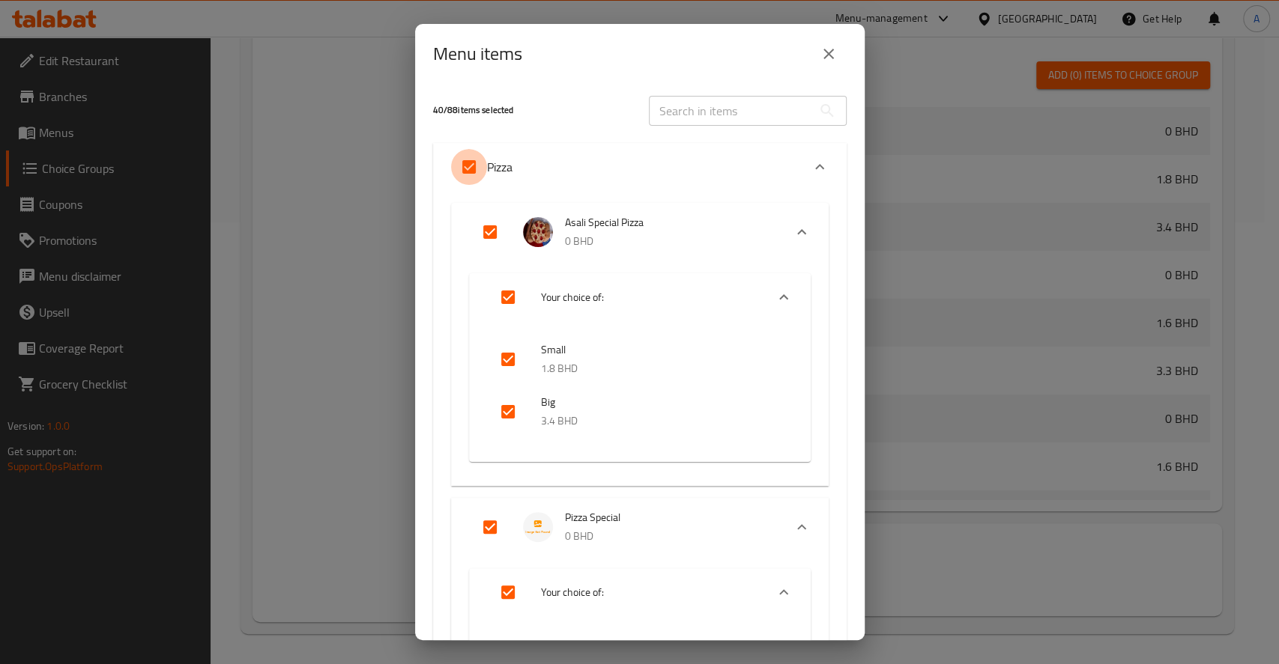
checkbox input "false"
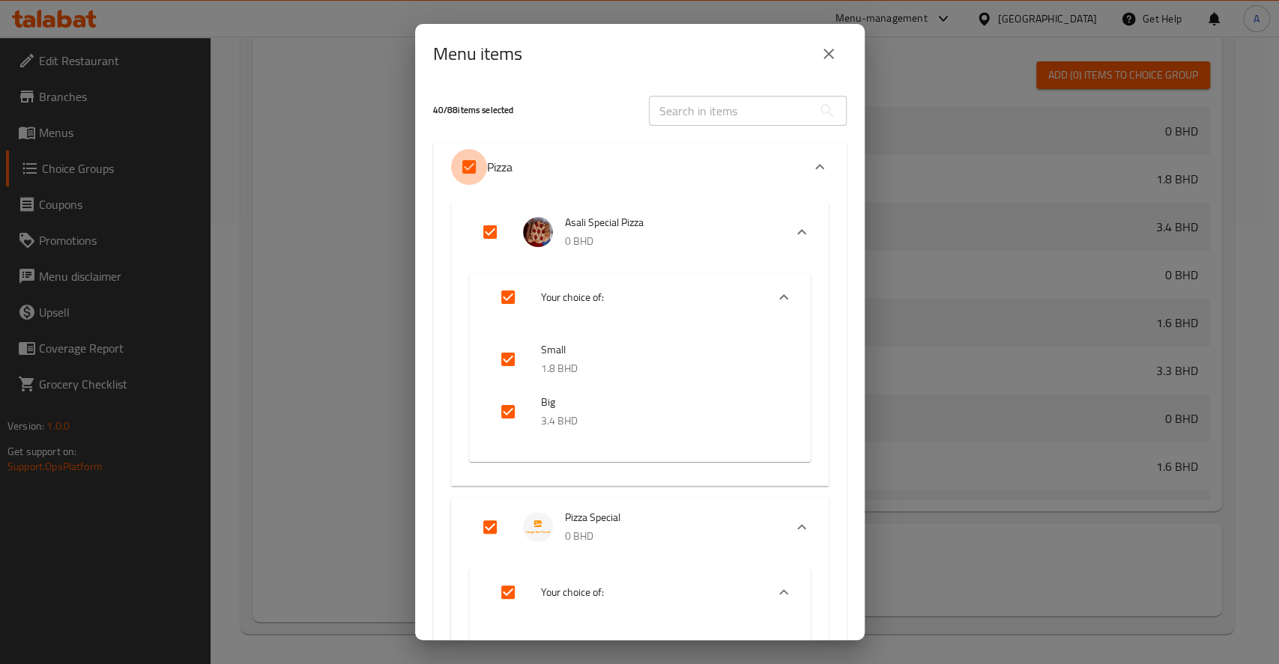
checkbox input "false"
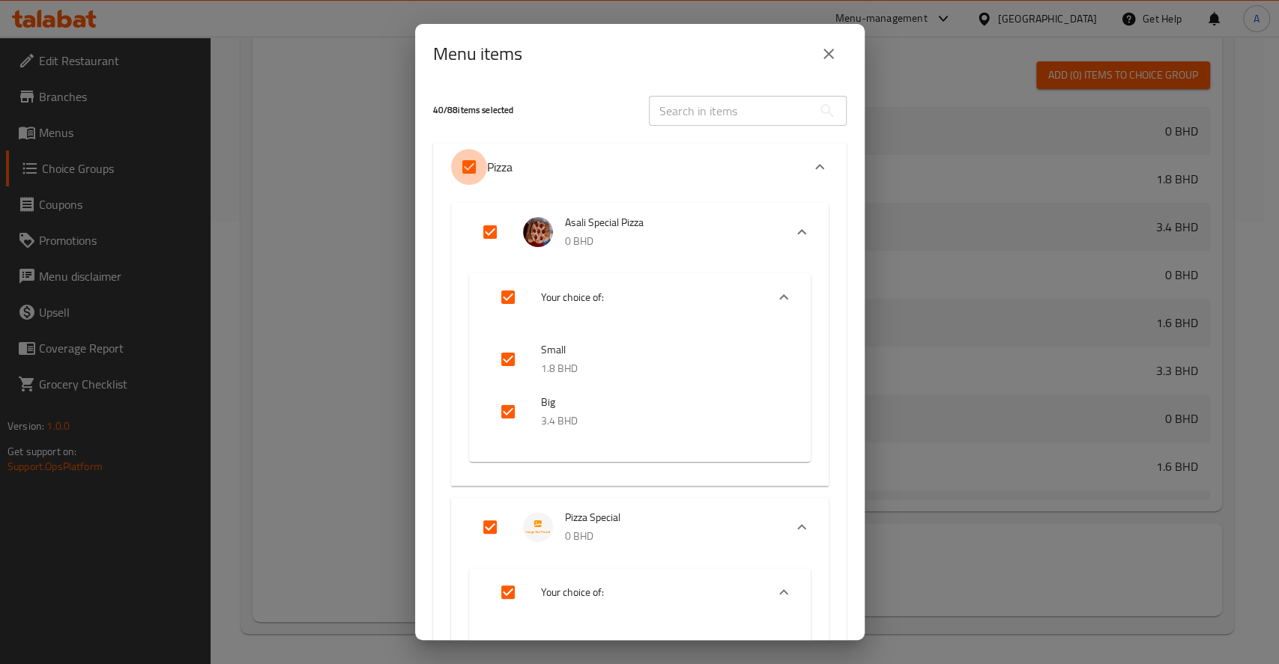
checkbox input "false"
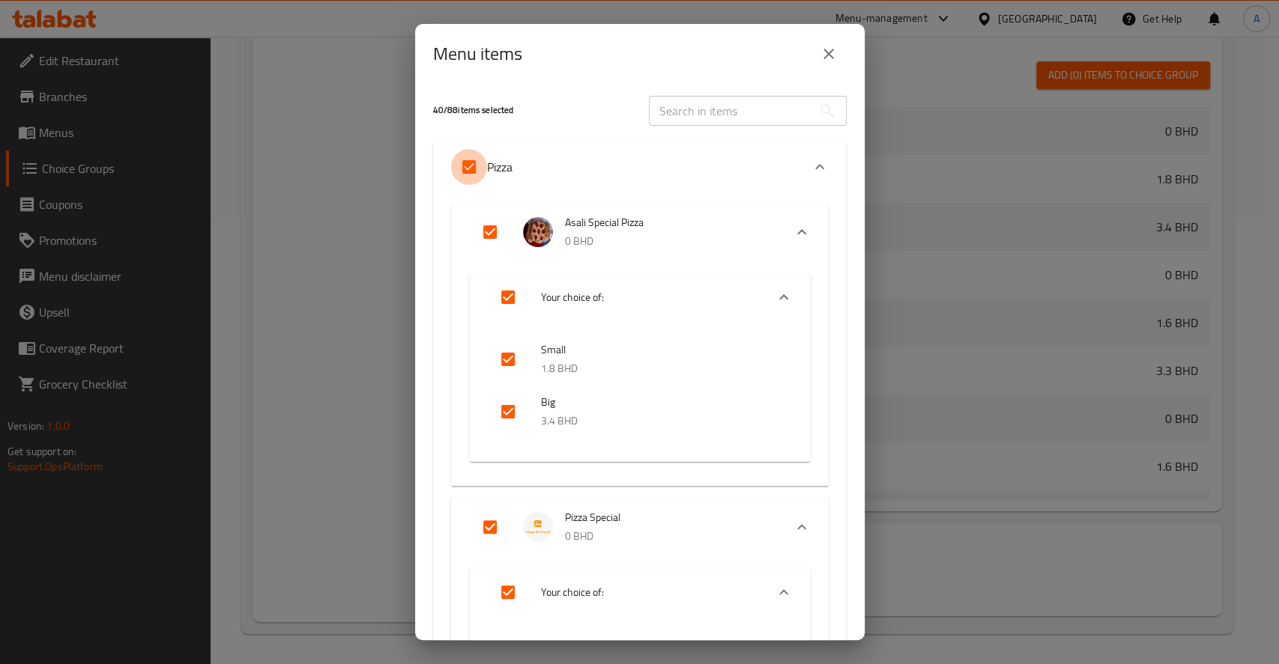
checkbox input "false"
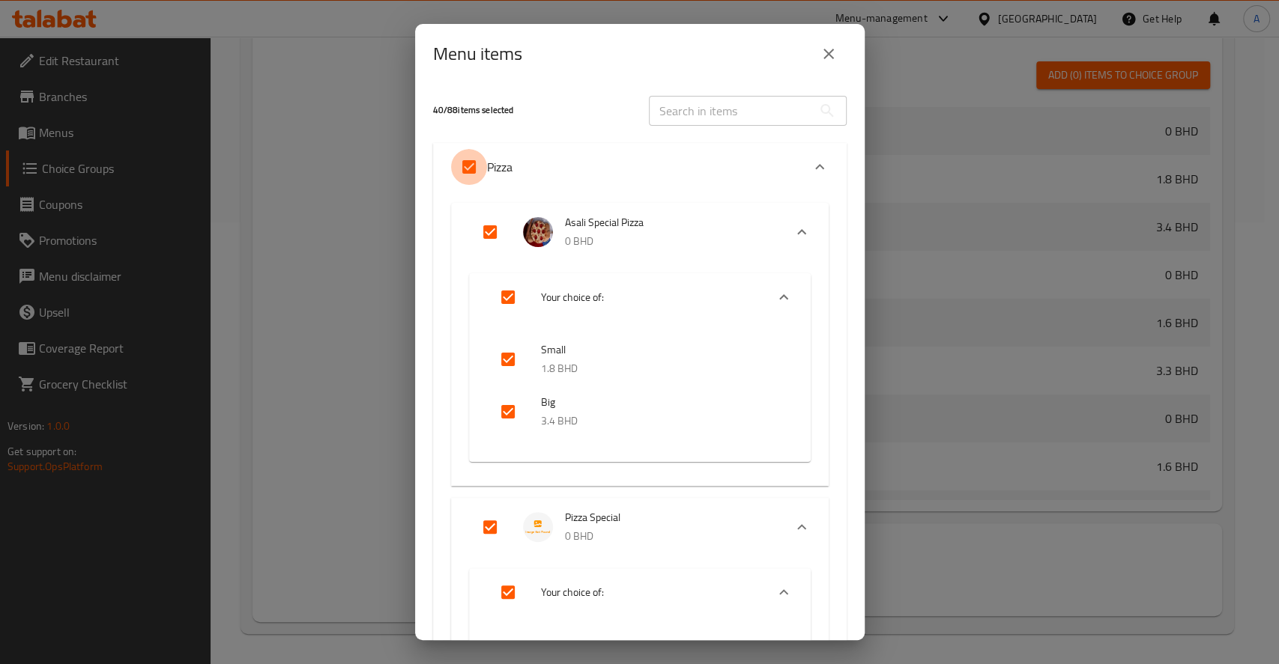
checkbox input "false"
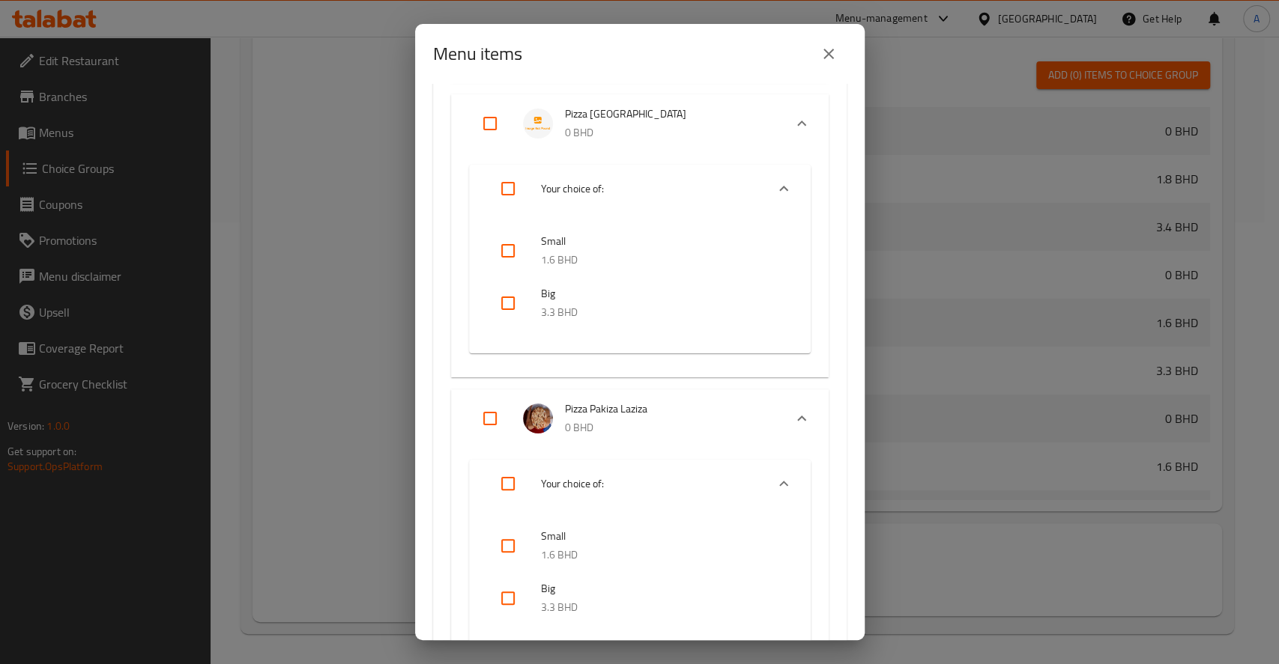
scroll to position [0, 0]
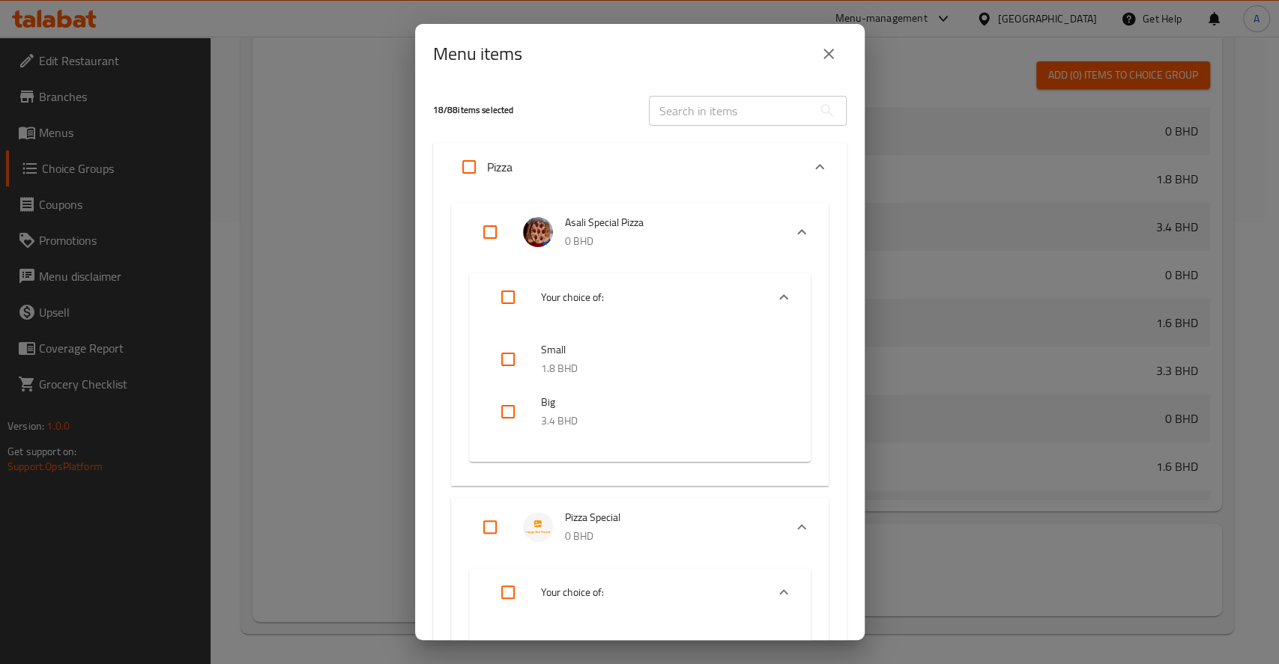
click at [811, 164] on icon "Expand" at bounding box center [820, 167] width 18 height 18
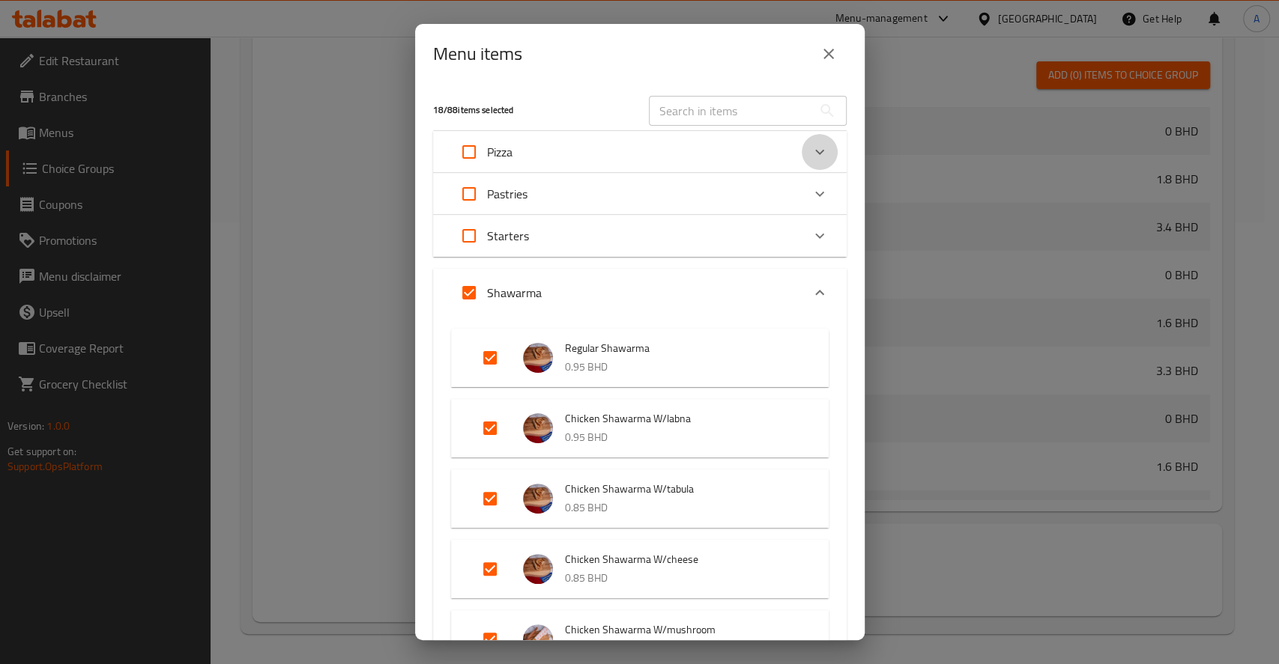
click at [811, 152] on icon "Expand" at bounding box center [820, 152] width 18 height 18
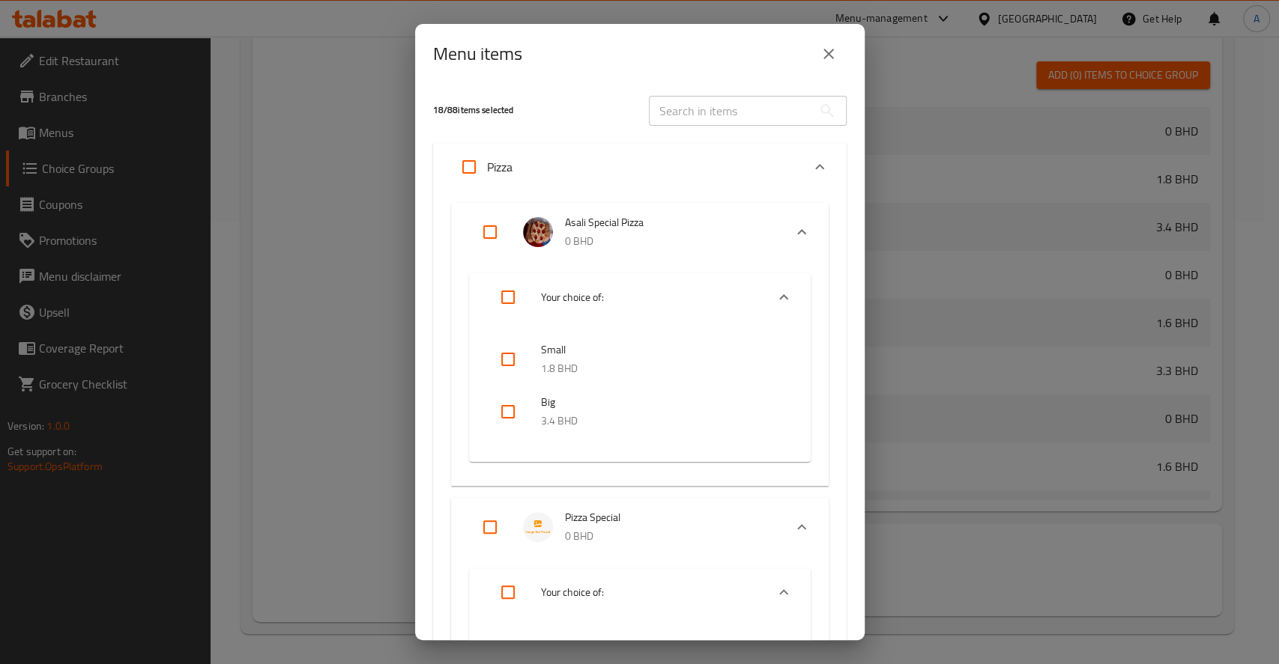
click at [811, 159] on icon "Expand" at bounding box center [820, 167] width 18 height 18
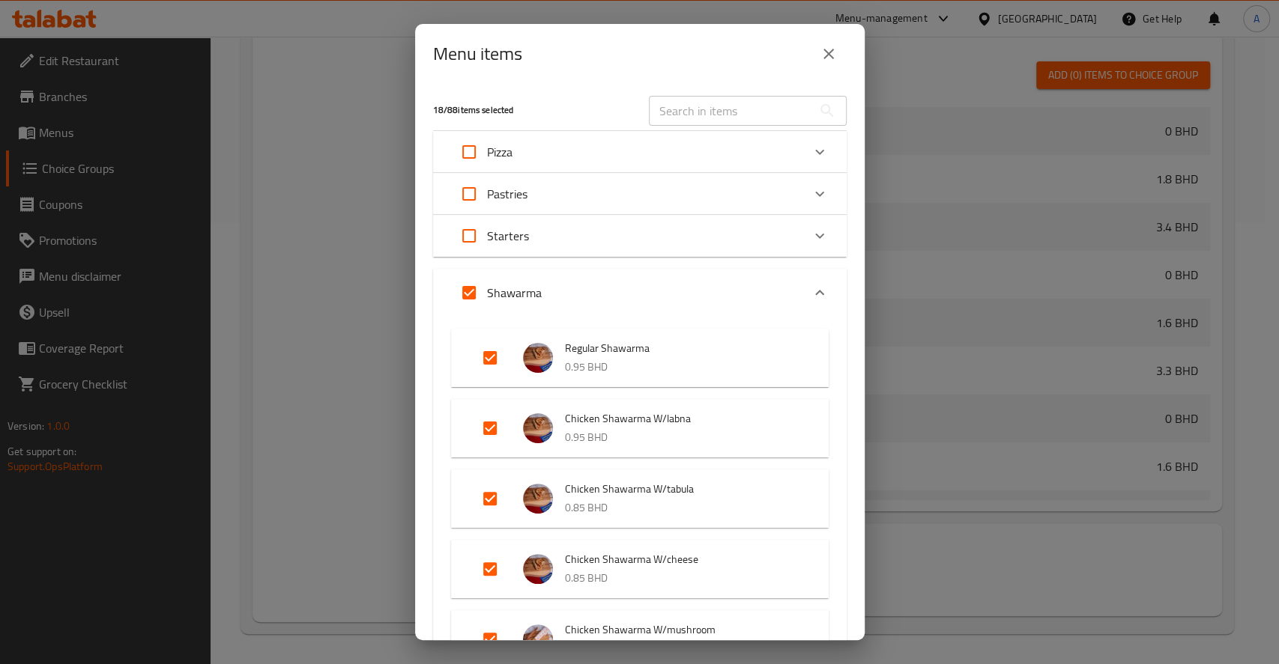
click at [461, 285] on input "Expand" at bounding box center [469, 293] width 36 height 36
checkbox input "false"
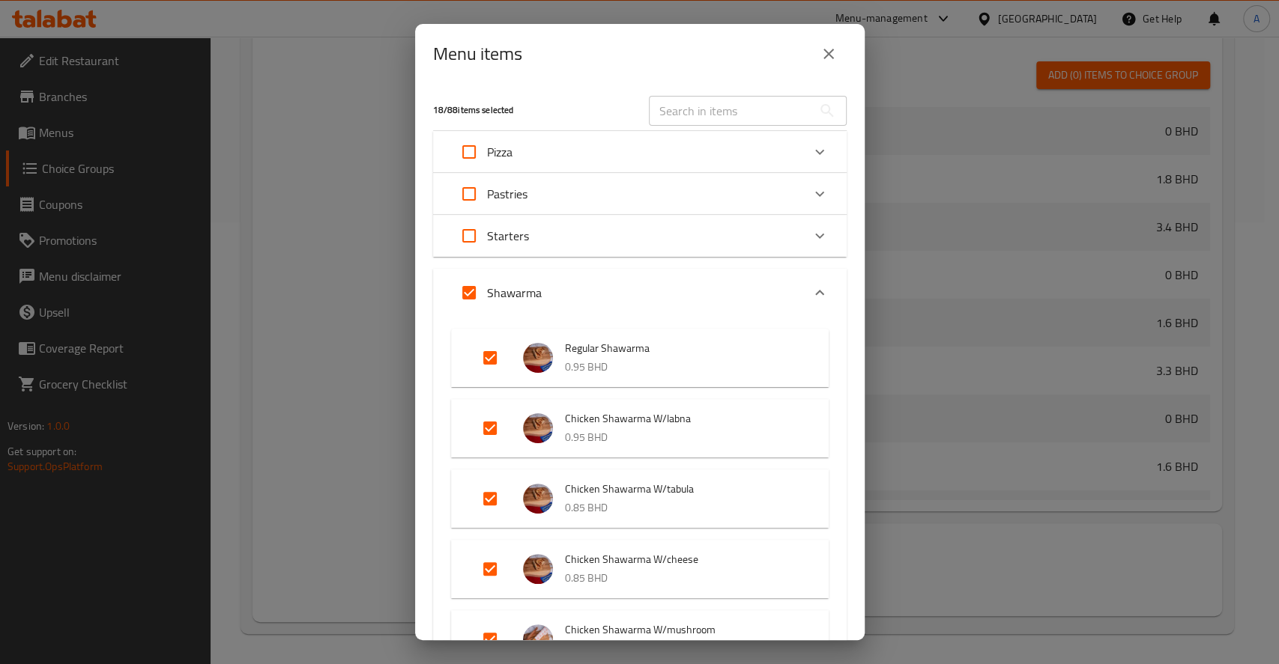
checkbox input "false"
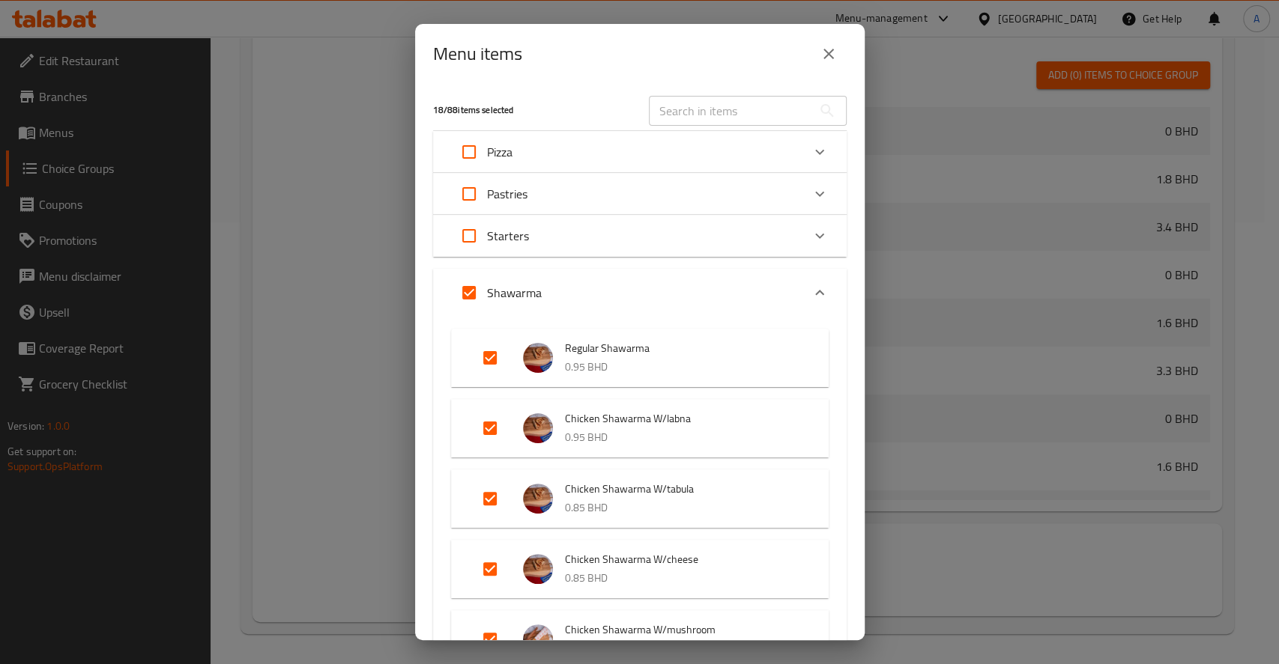
checkbox input "false"
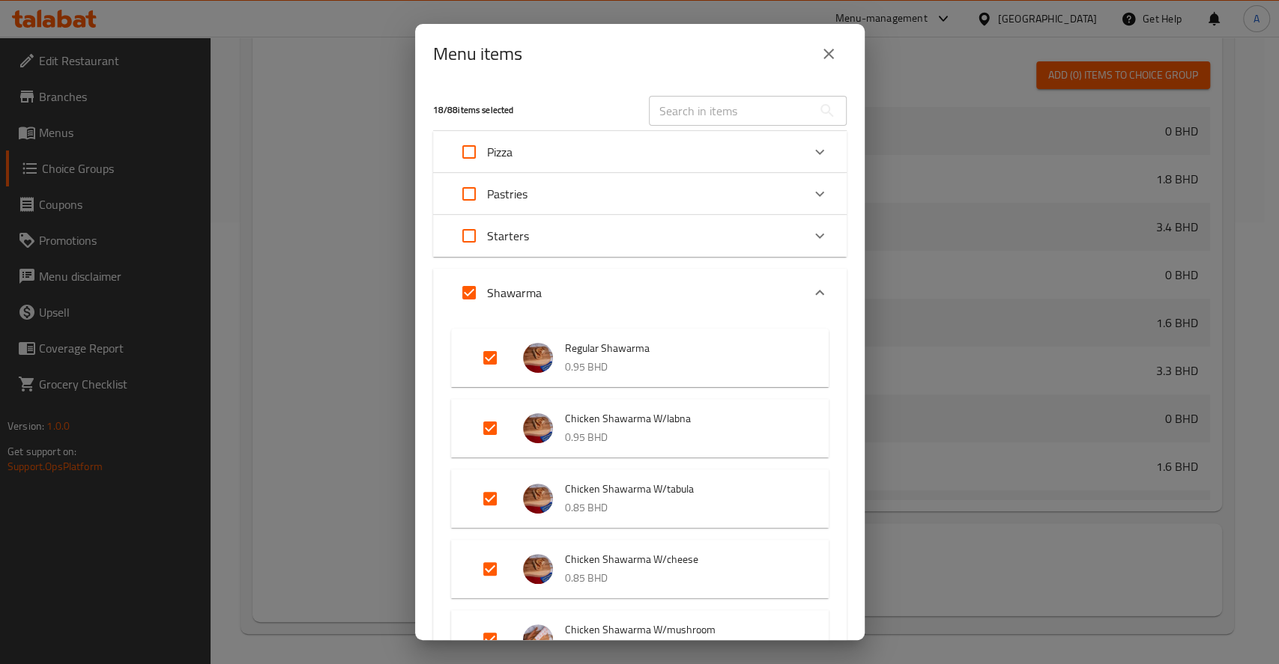
checkbox input "false"
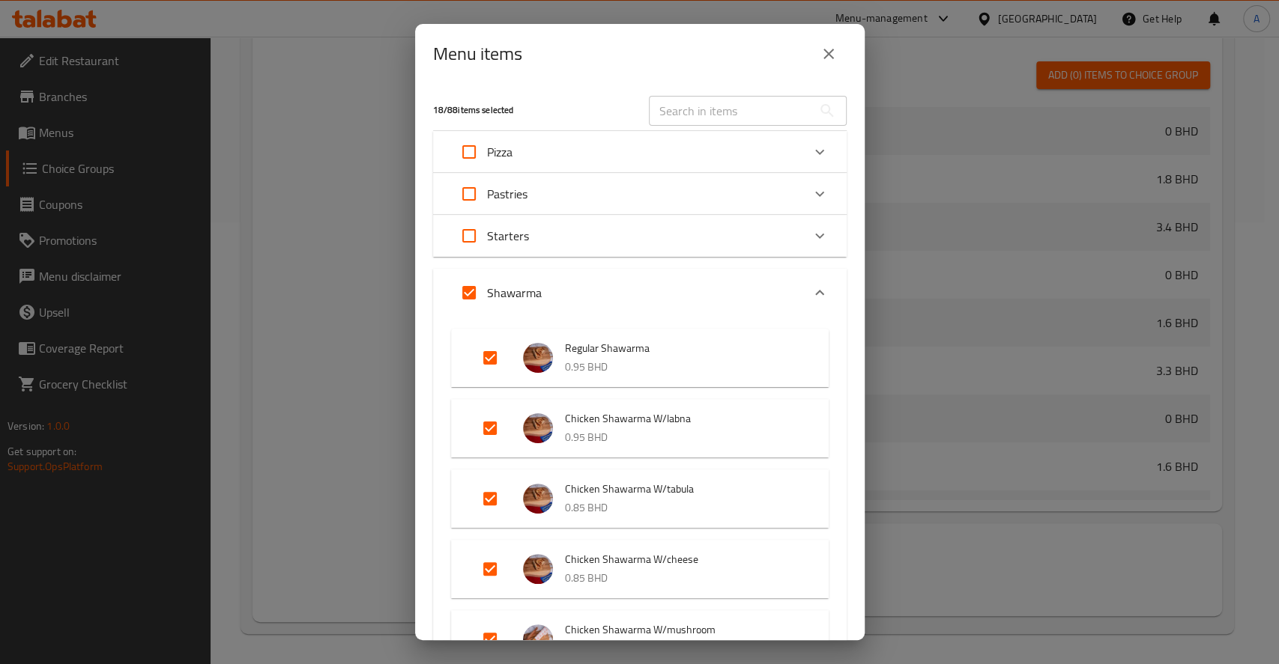
checkbox input "false"
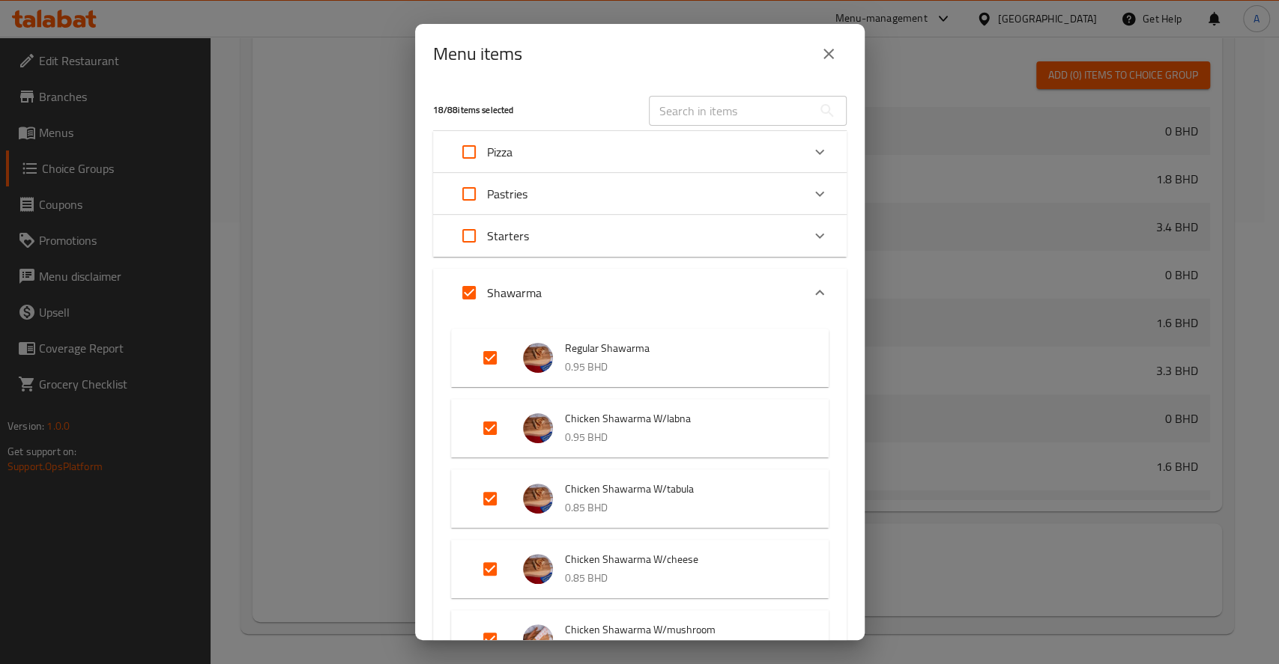
checkbox input "false"
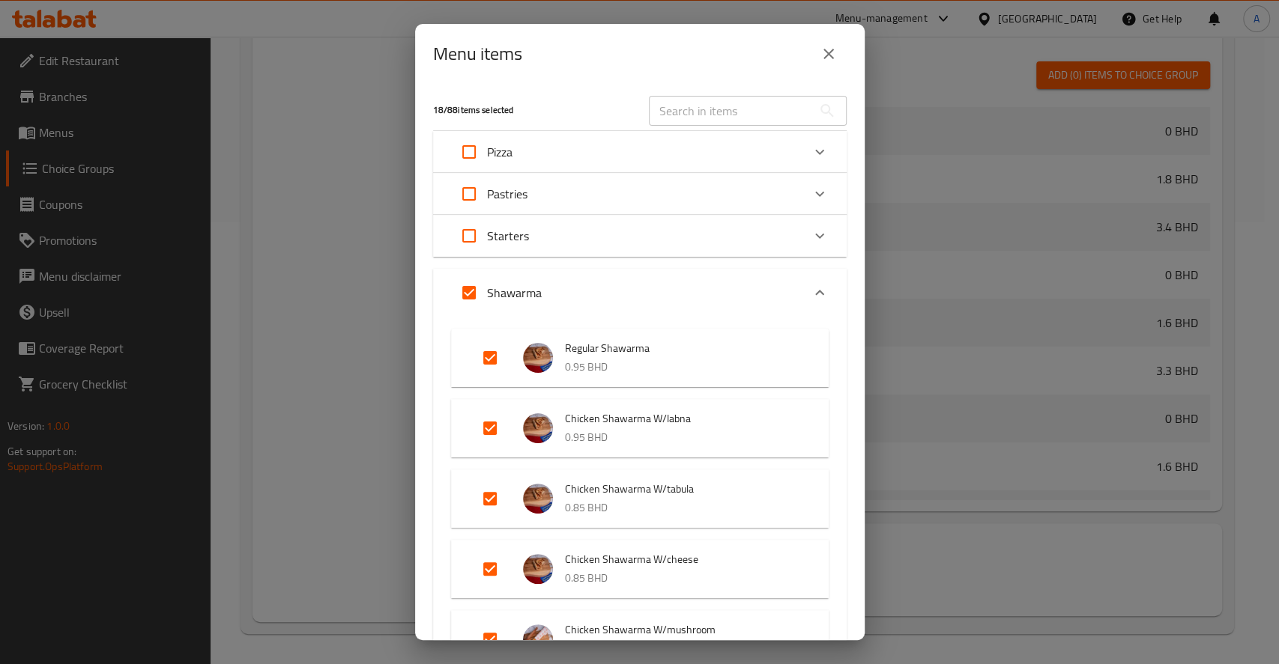
checkbox input "false"
click at [811, 298] on icon "Expand" at bounding box center [820, 293] width 18 height 18
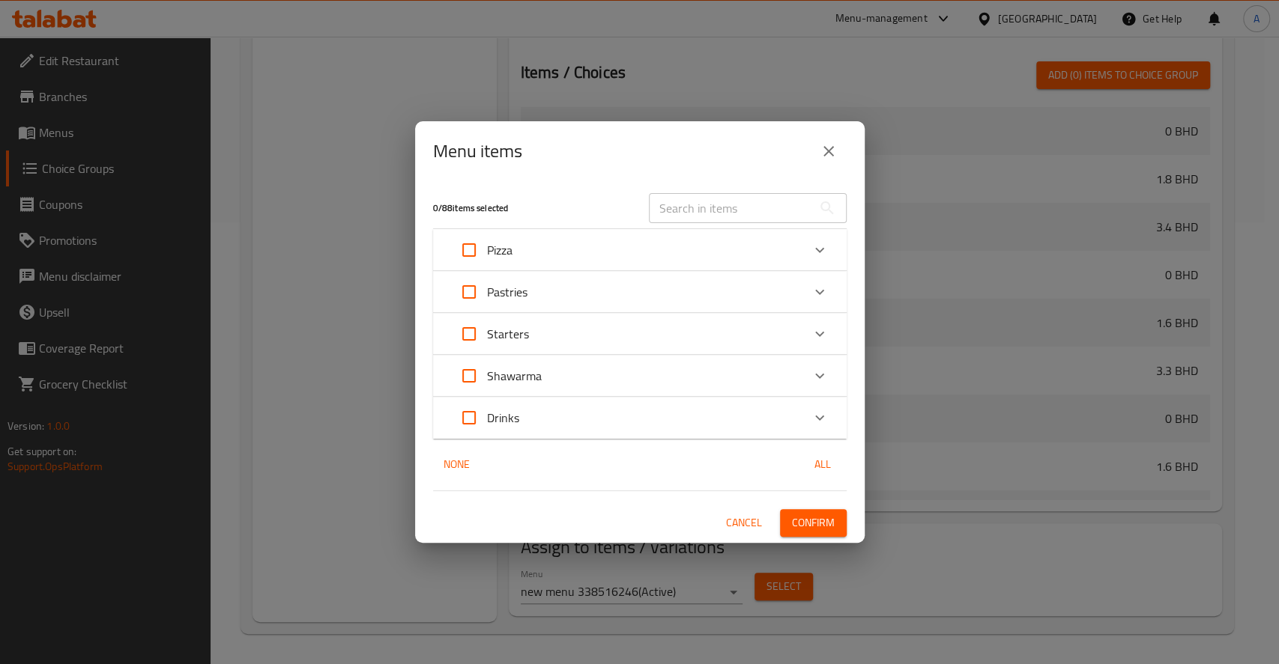
click at [800, 525] on span "Confirm" at bounding box center [813, 523] width 43 height 19
